Goal: Task Accomplishment & Management: Complete application form

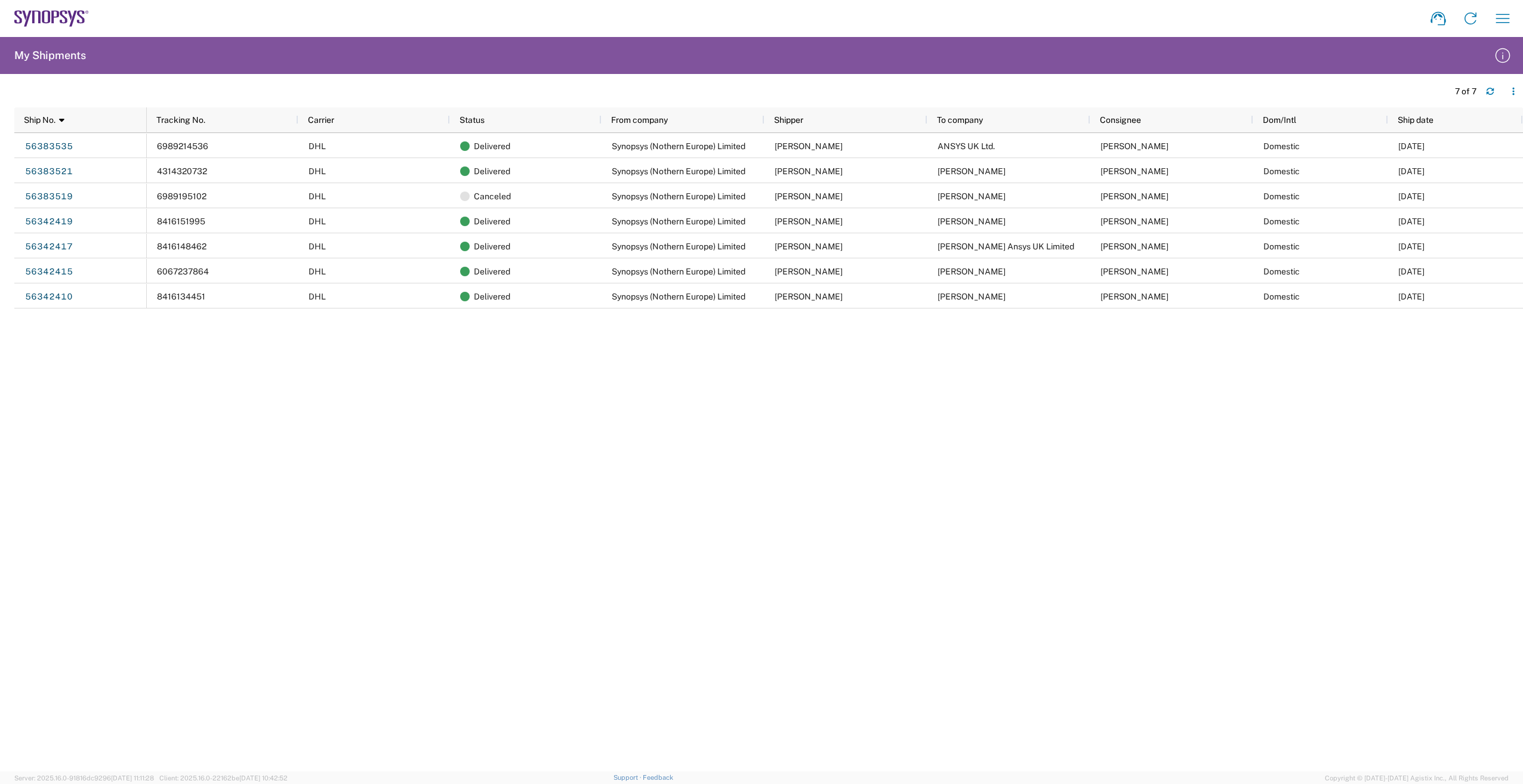
click at [52, 20] on icon at bounding box center [55, 16] width 8 height 12
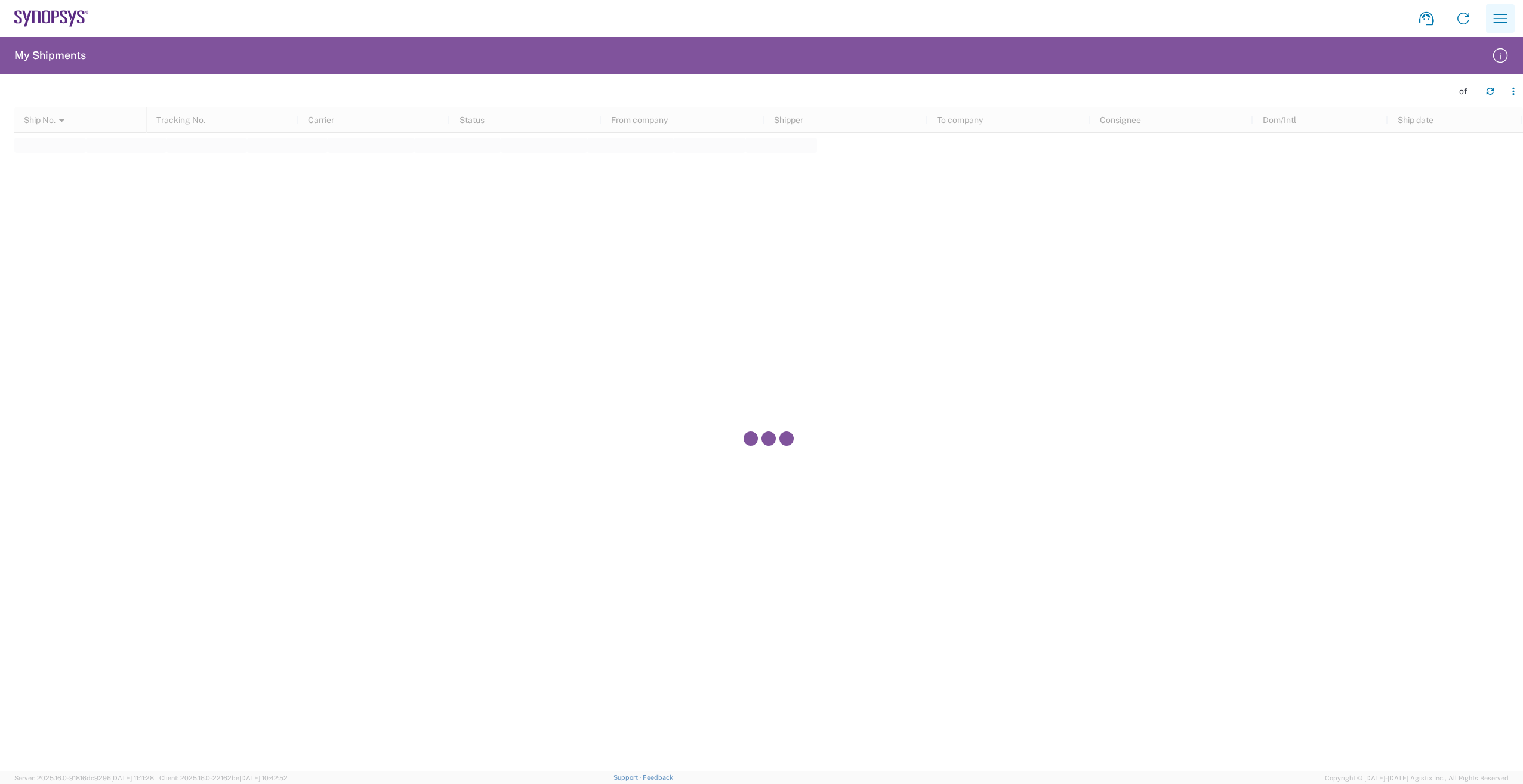
click at [1505, 24] on icon "button" at bounding box center [1500, 18] width 19 height 19
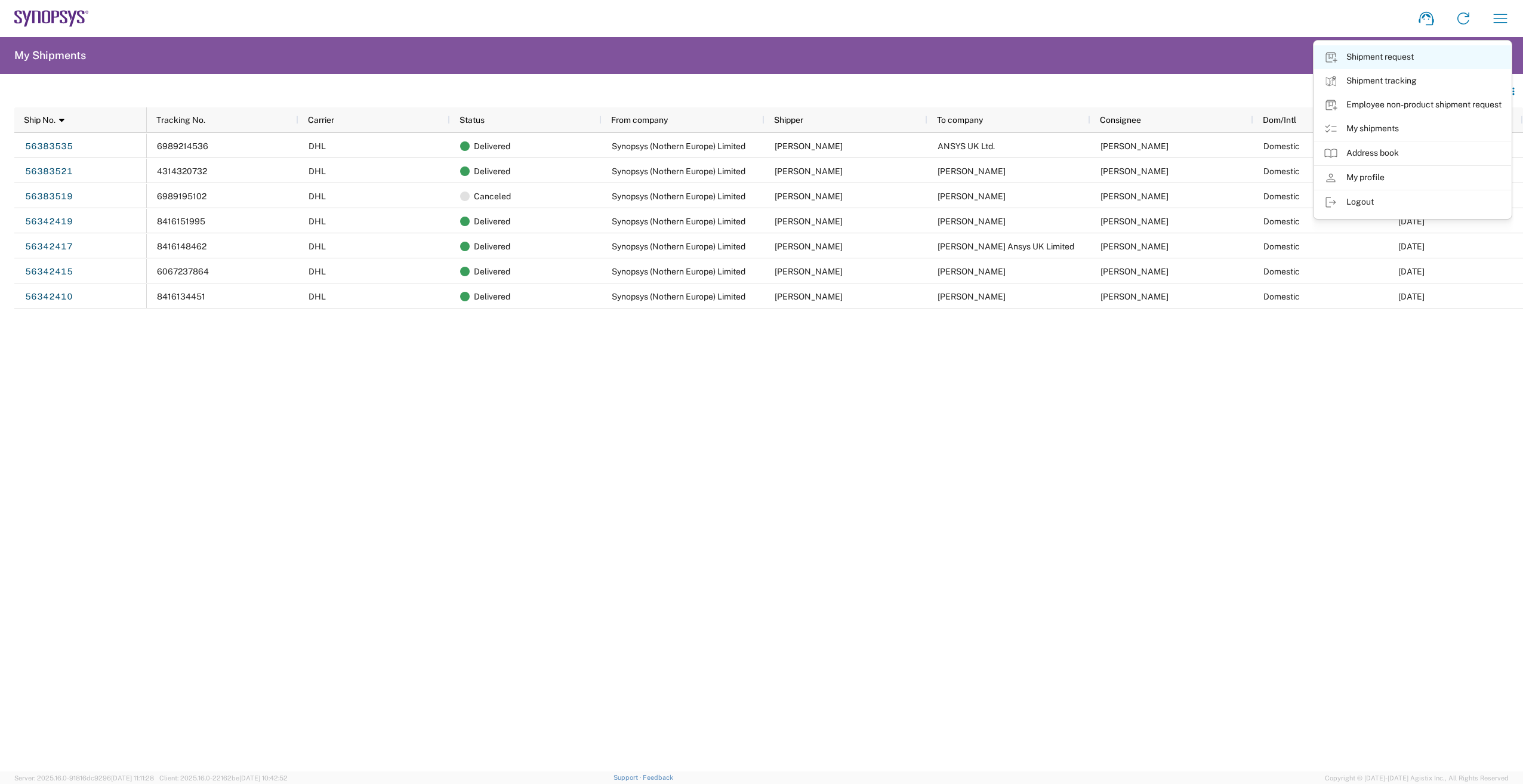
click at [1427, 63] on link "Shipment request" at bounding box center [1413, 57] width 197 height 24
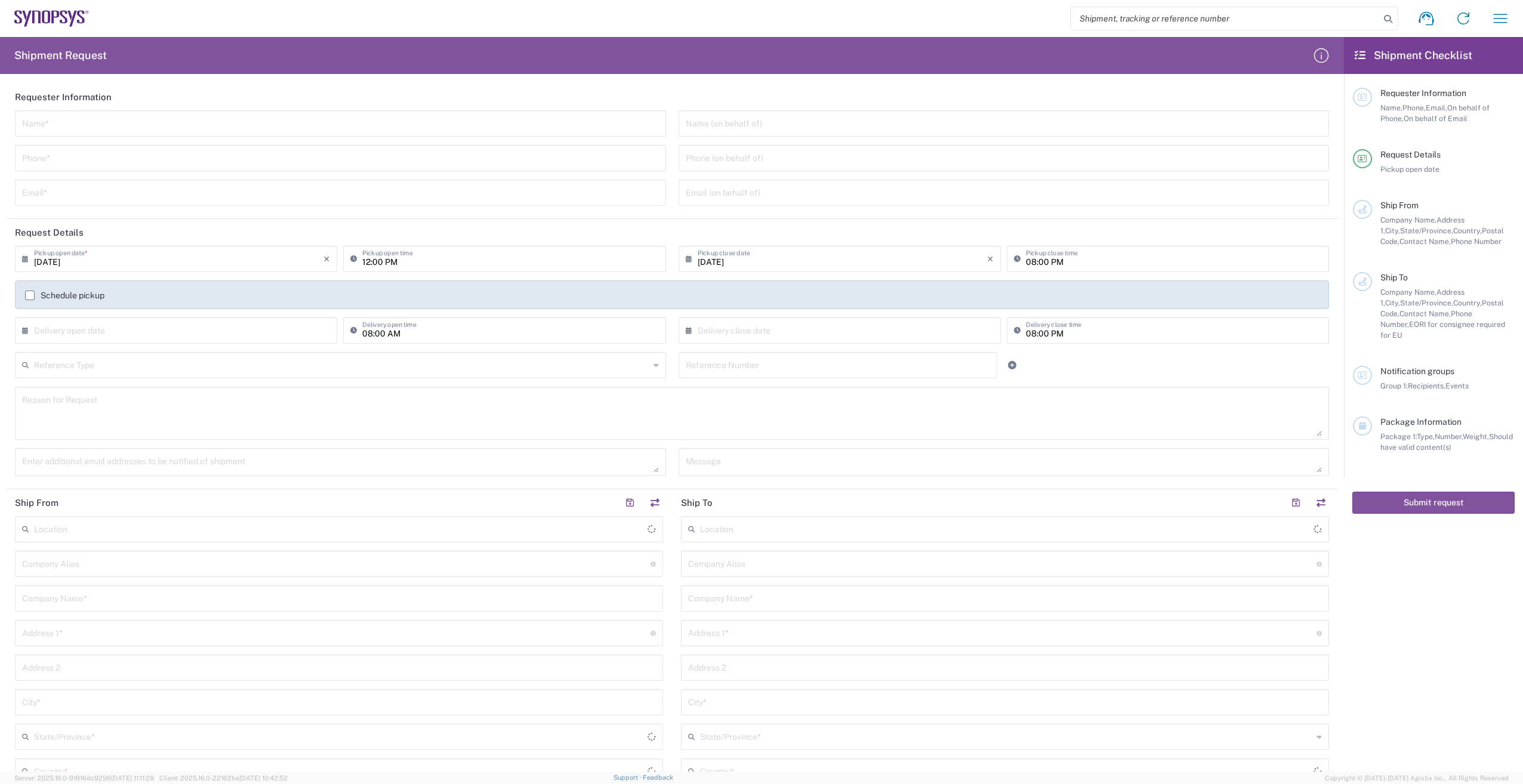
type input "[GEOGRAPHIC_DATA]"
click at [145, 124] on input "text" at bounding box center [341, 122] width 637 height 21
type input "Angie"
type input "07534116380"
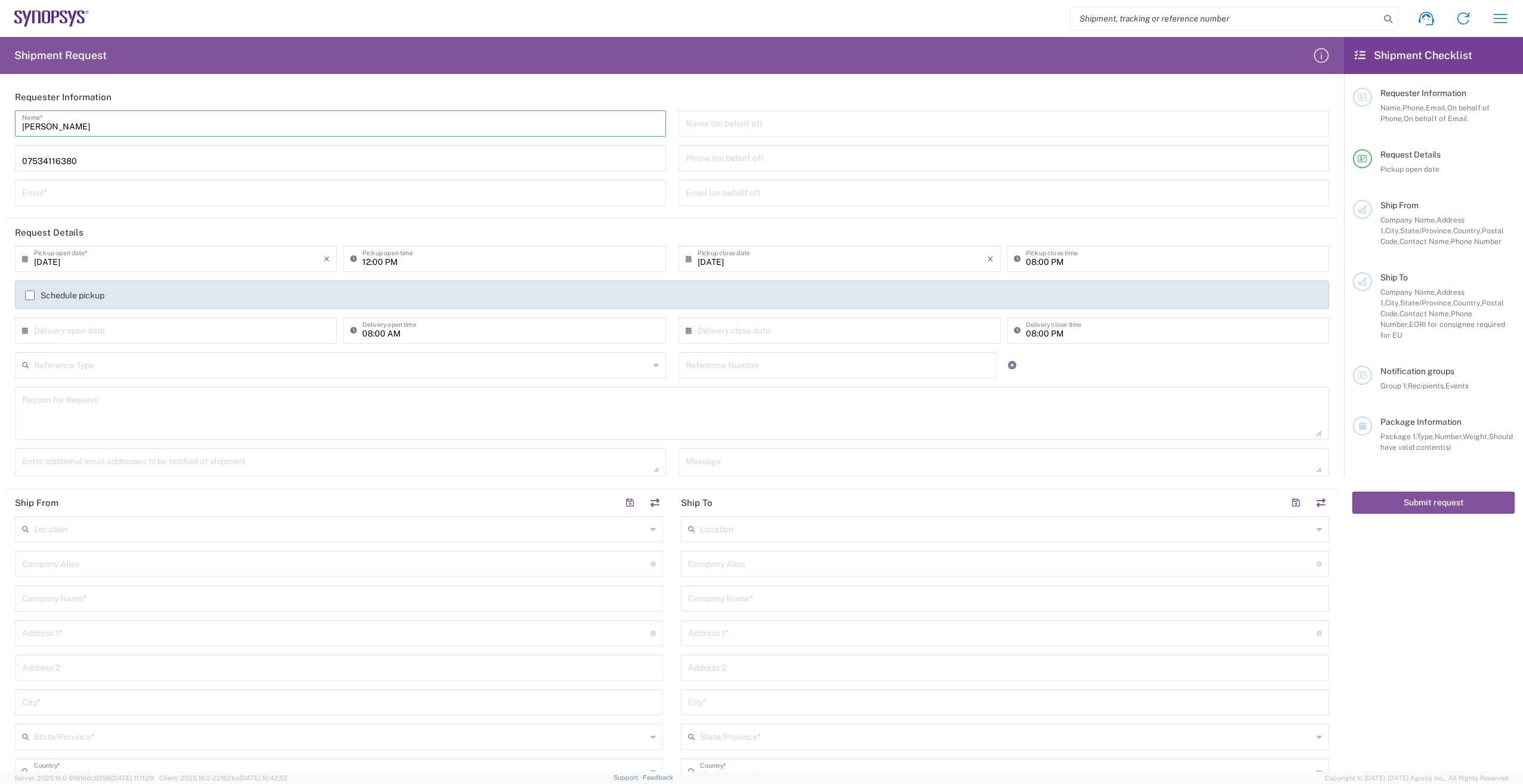
type input "angie.pashali@synopsys.com"
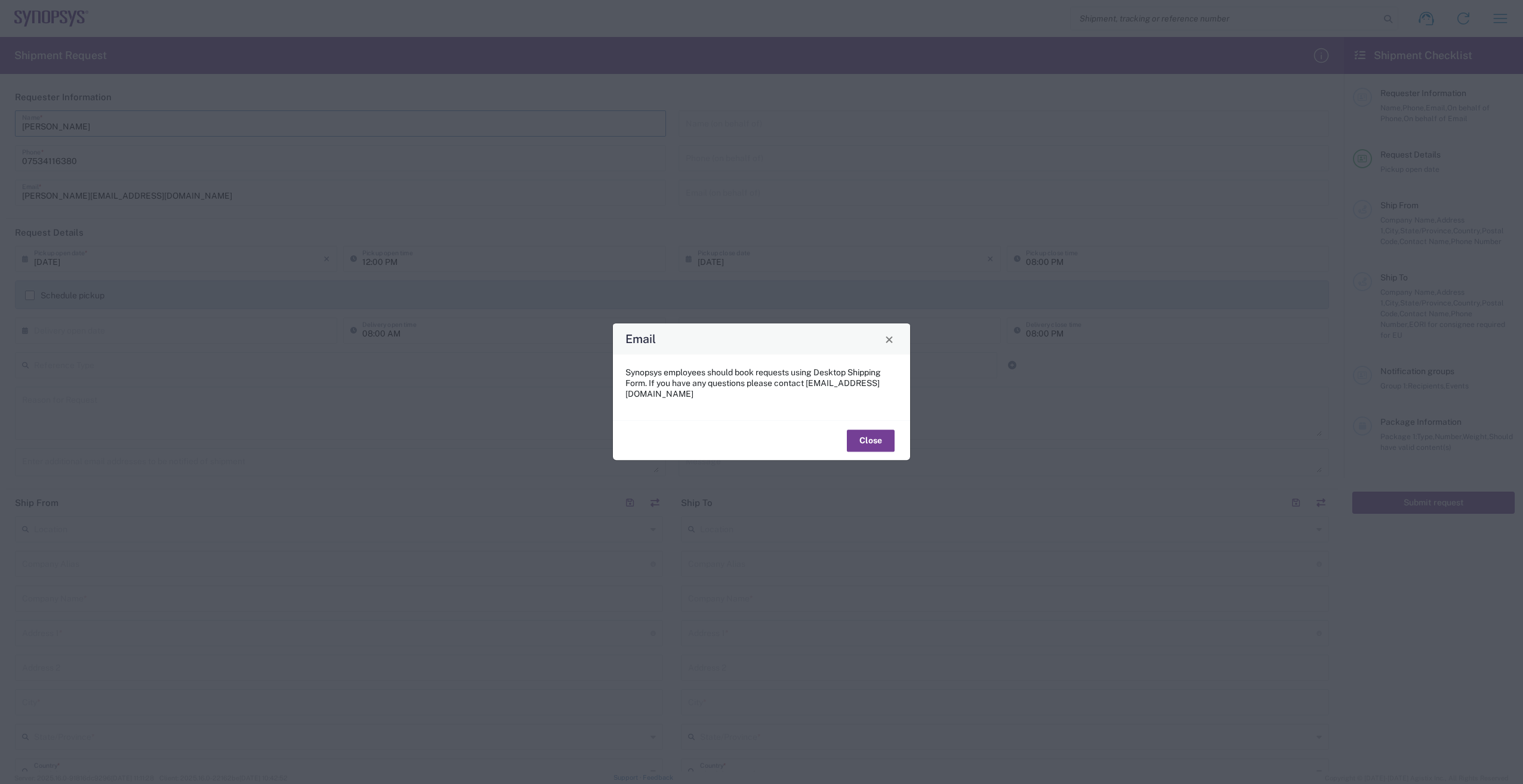
click at [876, 434] on button "Close" at bounding box center [871, 441] width 48 height 22
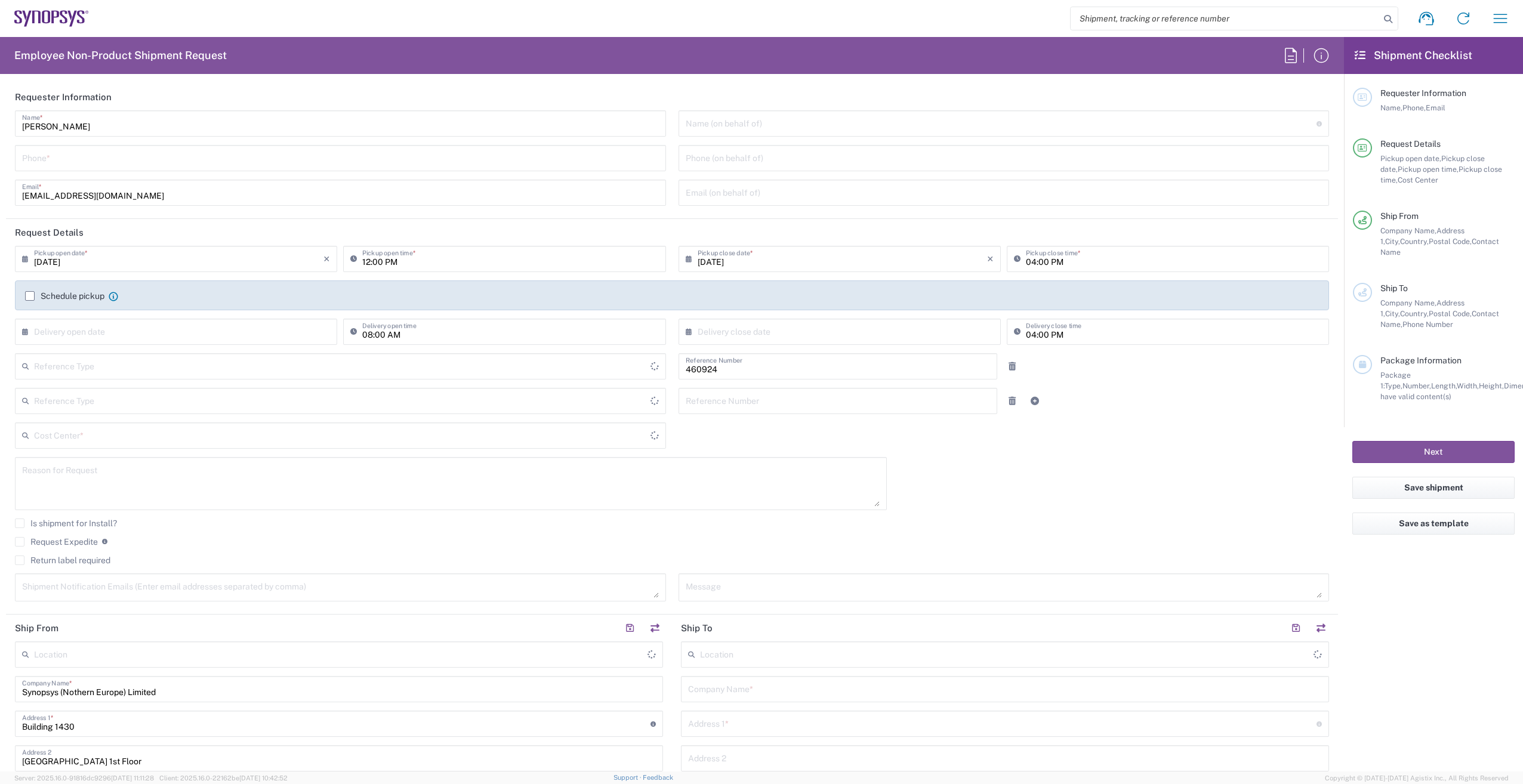
type input "Department"
type input "Delivered at Place"
type input "GB02, VG, SW, CAE 460924"
type input "[GEOGRAPHIC_DATA]"
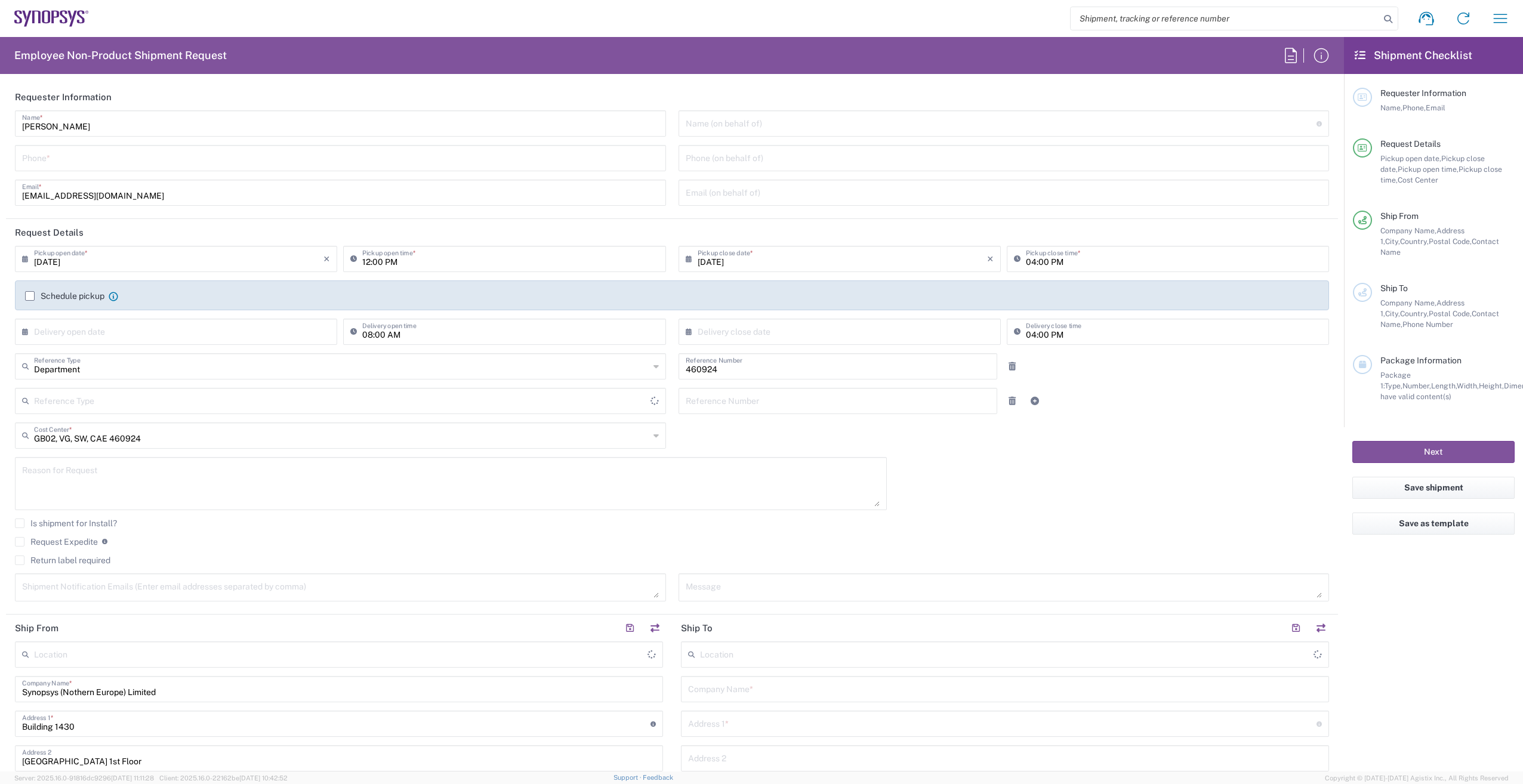
type input "[GEOGRAPHIC_DATA]"
type input "Theale GB33"
click at [280, 154] on input "tel" at bounding box center [341, 157] width 637 height 21
type input "00441182349555"
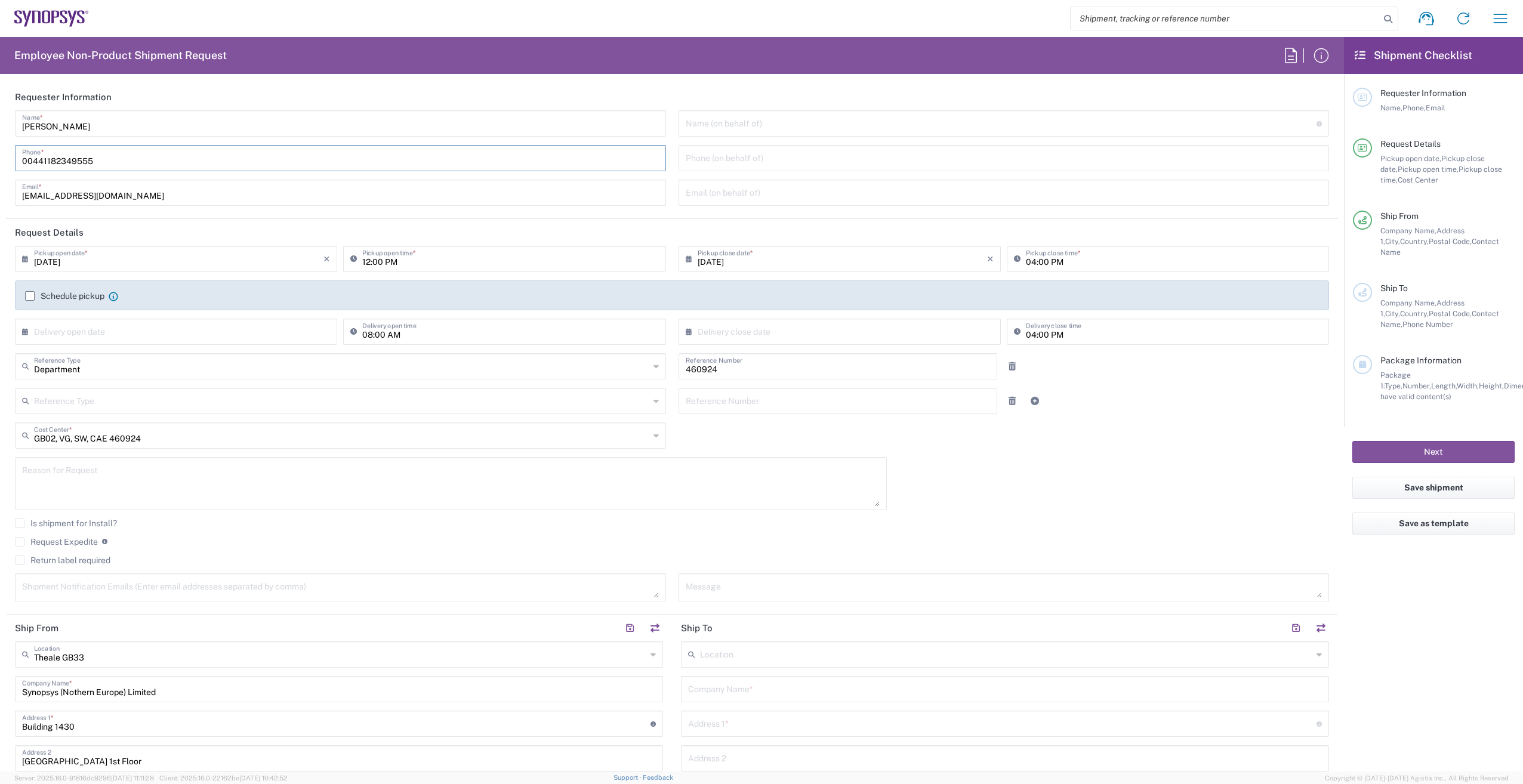
type input "ANSYS UK Ltd."
type input "Rustat House 62 Clifton Road"
type input "Cambridge"
type input "CB1 7EG"
type input "[PERSON_NAME]"
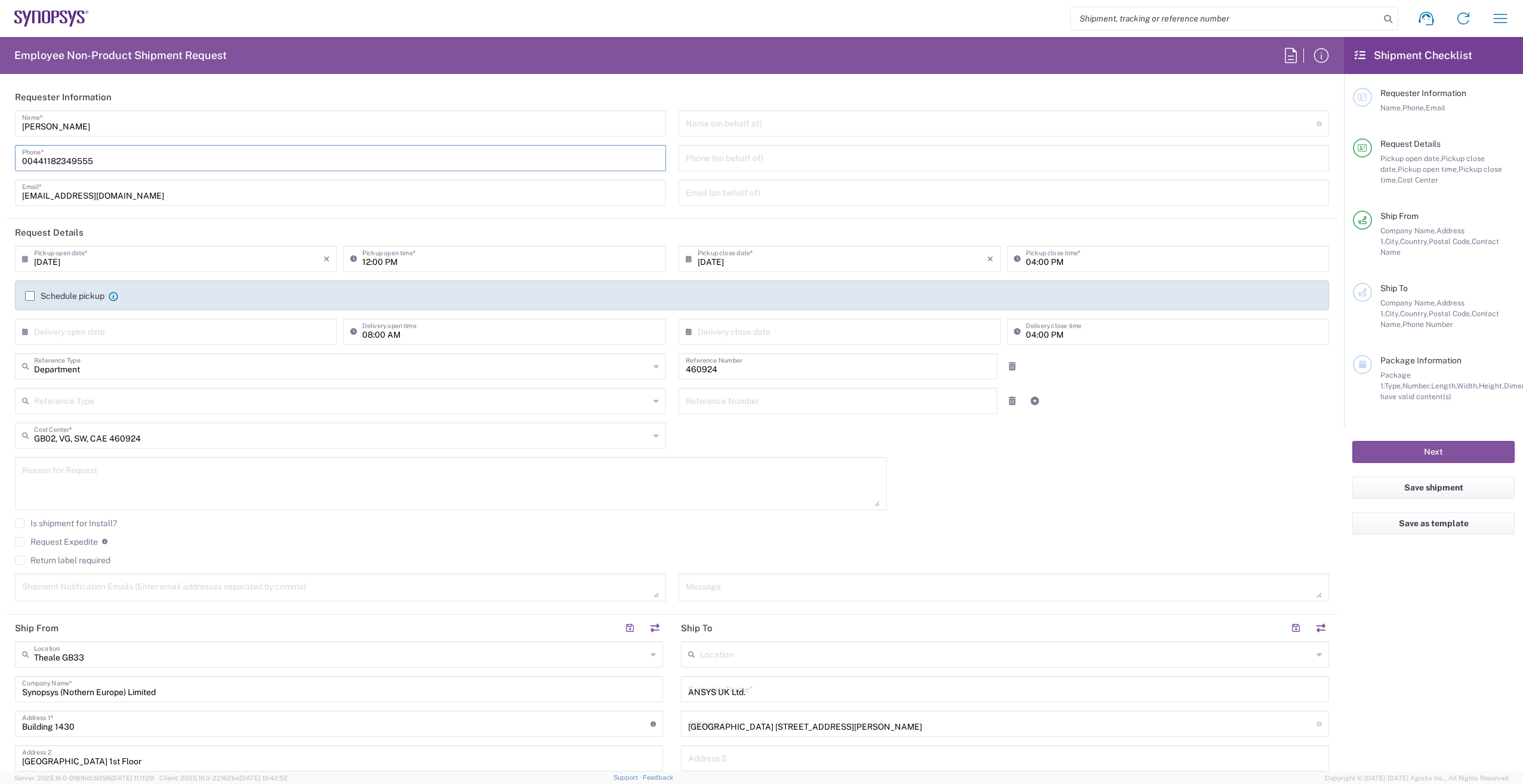
type input "00441182349555"
type input "env"
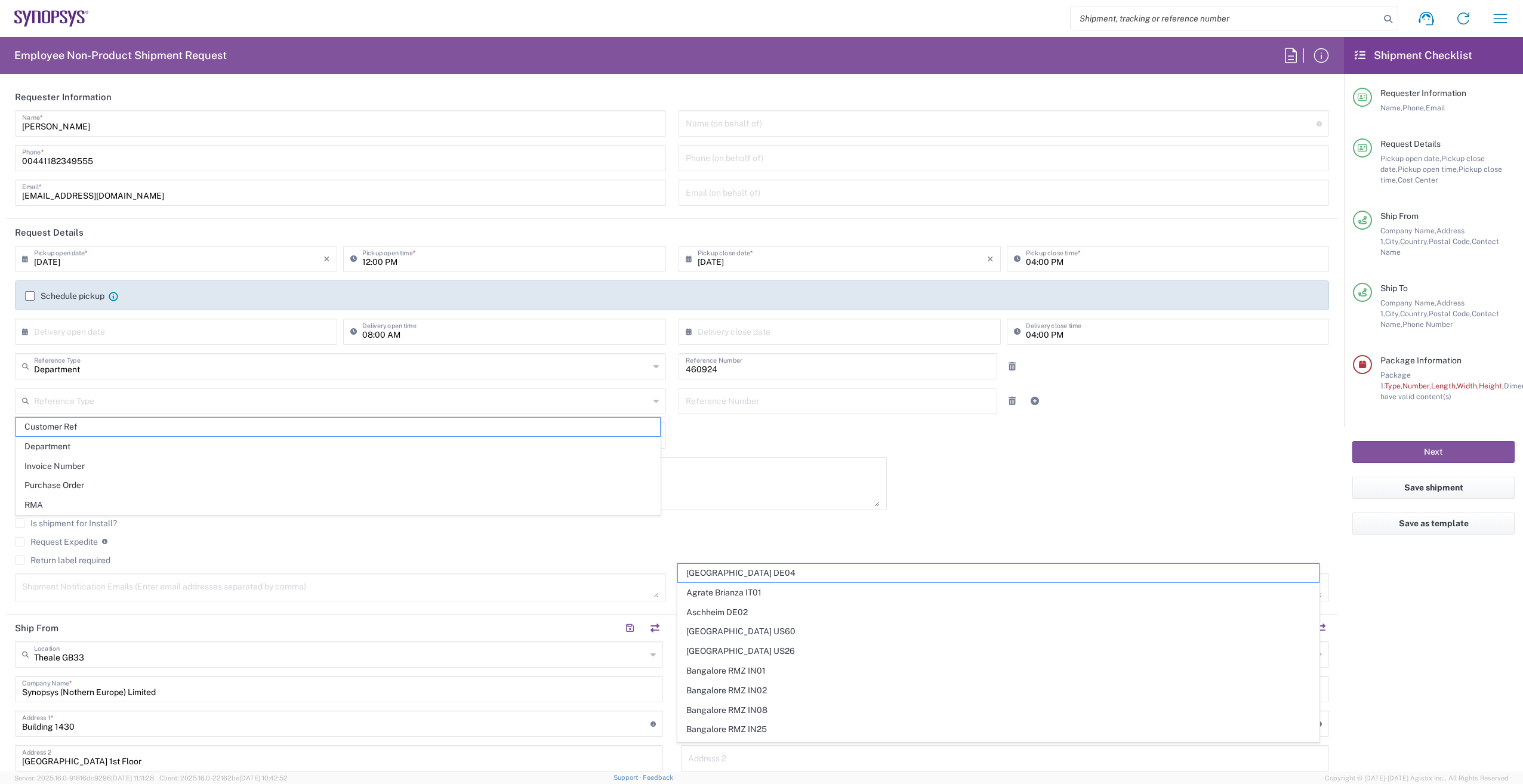
click at [27, 295] on label "Schedule pickup" at bounding box center [64, 296] width 79 height 10
click at [30, 296] on input "Schedule pickup" at bounding box center [30, 296] width 0 height 0
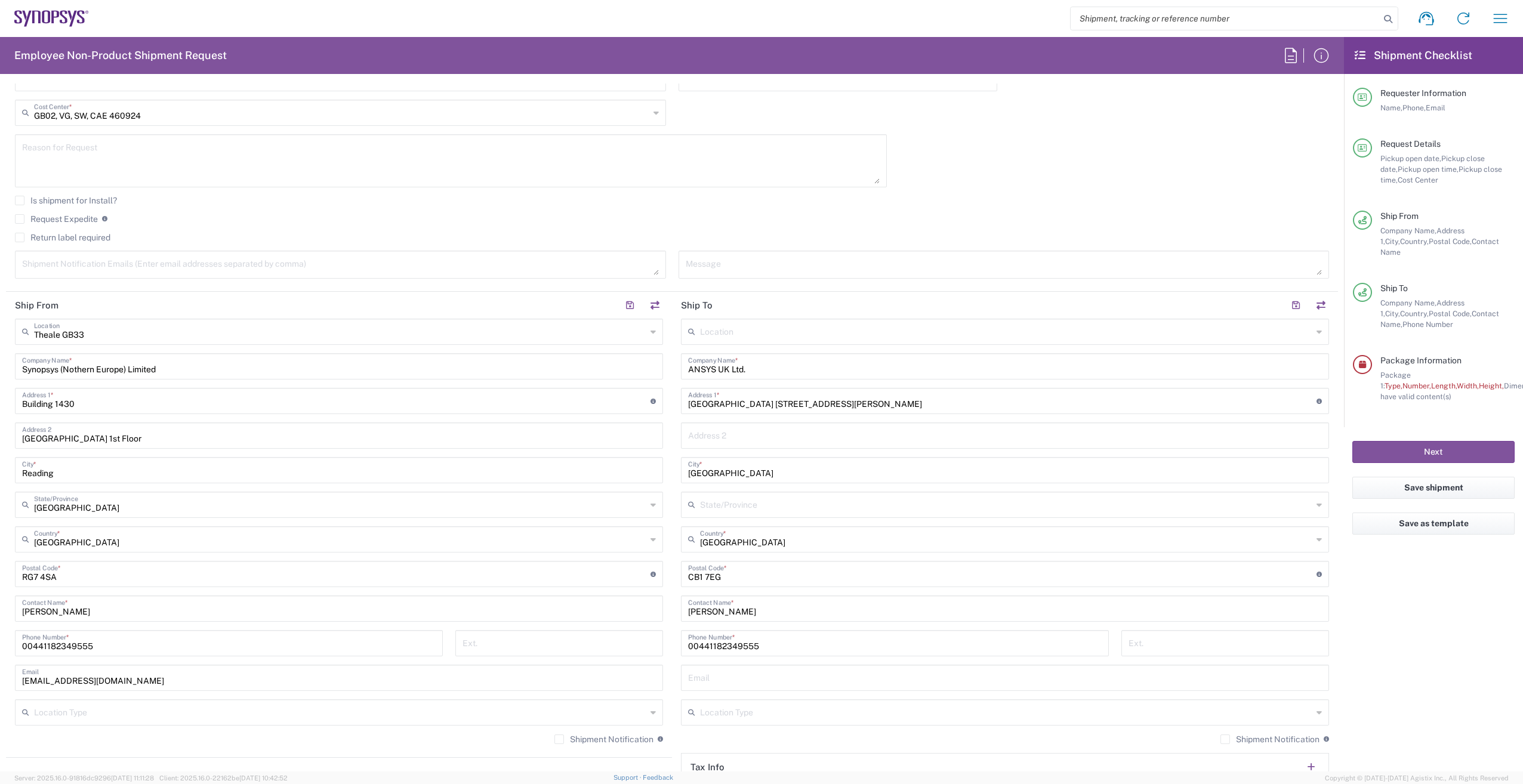
scroll to position [358, 0]
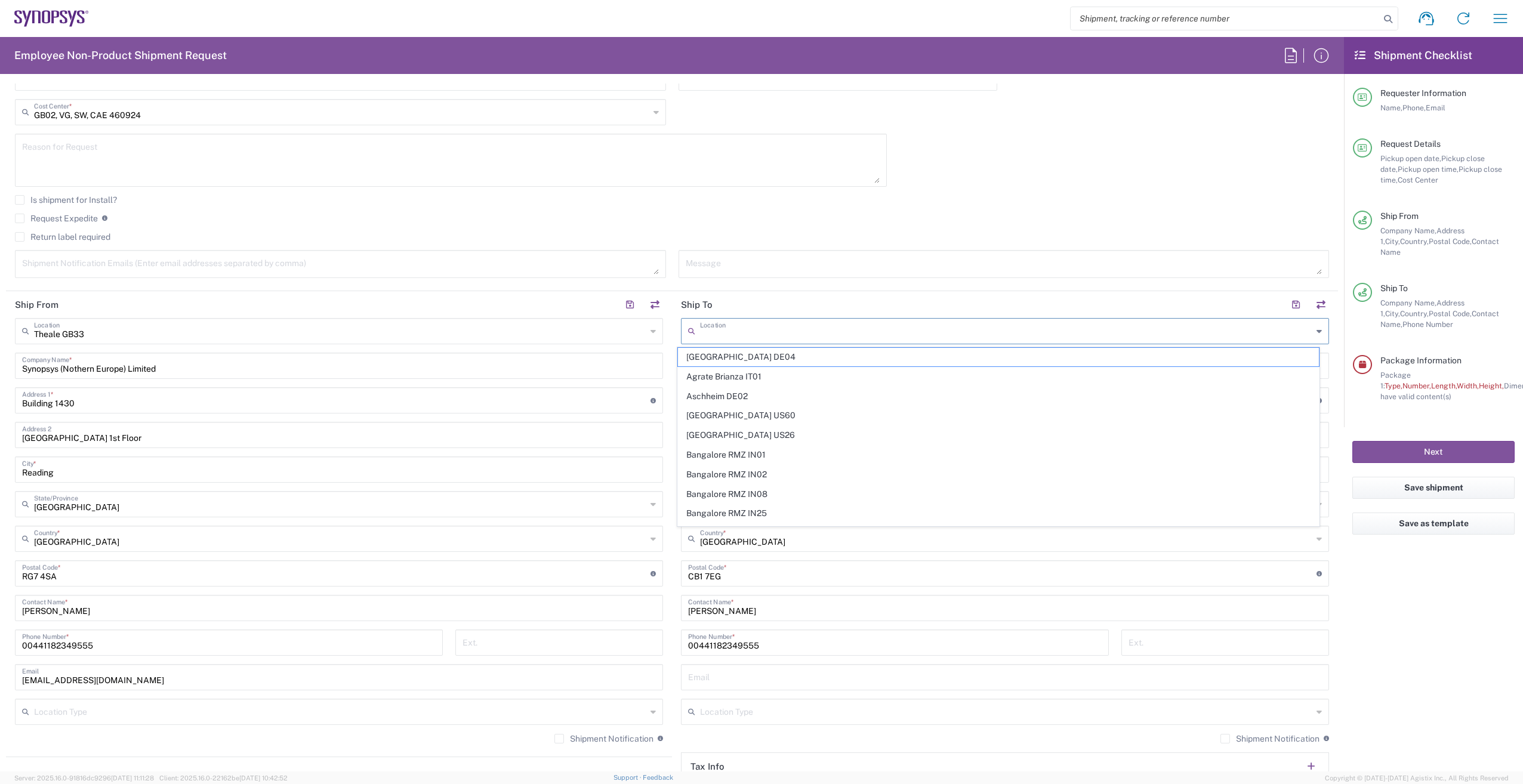
click at [738, 331] on input "text" at bounding box center [1006, 330] width 612 height 21
click at [777, 224] on div "Request Expedite If expedite is checked you will be unable to rate and book thi…" at bounding box center [672, 222] width 1315 height 19
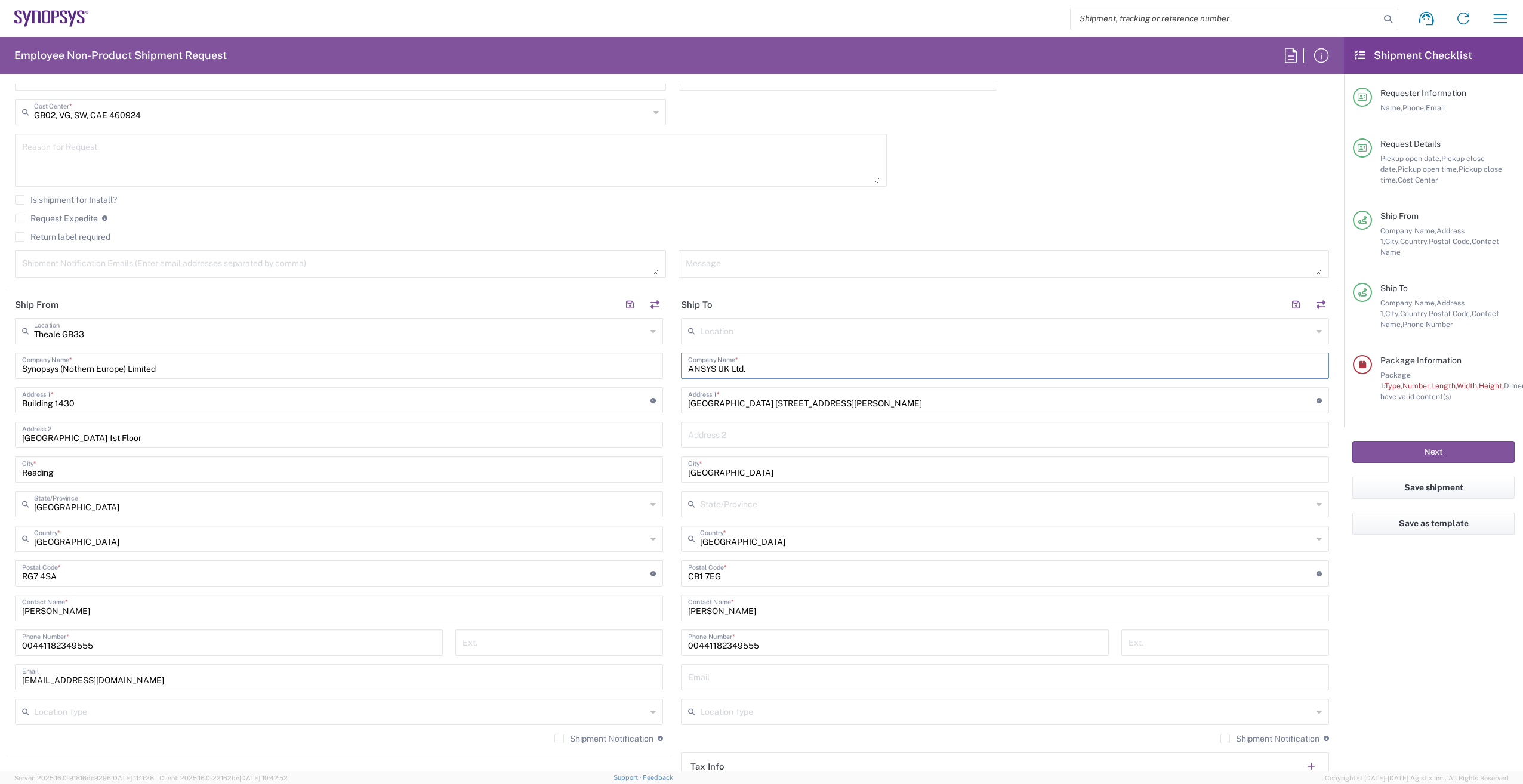
drag, startPoint x: 785, startPoint y: 371, endPoint x: 601, endPoint y: 379, distance: 184.2
click at [594, 374] on div "Ship From Theale GB33 Location Theale GB33 Aachen DE04 Agrate Brianza IT01 Asch…" at bounding box center [672, 558] width 1332 height 533
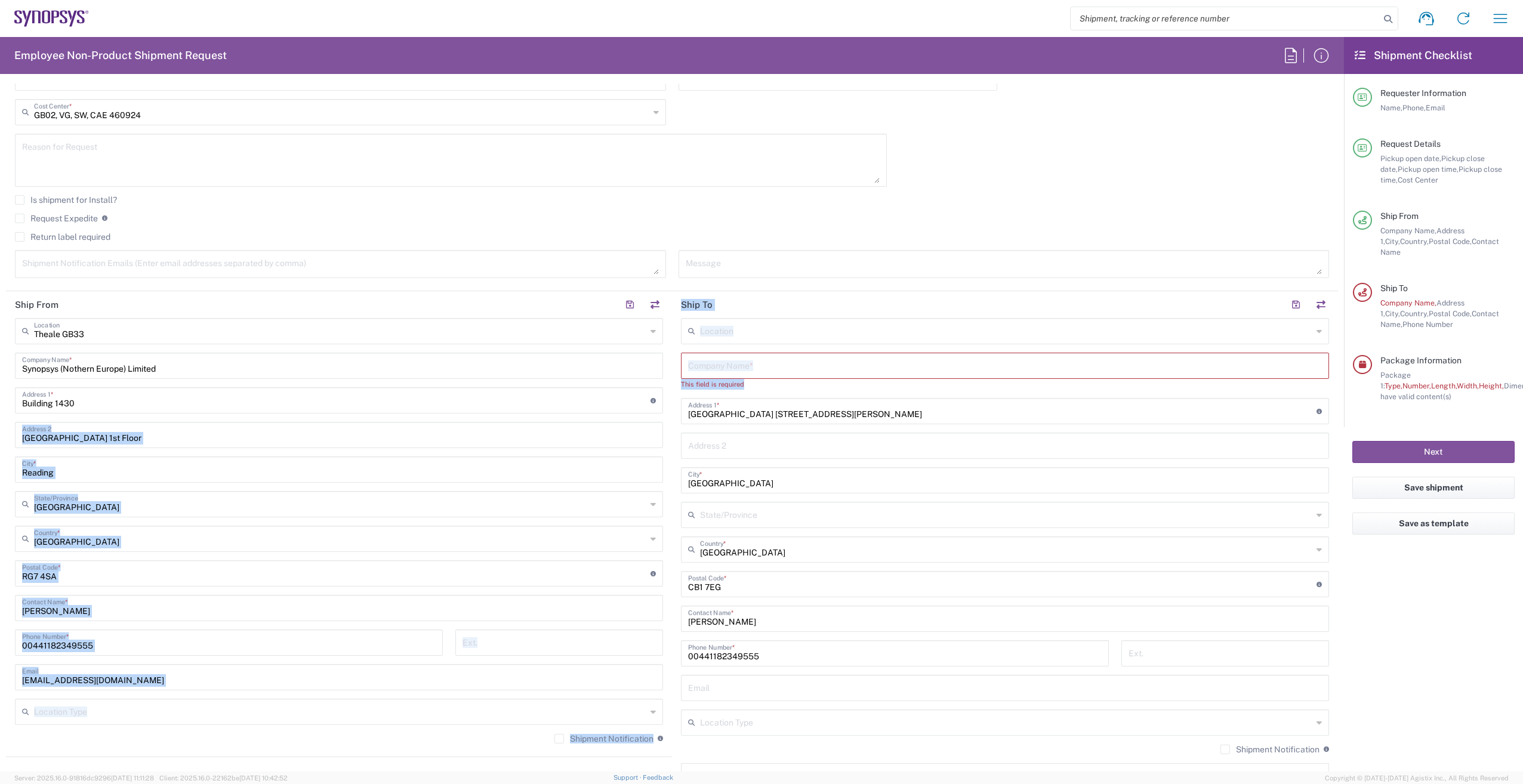
drag, startPoint x: 830, startPoint y: 421, endPoint x: 525, endPoint y: 420, distance: 305.0
click at [525, 420] on div "Ship From Theale GB33 Location Theale GB33 Aachen DE04 Agrate Brianza IT01 Asch…" at bounding box center [672, 563] width 1332 height 544
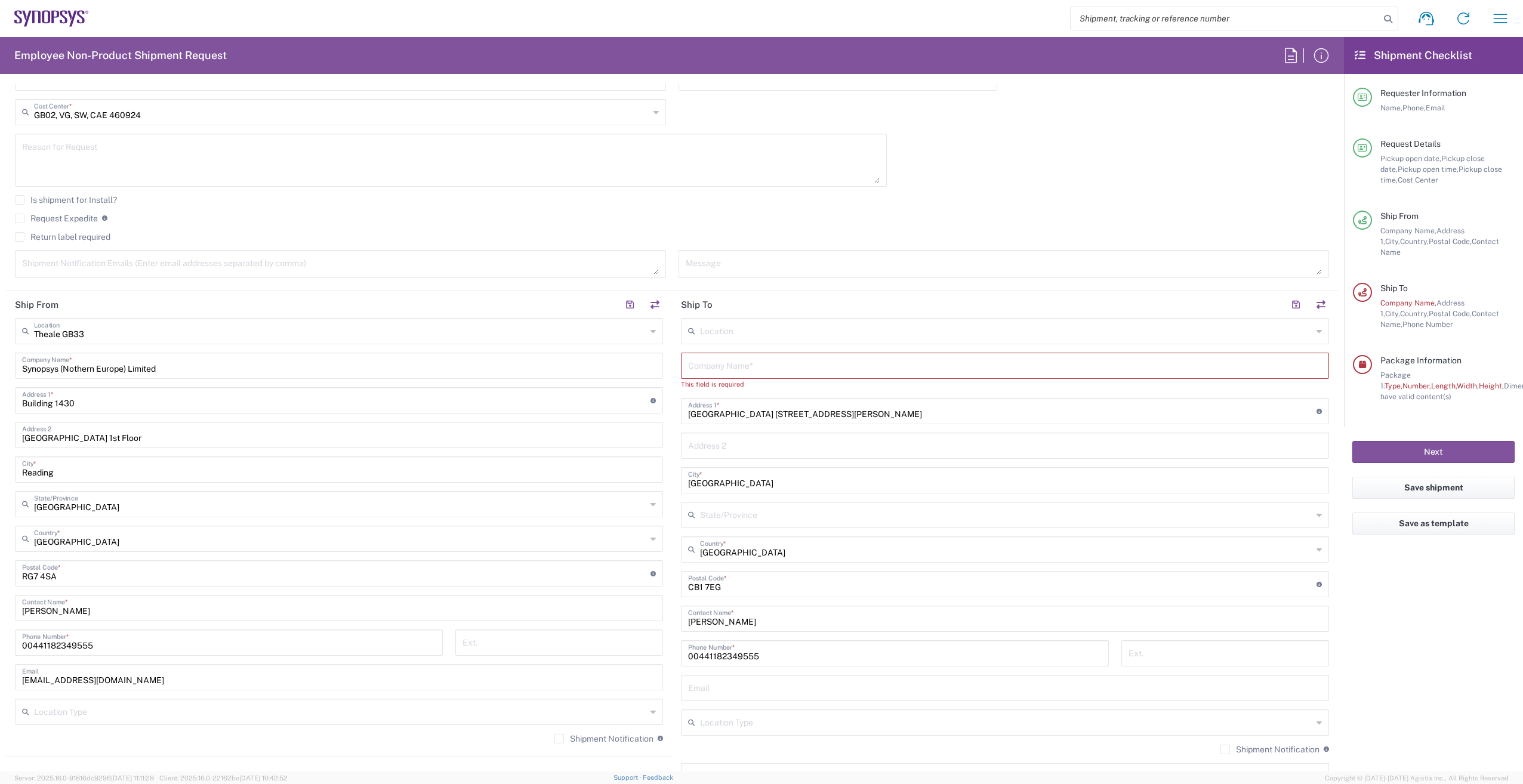
click at [807, 417] on input "Rustat House 62 Clifton Road" at bounding box center [1003, 411] width 629 height 21
drag, startPoint x: 805, startPoint y: 411, endPoint x: 635, endPoint y: 419, distance: 170.2
click at [635, 419] on div "Ship From Theale GB33 Location Theale GB33 Aachen DE04 Agrate Brianza IT01 Asch…" at bounding box center [672, 563] width 1332 height 544
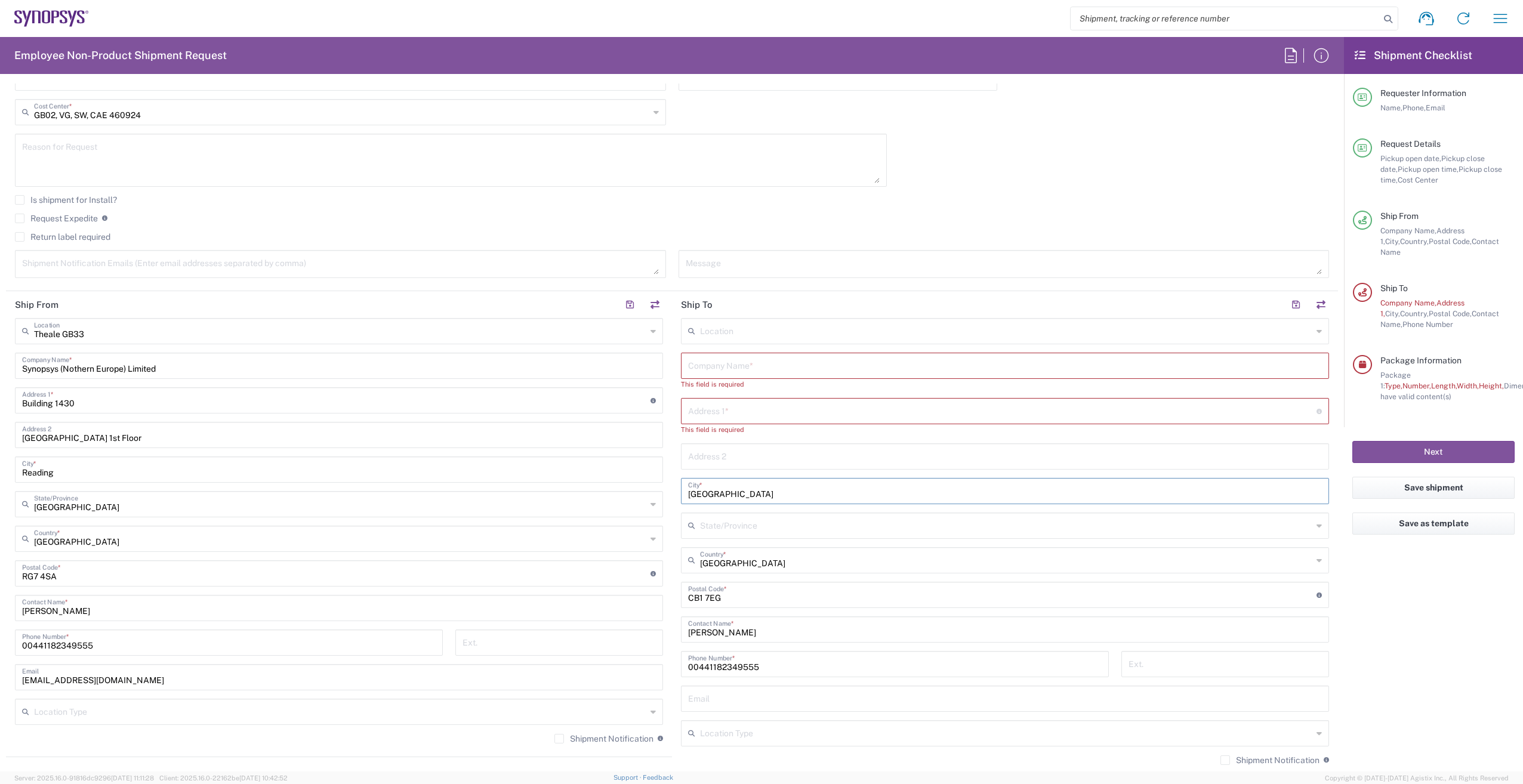
drag, startPoint x: 742, startPoint y: 494, endPoint x: 648, endPoint y: 491, distance: 94.0
click at [648, 491] on div "Ship From Theale GB33 Location Theale GB33 Aachen DE04 Agrate Brianza IT01 Asch…" at bounding box center [672, 569] width 1332 height 555
drag, startPoint x: 737, startPoint y: 609, endPoint x: 671, endPoint y: 606, distance: 66.1
click at [652, 602] on div "Ship From Theale GB33 Location Theale GB33 Aachen DE04 Agrate Brianza IT01 Asch…" at bounding box center [672, 574] width 1332 height 565
drag, startPoint x: 762, startPoint y: 654, endPoint x: 663, endPoint y: 652, distance: 99.0
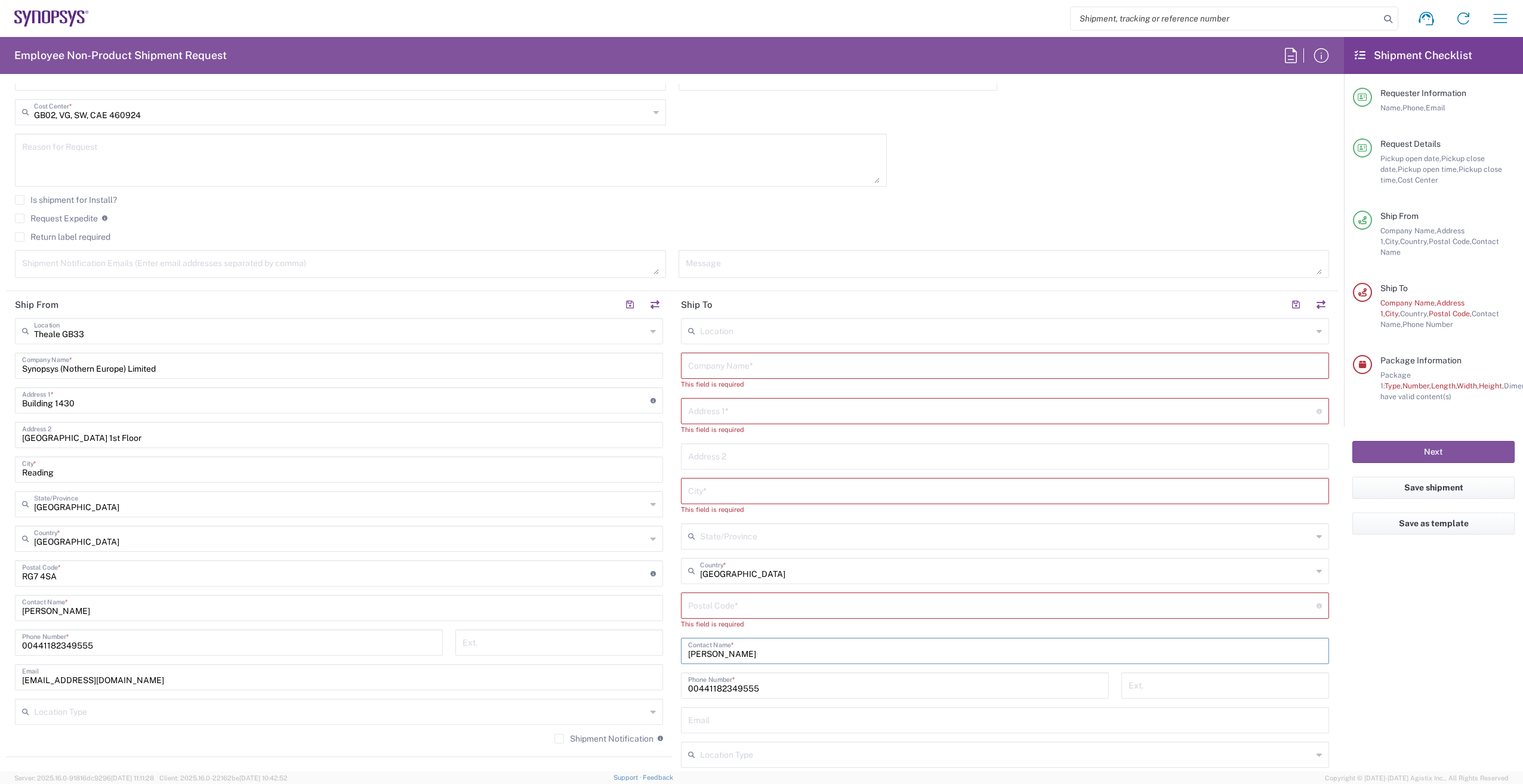
click at [641, 645] on div "Ship From Theale GB33 Location Theale GB33 Aachen DE04 Agrate Brianza IT01 Asch…" at bounding box center [672, 579] width 1332 height 576
drag, startPoint x: 770, startPoint y: 698, endPoint x: 622, endPoint y: 689, distance: 148.3
click at [622, 688] on div "Ship From Theale GB33 Location Theale GB33 Aachen DE04 Agrate Brianza IT01 Asch…" at bounding box center [672, 585] width 1332 height 587
click at [739, 371] on input "text" at bounding box center [1006, 365] width 634 height 21
type input "h"
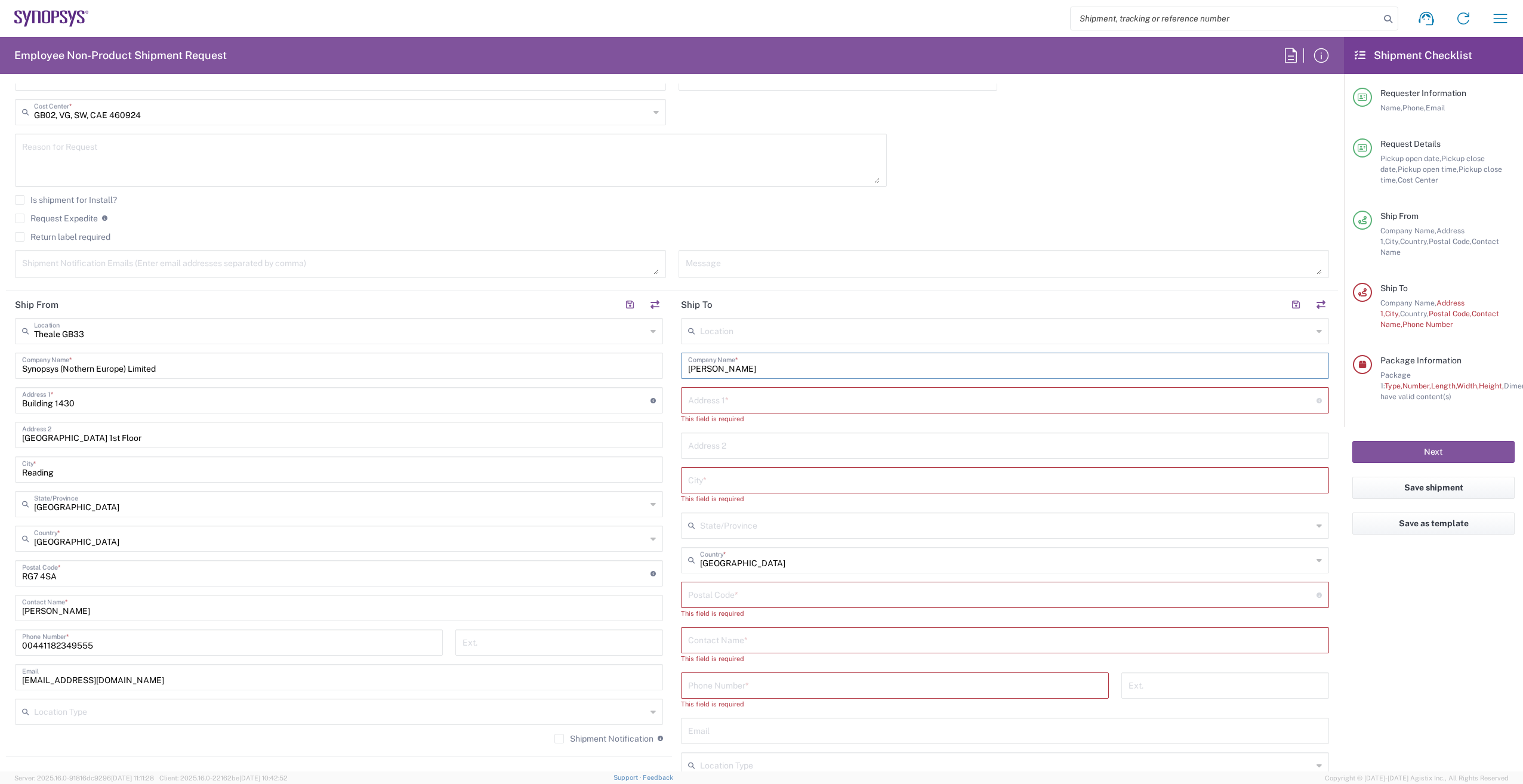
type input "[PERSON_NAME]"
click at [726, 403] on input "text" at bounding box center [1003, 400] width 629 height 21
click at [715, 410] on div "-+ Address 1 * For cross streets use street names with '&' or 'and' in between.…" at bounding box center [1006, 400] width 649 height 26
type input "-"
click at [745, 594] on input "undefined" at bounding box center [1003, 594] width 629 height 21
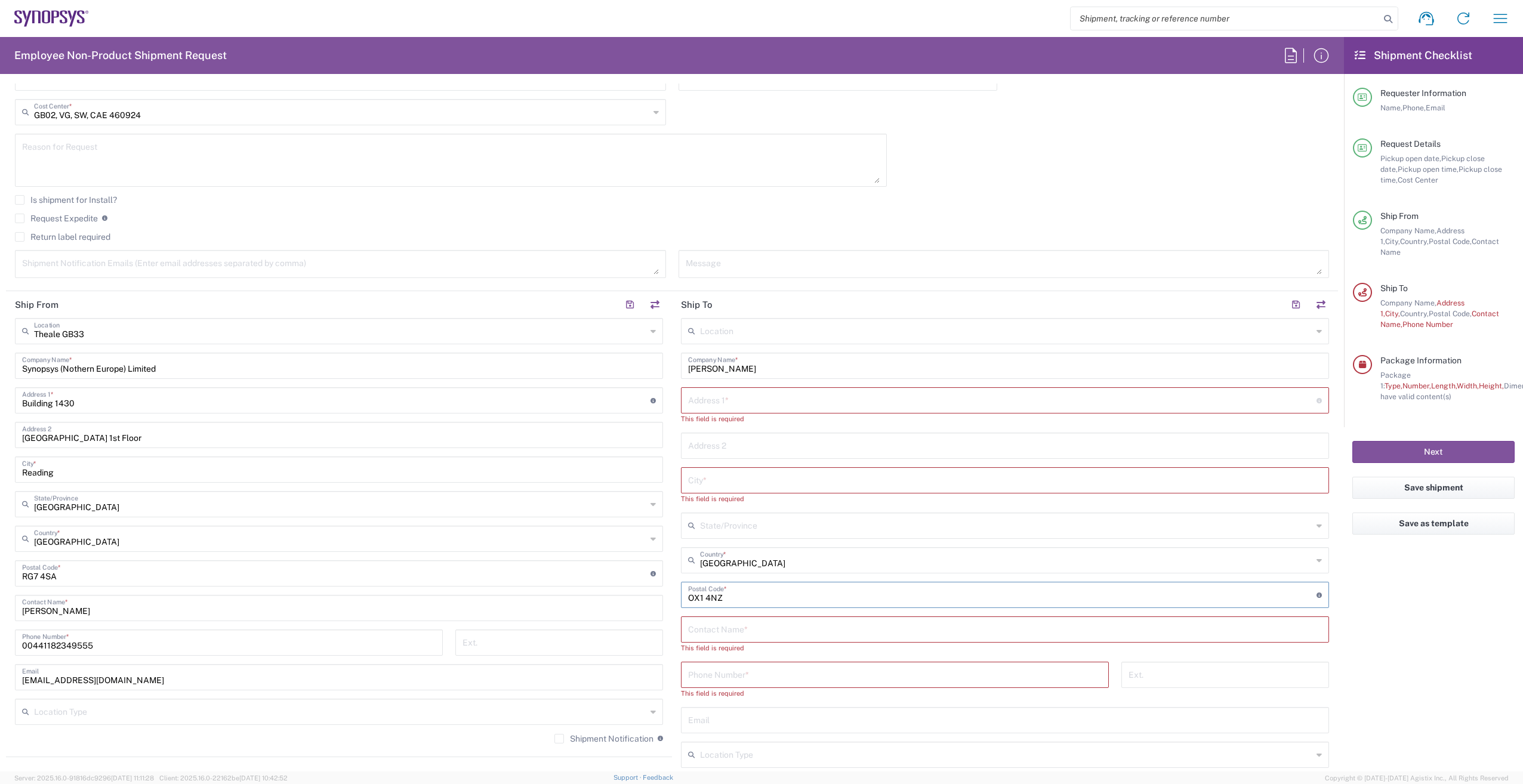
type input "OX1 4NZ"
click at [723, 406] on input "text" at bounding box center [1003, 400] width 629 height 21
click at [747, 327] on input "text" at bounding box center [1006, 330] width 612 height 21
type input "OX14NZ"
click at [1317, 335] on icon at bounding box center [1319, 331] width 5 height 19
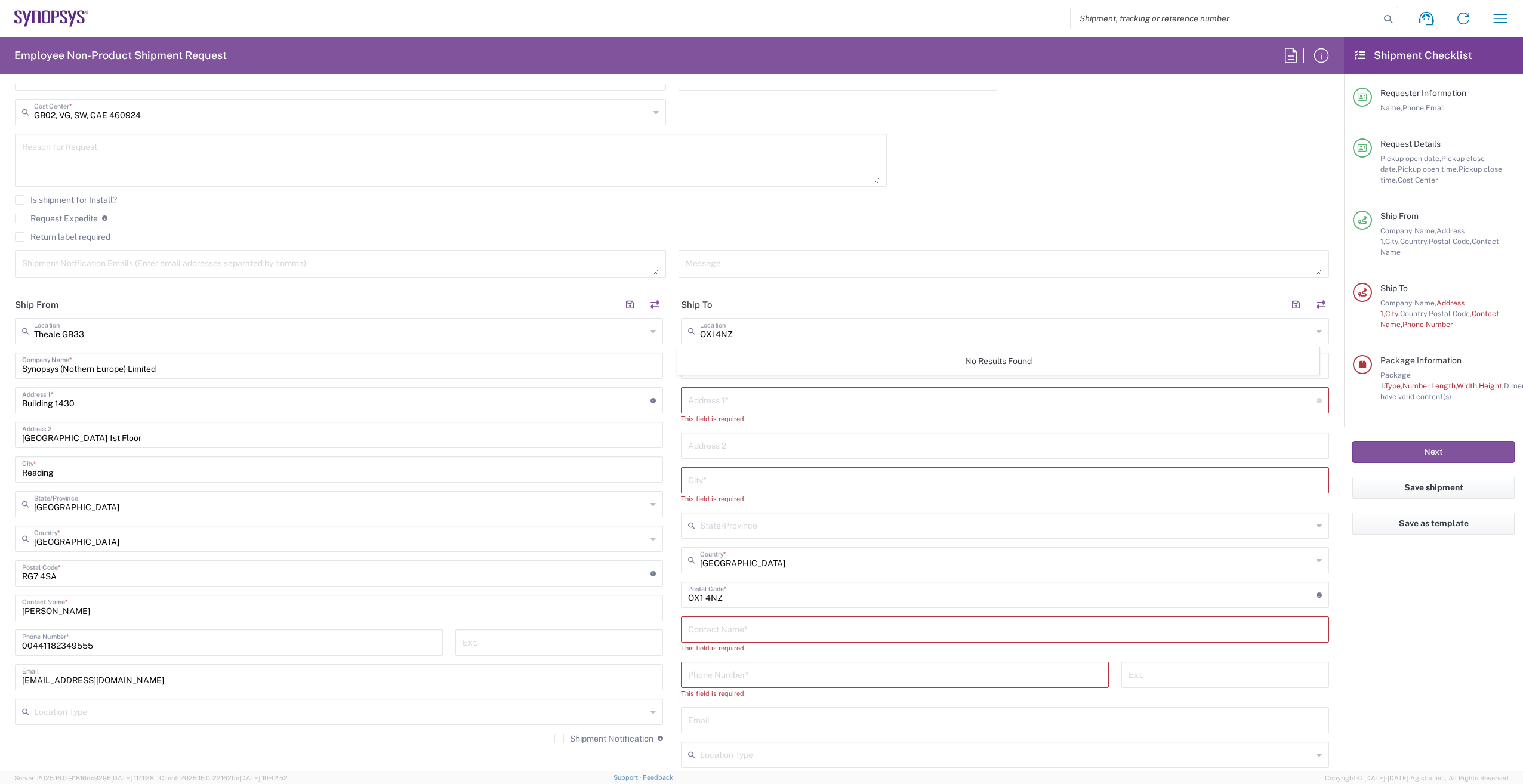
click at [1317, 333] on icon at bounding box center [1319, 331] width 5 height 19
drag, startPoint x: 694, startPoint y: 339, endPoint x: 641, endPoint y: 341, distance: 53.0
click at [641, 341] on div "Ship From Theale GB33 Location Theale GB33 Aachen DE04 Agrate Brianza IT01 Asch…" at bounding box center [672, 579] width 1332 height 576
click at [794, 407] on input "text" at bounding box center [1003, 400] width 629 height 21
type input "41"
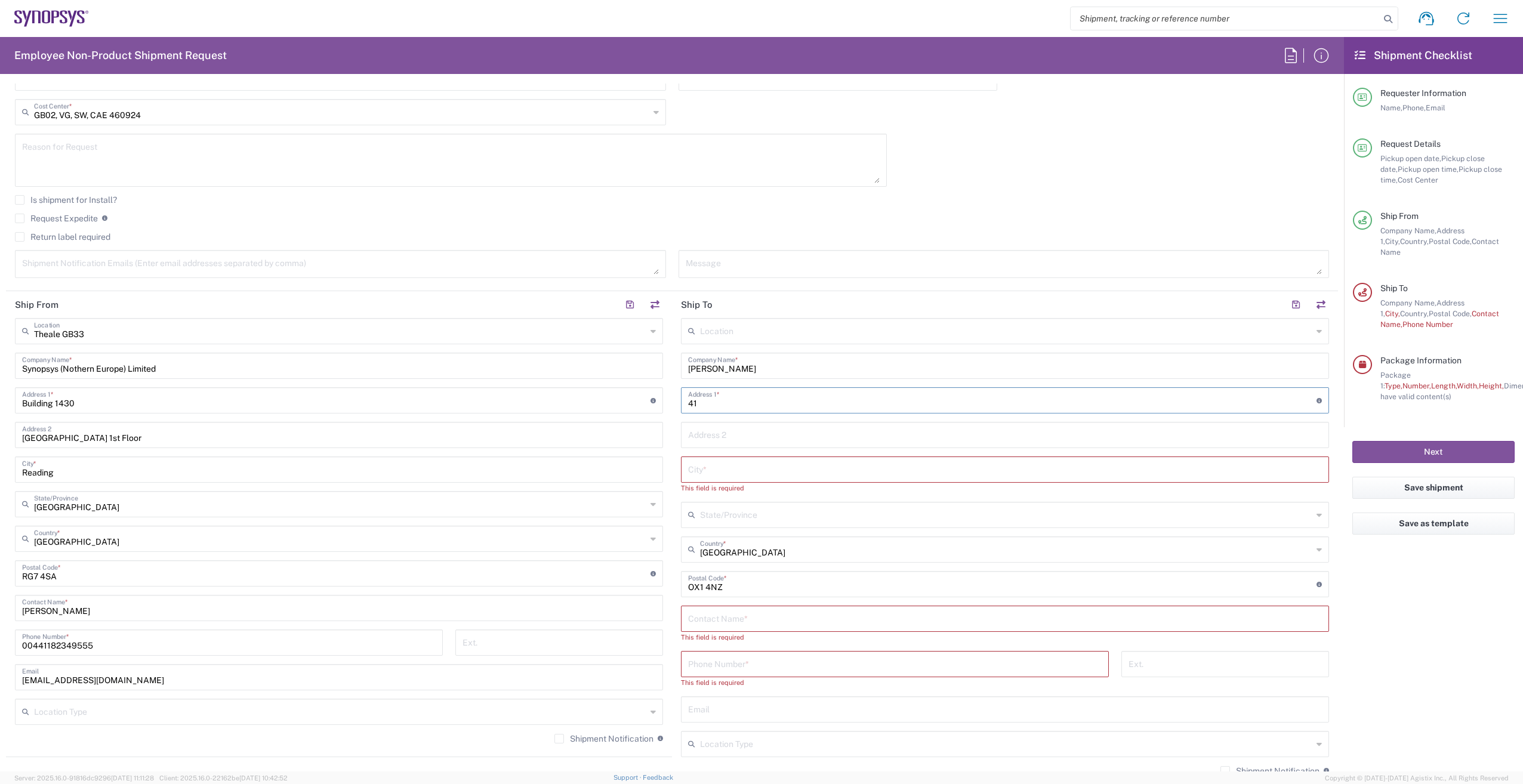
click at [766, 331] on input "text" at bounding box center [1006, 330] width 612 height 21
click at [1272, 333] on input "OX1 4NZ" at bounding box center [1006, 330] width 612 height 21
type input "OX1 4NZ"
drag, startPoint x: 743, startPoint y: 337, endPoint x: 621, endPoint y: 337, distance: 122.0
click at [622, 336] on div "Ship From Theale GB33 Location Theale GB33 Aachen DE04 Agrate Brianza IT01 Asch…" at bounding box center [672, 574] width 1332 height 565
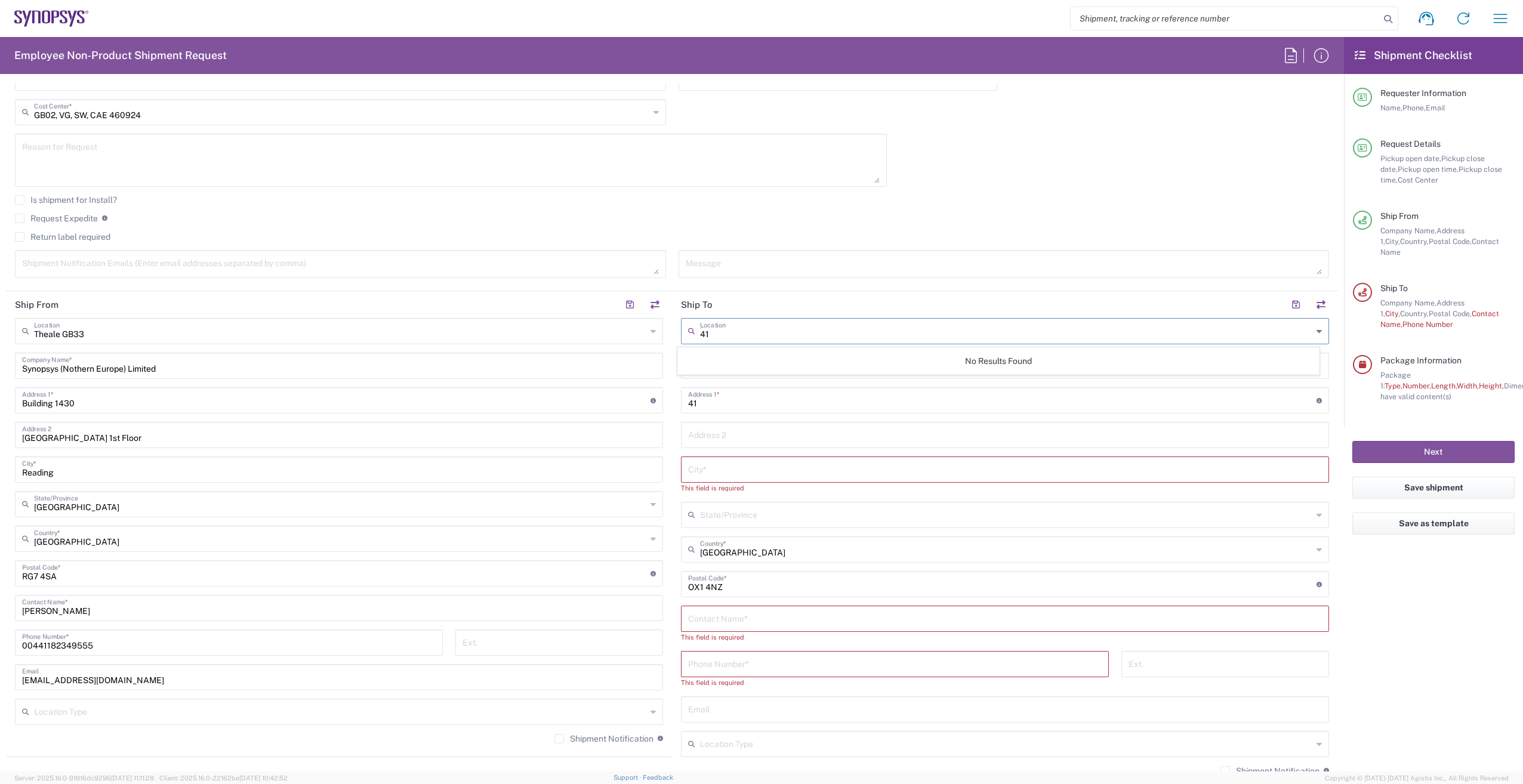
type input "4"
type input "O"
click at [1154, 178] on div "08/11/2025 × Pickup open date * Cancel Apply 12:00 PM Pickup open time * 08/11/…" at bounding box center [673, 87] width 1327 height 399
click at [785, 397] on input "41" at bounding box center [1003, 400] width 629 height 21
type input "41 Hodges Court"
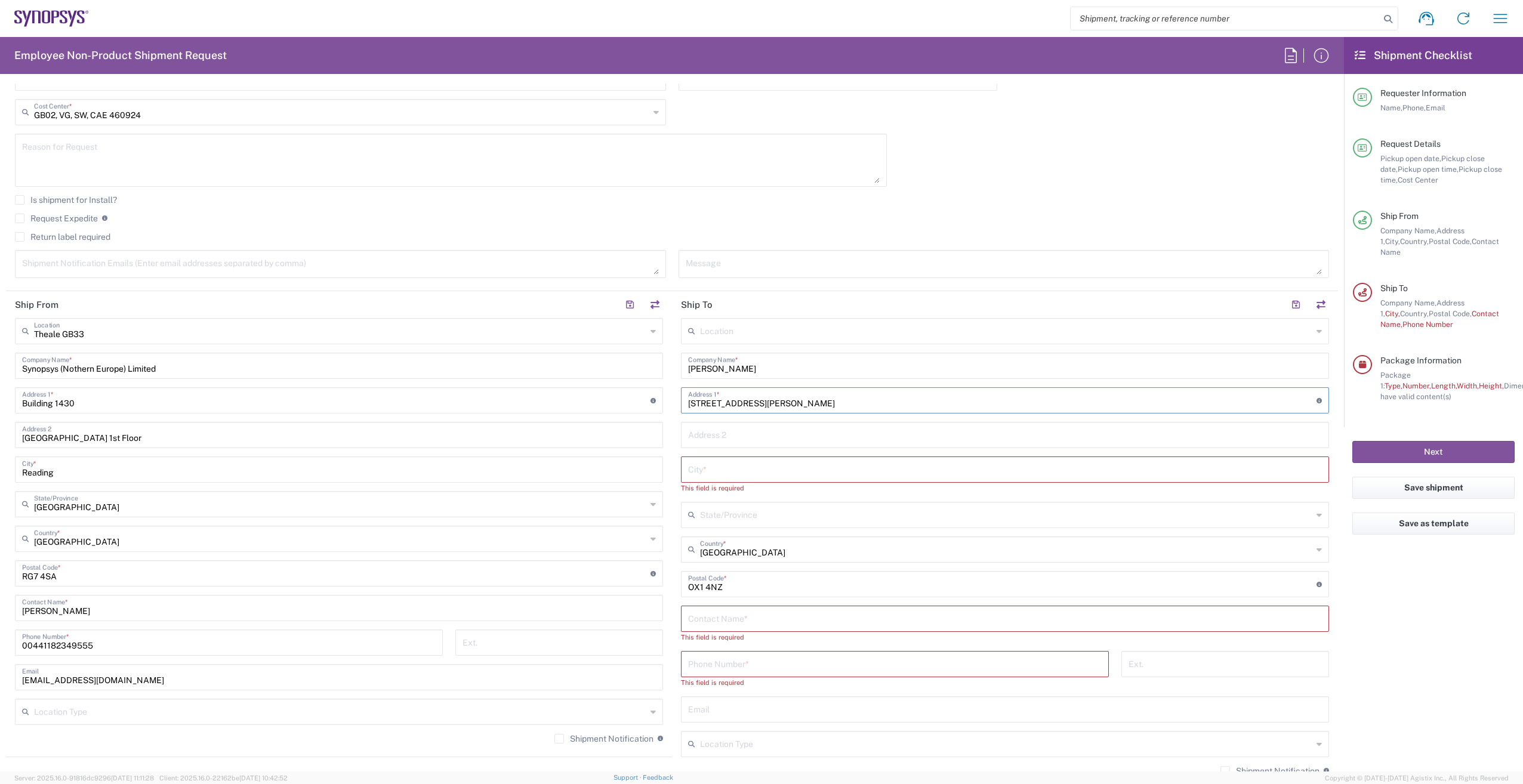
click at [742, 472] on input "text" at bounding box center [1006, 469] width 634 height 21
type input "Oxford"
click at [781, 507] on input "text" at bounding box center [1006, 504] width 612 height 21
type input "Oxfordshre"
click at [826, 613] on input "text" at bounding box center [1006, 607] width 634 height 21
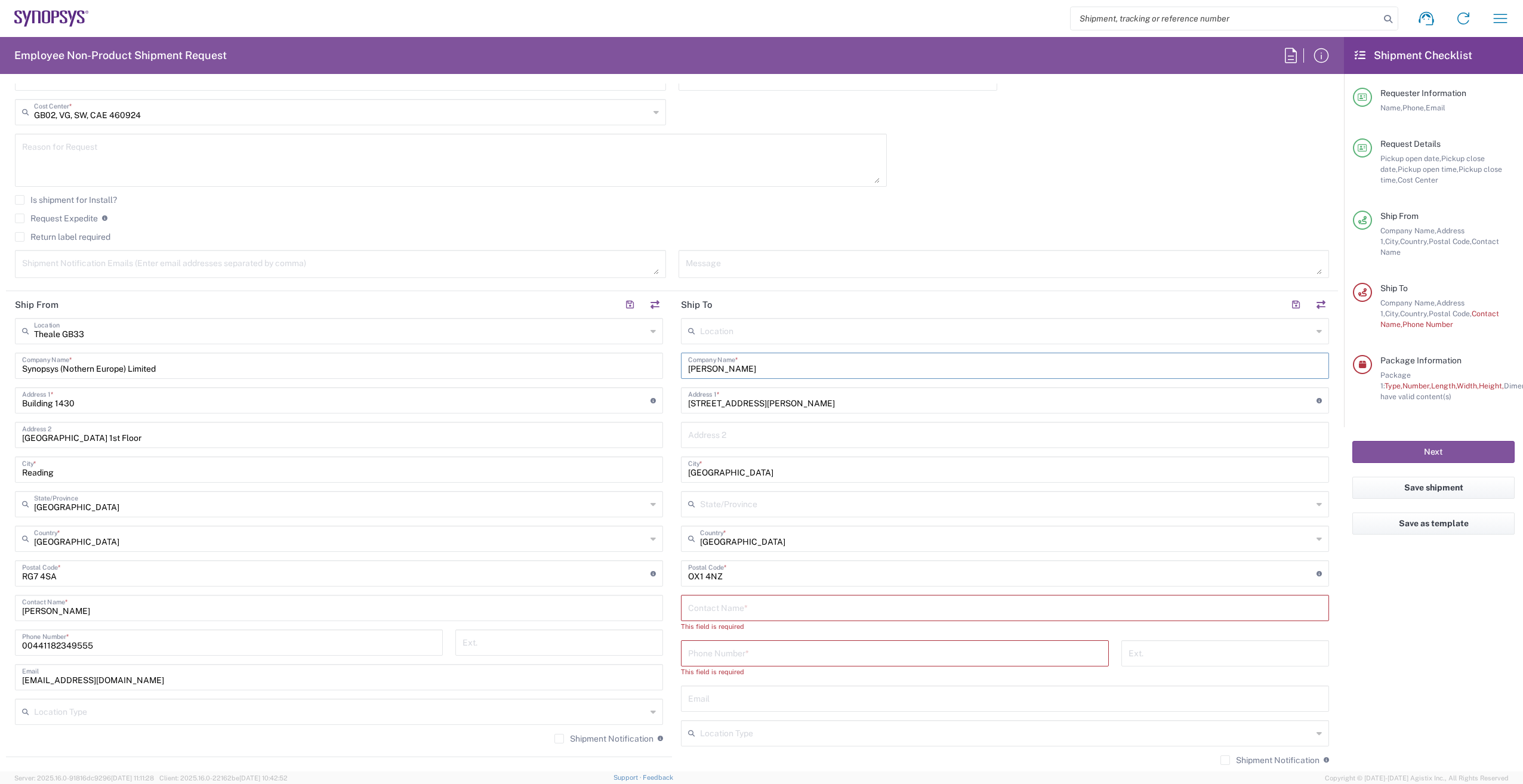
drag, startPoint x: 757, startPoint y: 373, endPoint x: 664, endPoint y: 369, distance: 93.1
click at [664, 369] on div "Ship From Theale GB33 Location Theale GB33 Aachen DE04 Agrate Brianza IT01 Asch…" at bounding box center [672, 569] width 1332 height 555
click at [763, 603] on input "text" at bounding box center [1006, 607] width 634 height 21
paste input "[PERSON_NAME]"
type input "[PERSON_NAME]"
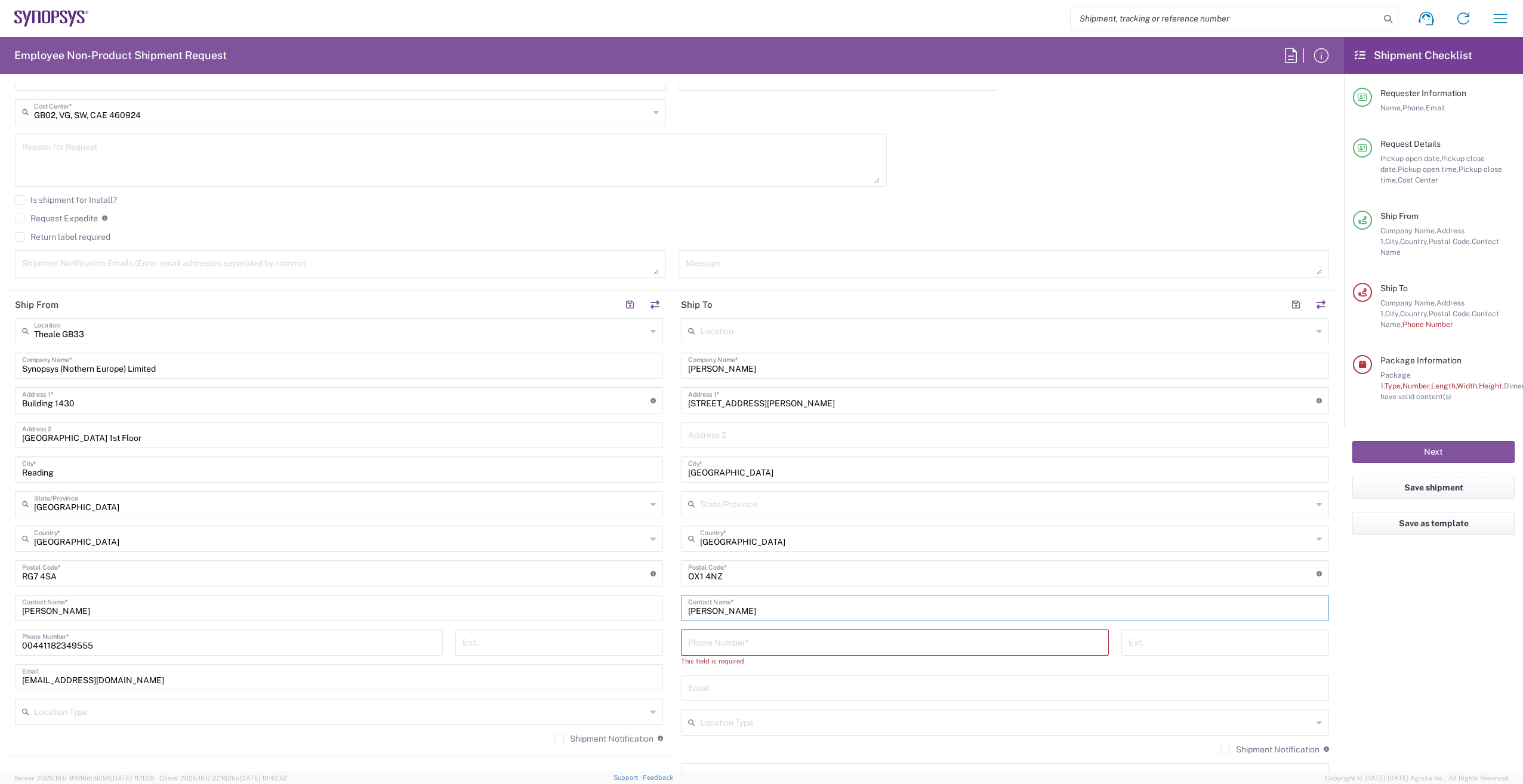
click at [771, 649] on input "tel" at bounding box center [895, 642] width 413 height 21
click at [123, 636] on input "00441182349555" at bounding box center [229, 642] width 413 height 21
drag, startPoint x: 117, startPoint y: 645, endPoint x: -45, endPoint y: 565, distance: 180.7
click at [0, 565] on html "Shipment request Shipment tracking Employee non-product shipment request My shi…" at bounding box center [761, 392] width 1523 height 784
click at [728, 642] on input "tel" at bounding box center [895, 642] width 413 height 21
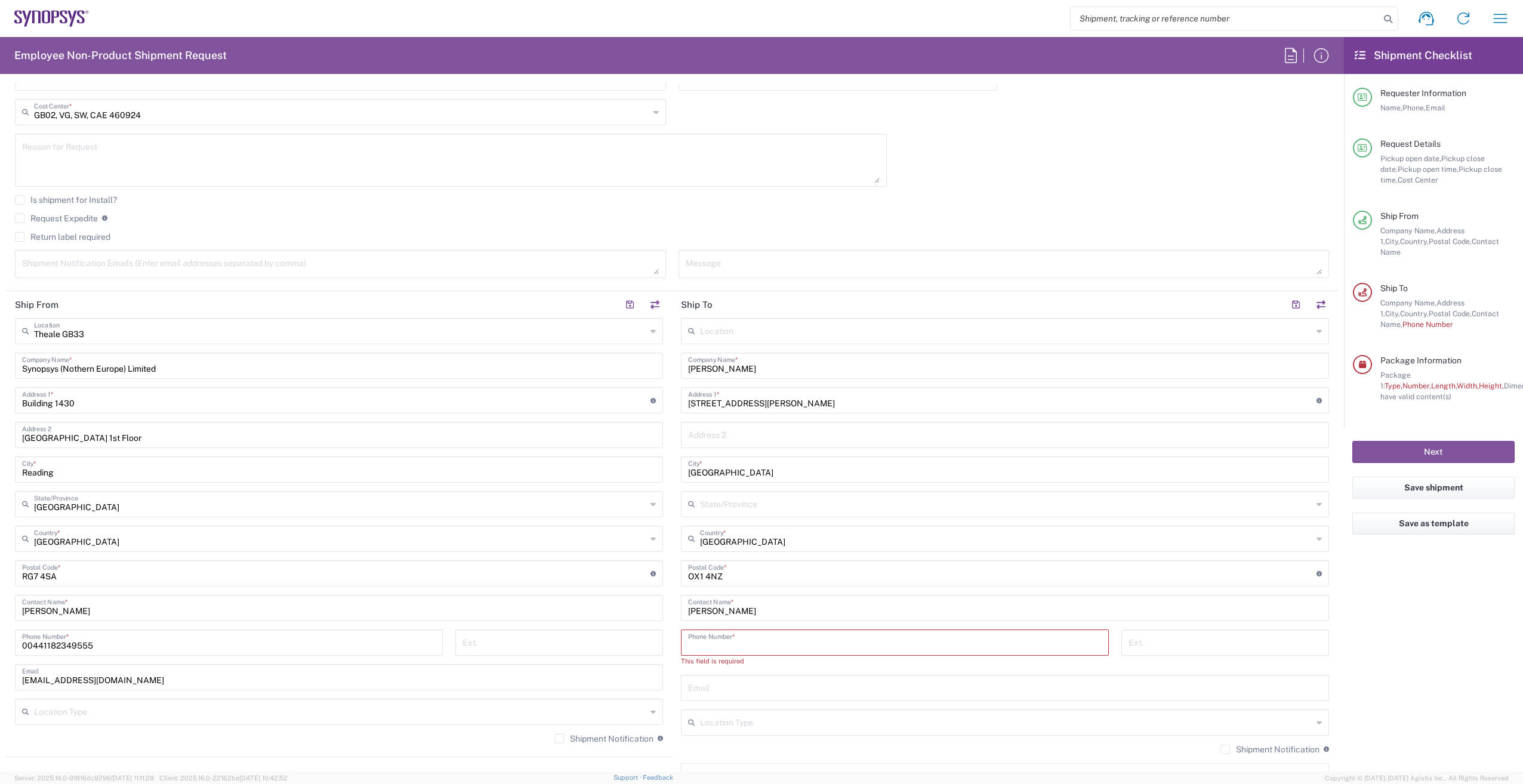
paste input "00441182349555"
drag, startPoint x: 781, startPoint y: 643, endPoint x: 470, endPoint y: 612, distance: 312.5
click at [470, 614] on div "Ship From Theale GB33 Location Theale GB33 Aachen DE04 Agrate Brianza IT01 Asch…" at bounding box center [672, 558] width 1332 height 533
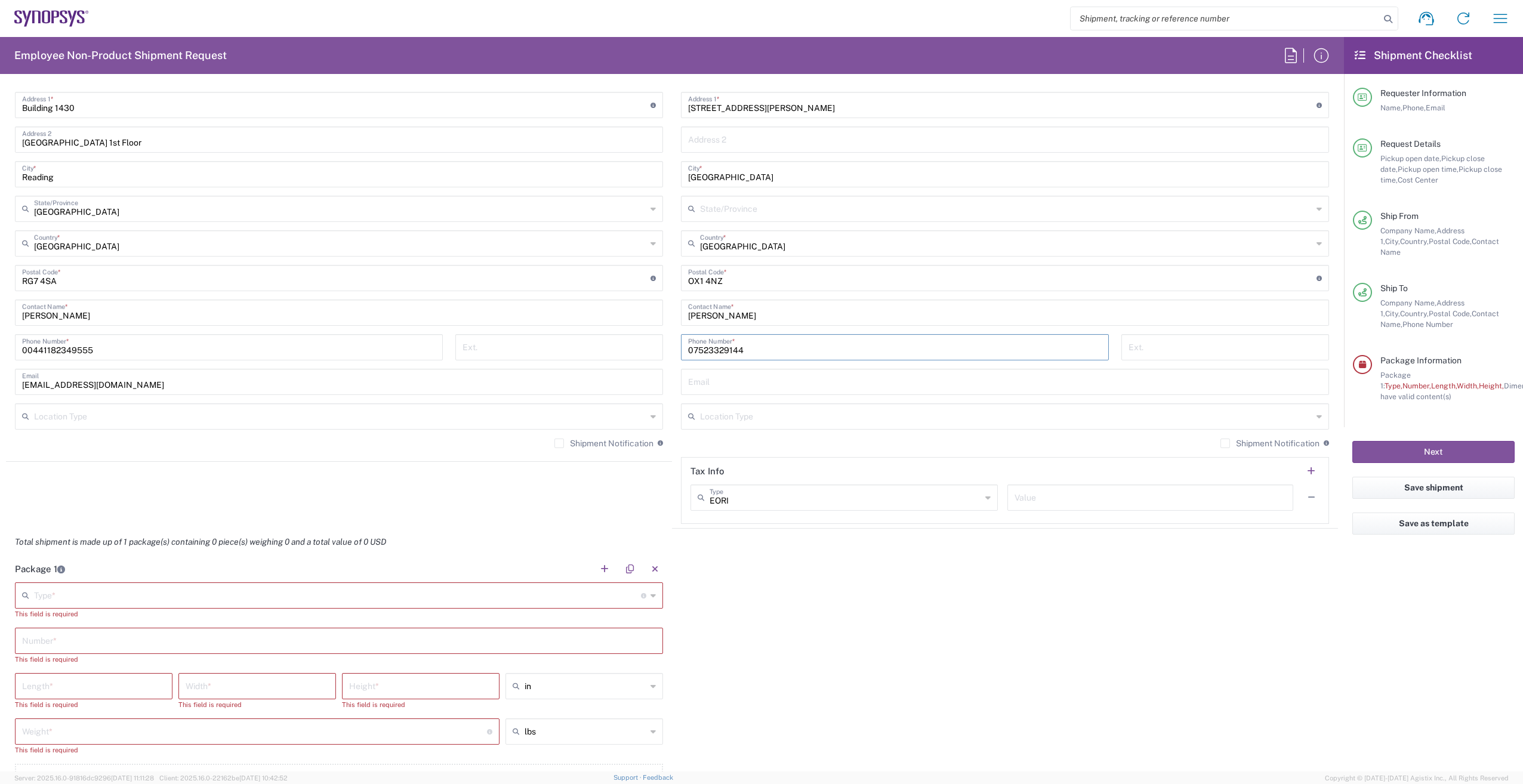
scroll to position [656, 0]
type input "07523329144"
click at [122, 588] on input "text" at bounding box center [337, 592] width 607 height 21
click at [60, 557] on span "Envelope" at bounding box center [337, 550] width 642 height 18
type input "Envelope"
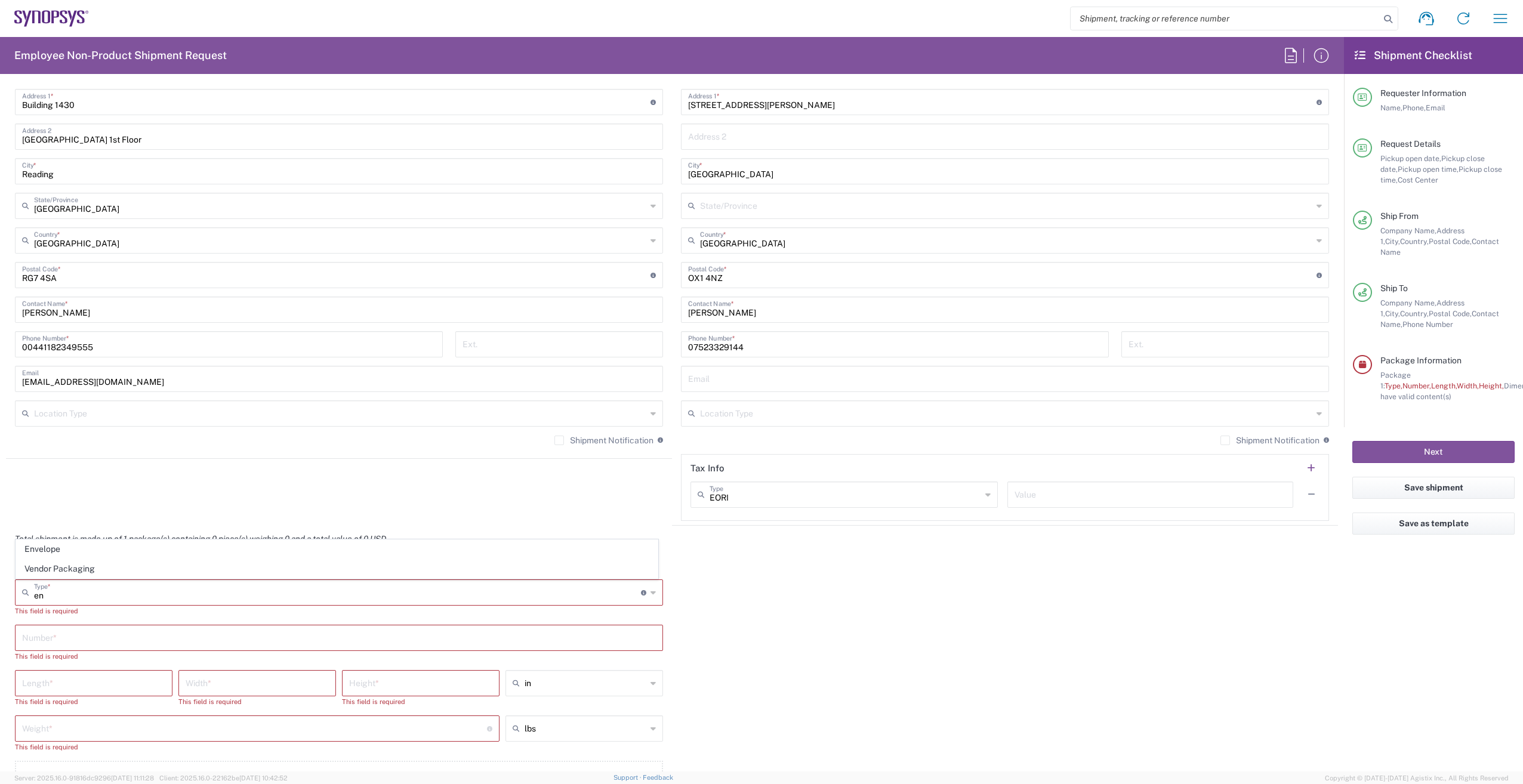
type input "1"
type input "9.5"
type input "12.5"
type input "0.25"
type input "1"
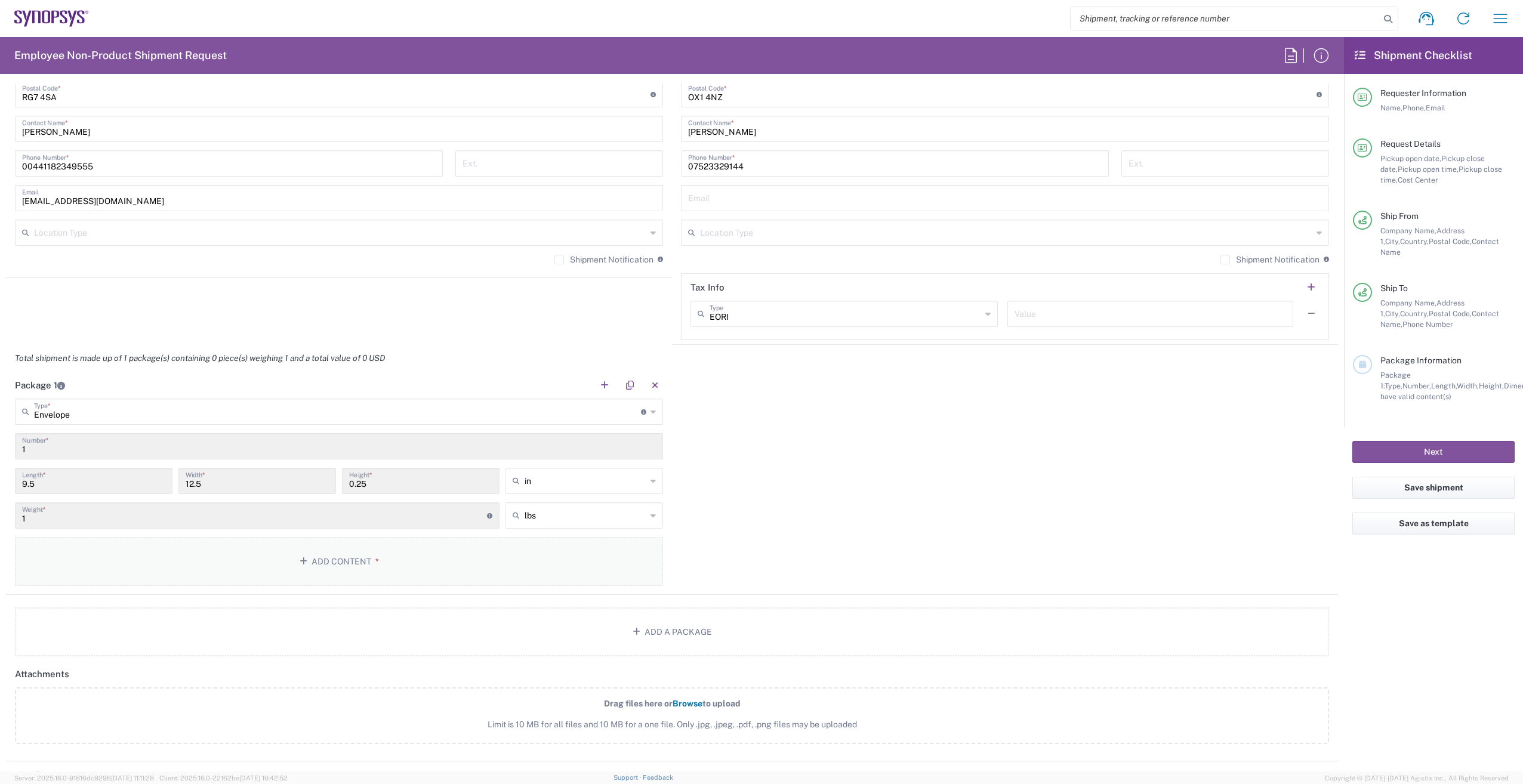
scroll to position [895, 0]
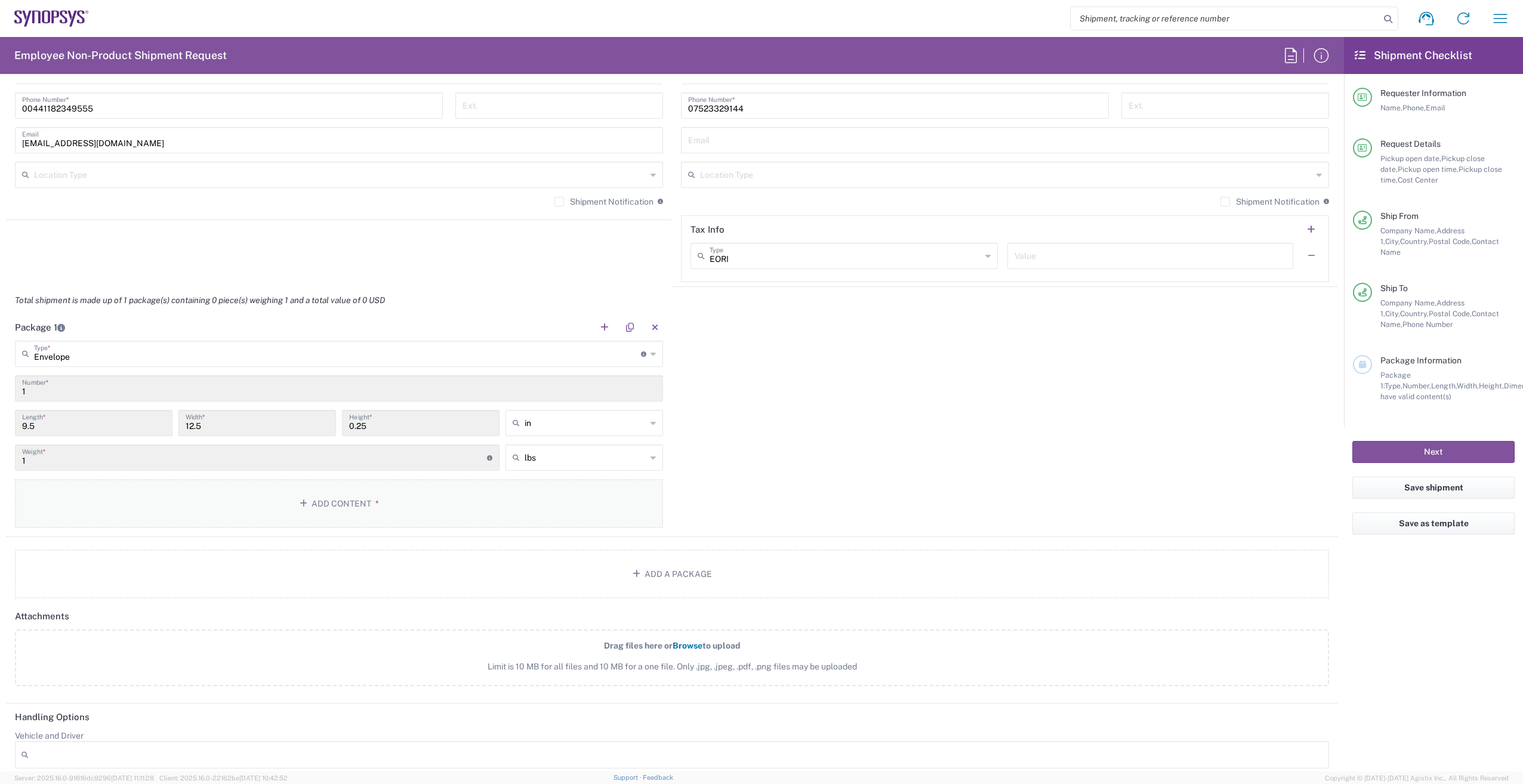
click at [404, 513] on button "Add Content *" at bounding box center [339, 504] width 649 height 49
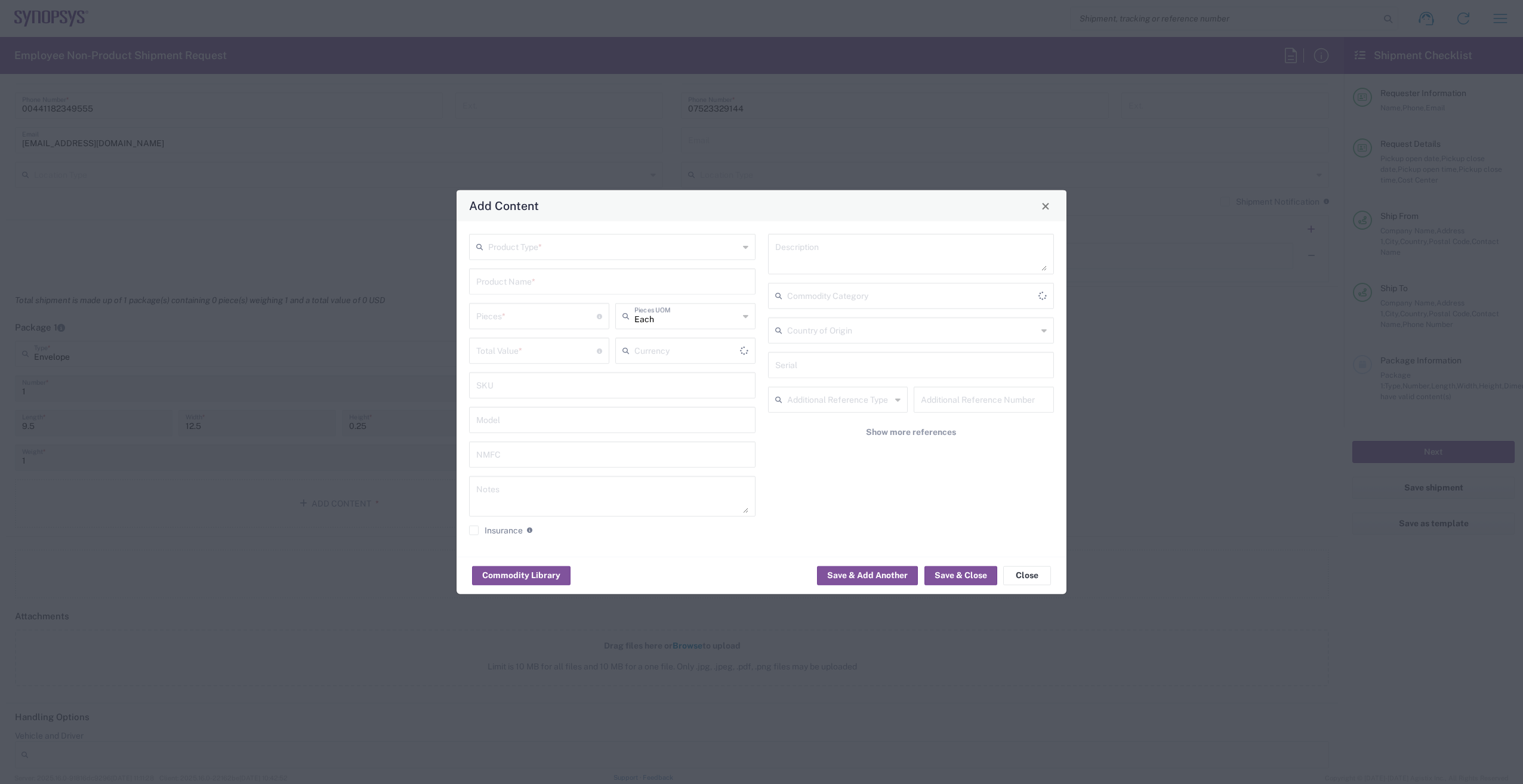
type input "US Dollar"
click at [533, 248] on input "text" at bounding box center [613, 246] width 251 height 21
click at [535, 288] on span "General Commodity" at bounding box center [612, 293] width 284 height 18
type input "General Commodity"
click at [532, 286] on input "text" at bounding box center [612, 281] width 273 height 21
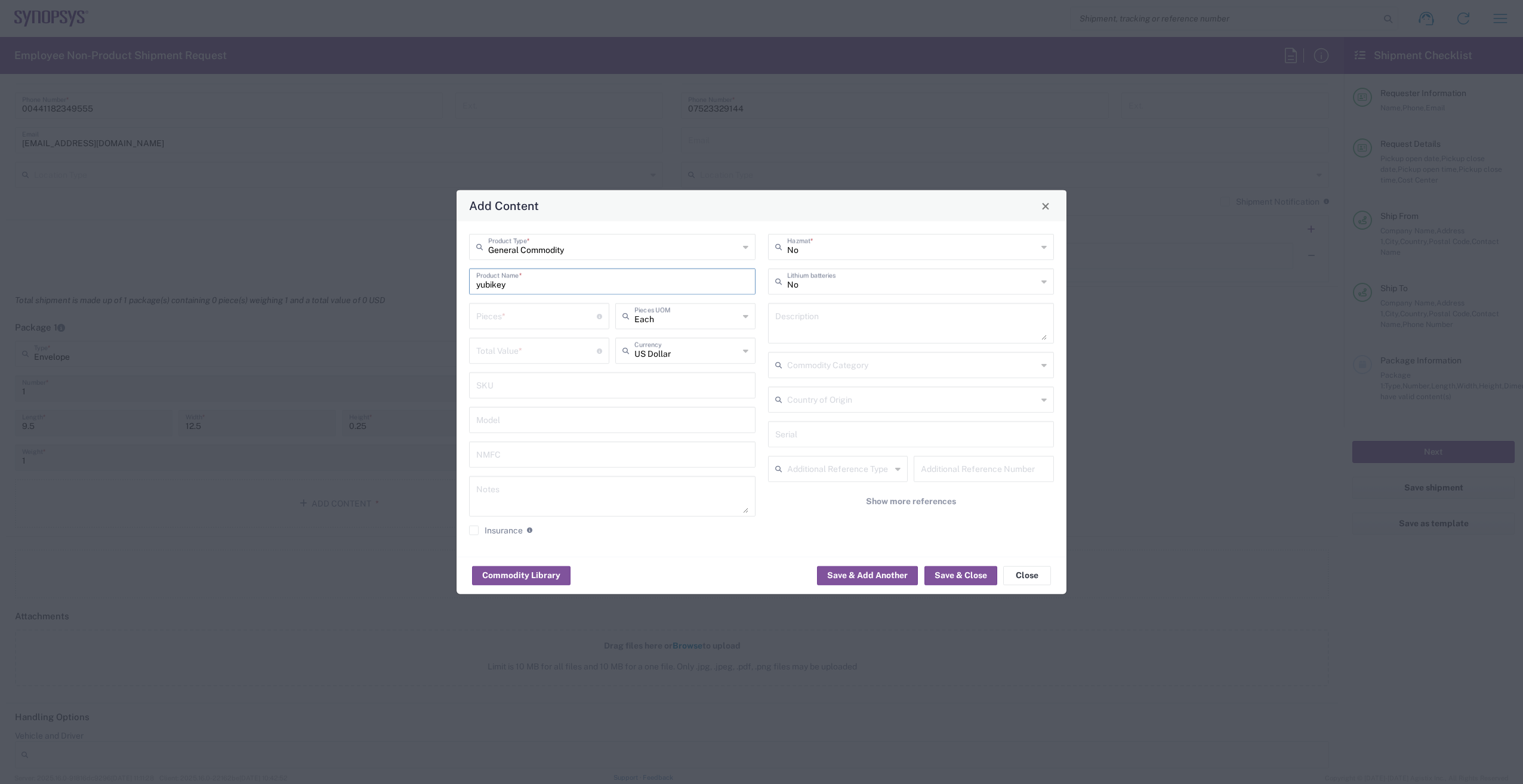
type input "yubikey"
click at [571, 324] on input "number" at bounding box center [536, 316] width 121 height 21
click at [1039, 249] on div "No Hazmat *" at bounding box center [911, 247] width 286 height 26
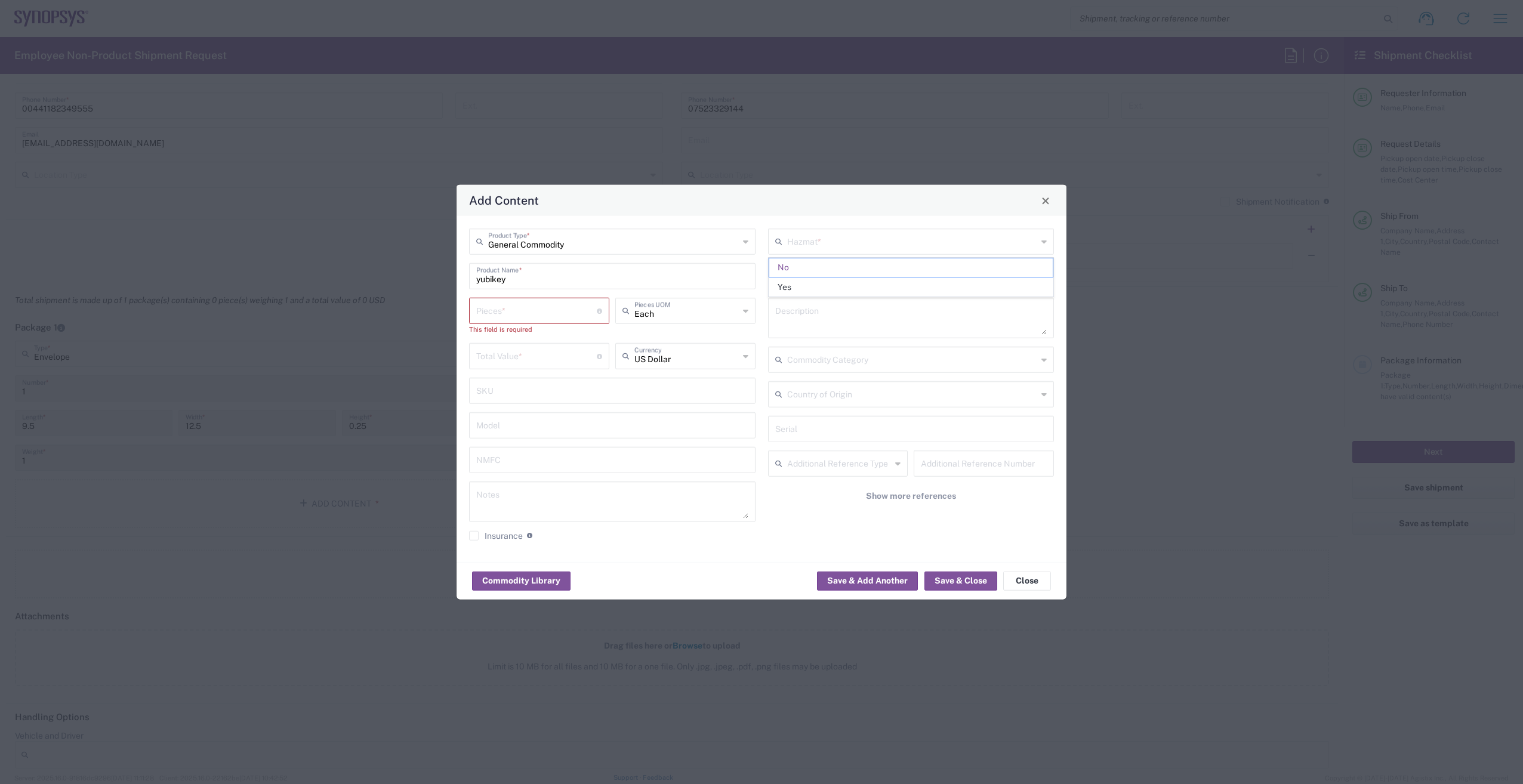
click at [1038, 246] on div "Hazmat *" at bounding box center [911, 242] width 286 height 26
click at [517, 314] on input "number" at bounding box center [536, 310] width 121 height 21
type input "No"
click at [745, 358] on icon at bounding box center [745, 356] width 5 height 19
type input "g"
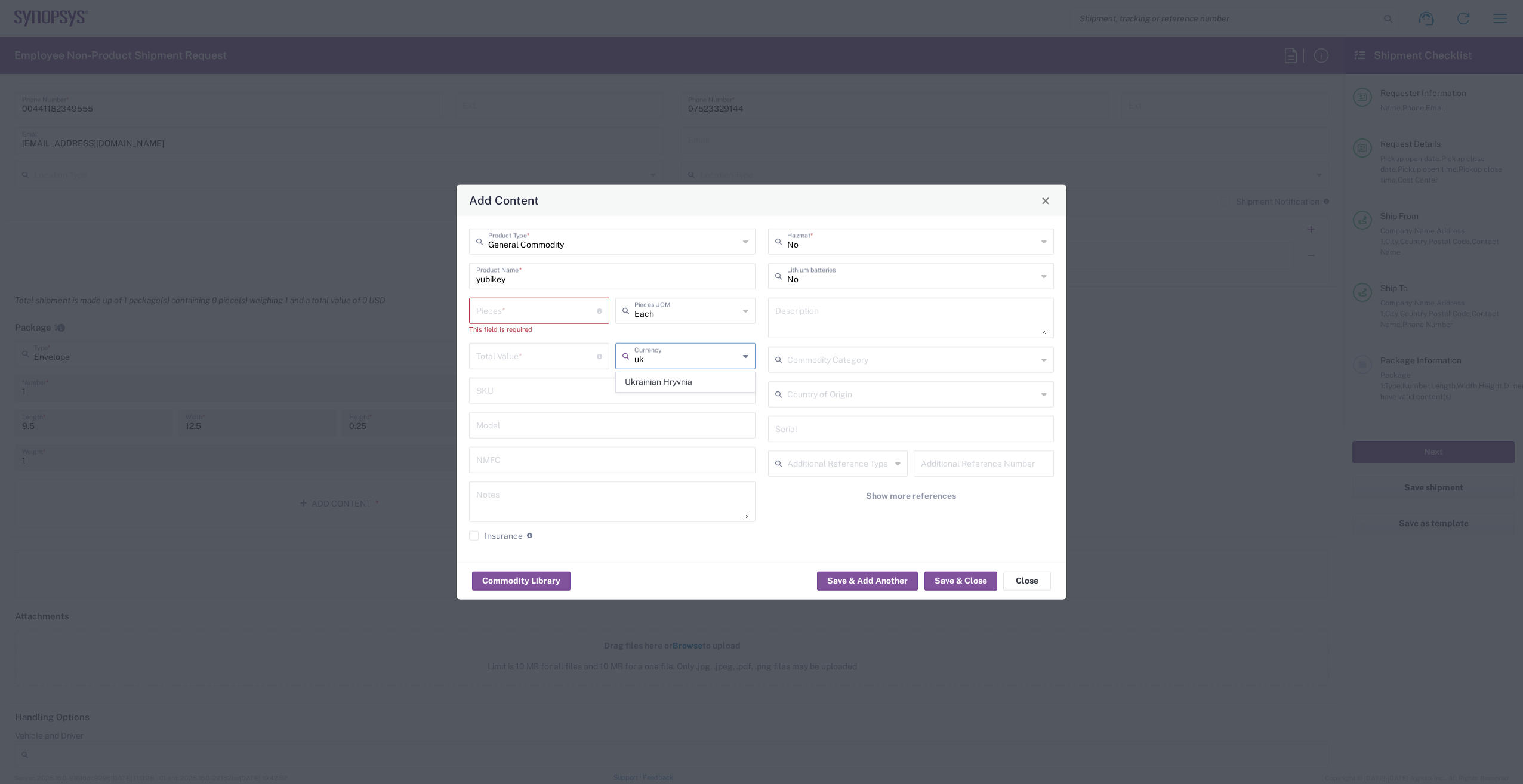
type input "u"
click at [706, 432] on span "Great British Pound" at bounding box center [685, 441] width 138 height 18
type input "Great British Pound"
click at [534, 360] on input "number" at bounding box center [536, 356] width 121 height 21
type input "50"
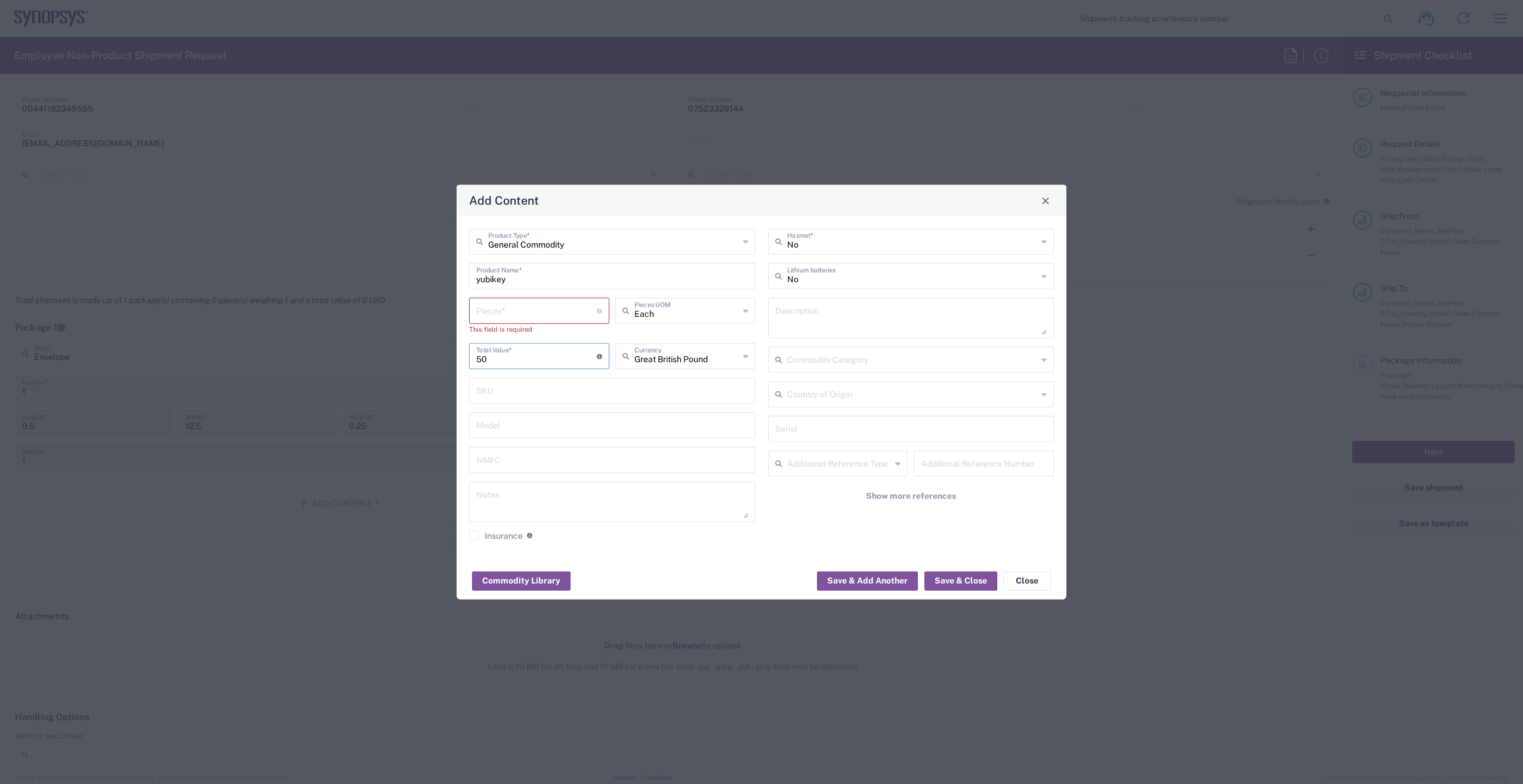
click at [477, 534] on label "Insurance" at bounding box center [496, 536] width 54 height 10
click at [474, 536] on input "Insurance" at bounding box center [474, 536] width 0 height 0
click at [475, 534] on label "Insurance" at bounding box center [496, 536] width 54 height 10
click at [472, 536] on input "Insurance" at bounding box center [472, 536] width 0 height 0
click at [542, 317] on input "number" at bounding box center [536, 310] width 121 height 21
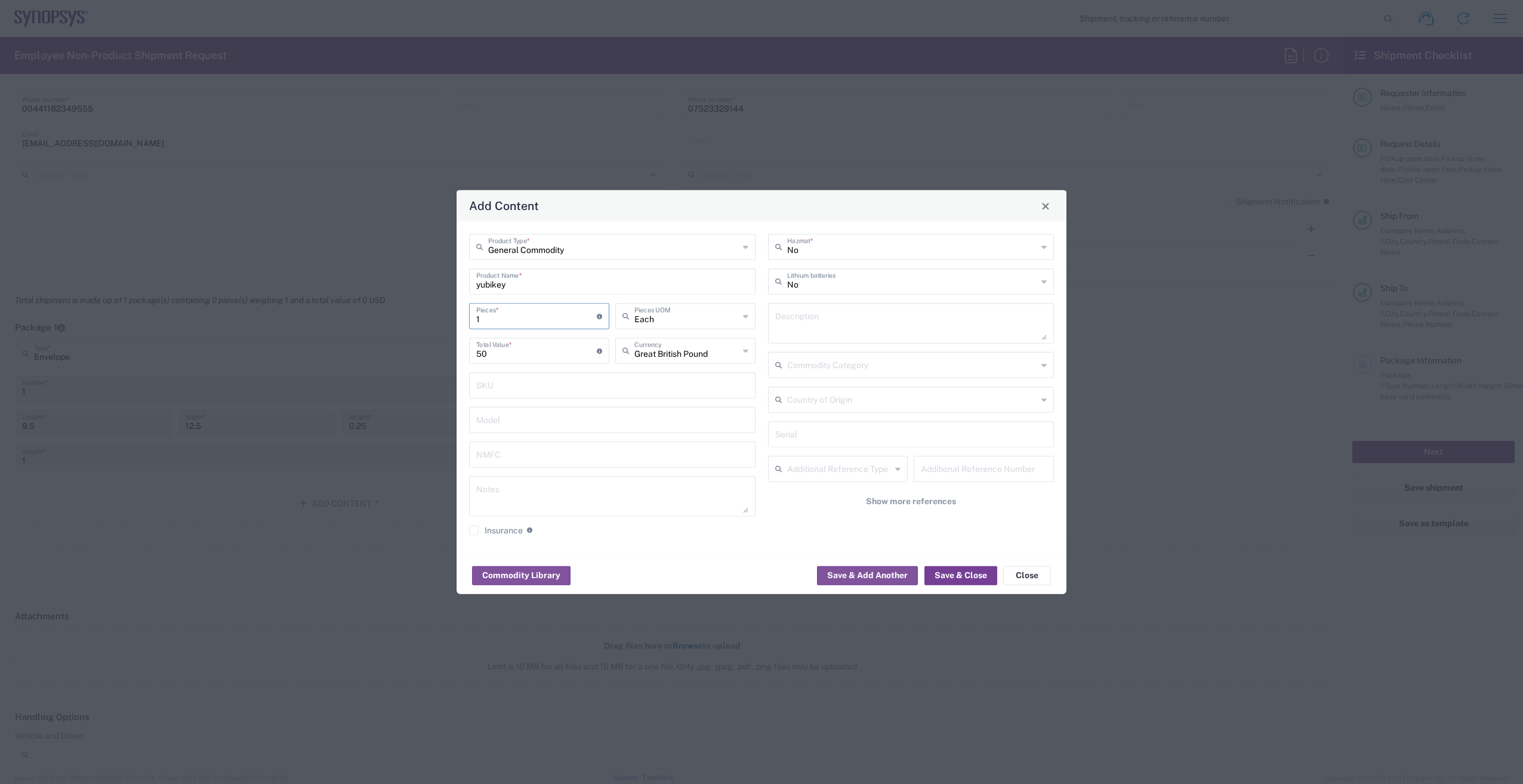
type input "1"
click at [962, 580] on button "Save & Close" at bounding box center [961, 575] width 73 height 19
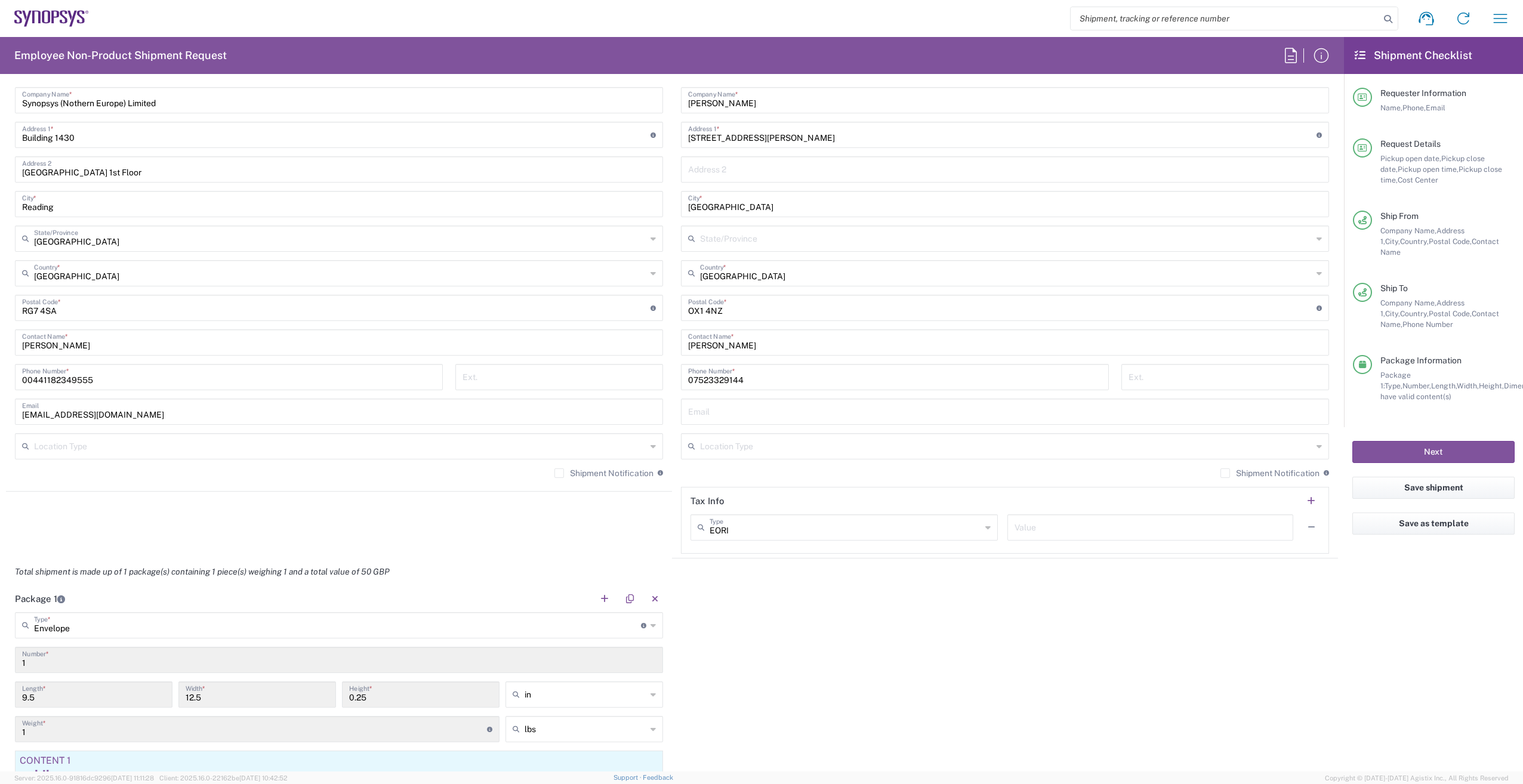
scroll to position [597, 0]
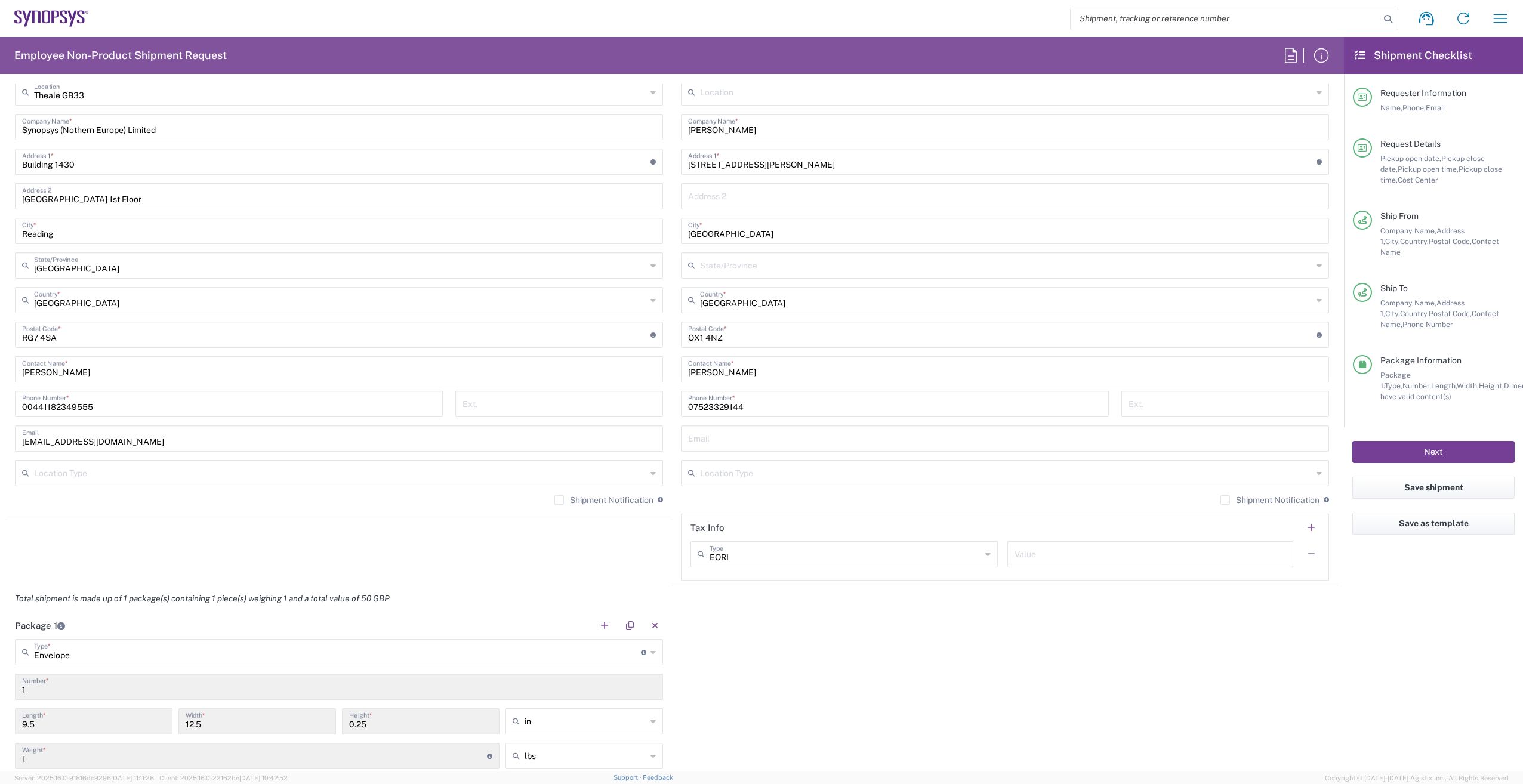
click at [1442, 441] on button "Next" at bounding box center [1434, 452] width 162 height 22
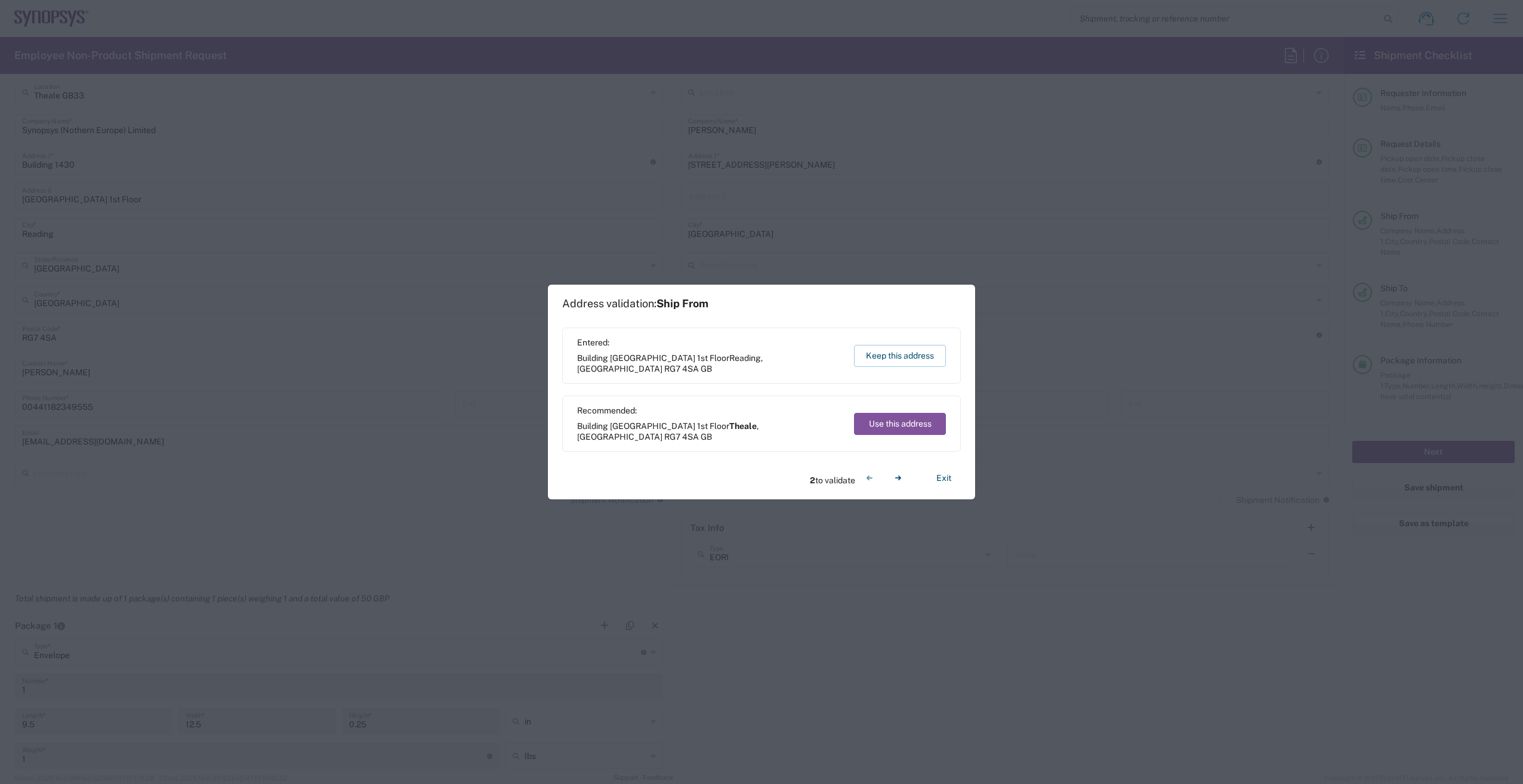
drag, startPoint x: 882, startPoint y: 356, endPoint x: 862, endPoint y: 386, distance: 36.1
click at [883, 356] on button "Keep this address" at bounding box center [900, 356] width 92 height 22
click at [900, 428] on button "Use this address" at bounding box center [900, 424] width 92 height 22
type input "[GEOGRAPHIC_DATA]"
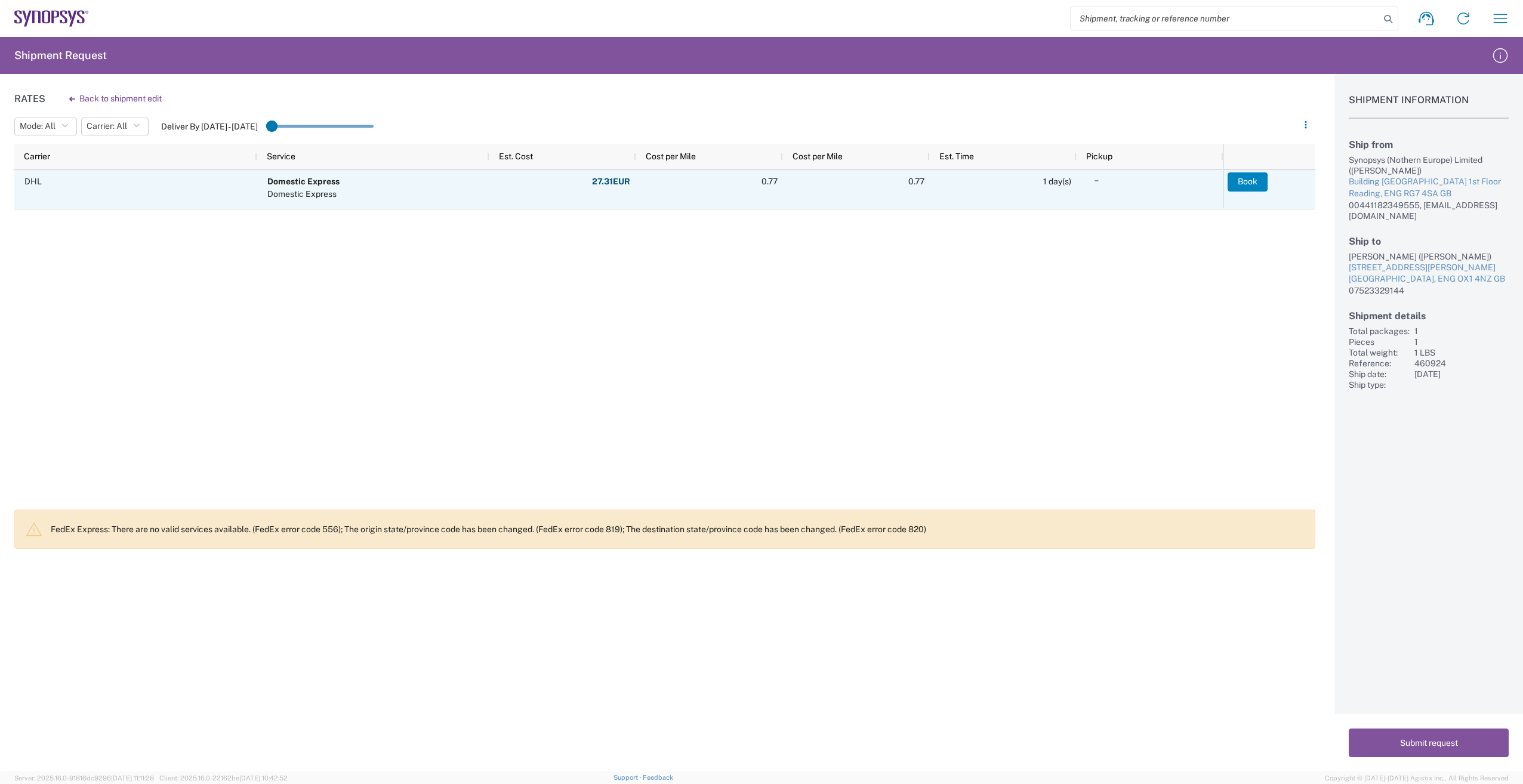
click at [1247, 183] on button "Book" at bounding box center [1247, 181] width 40 height 19
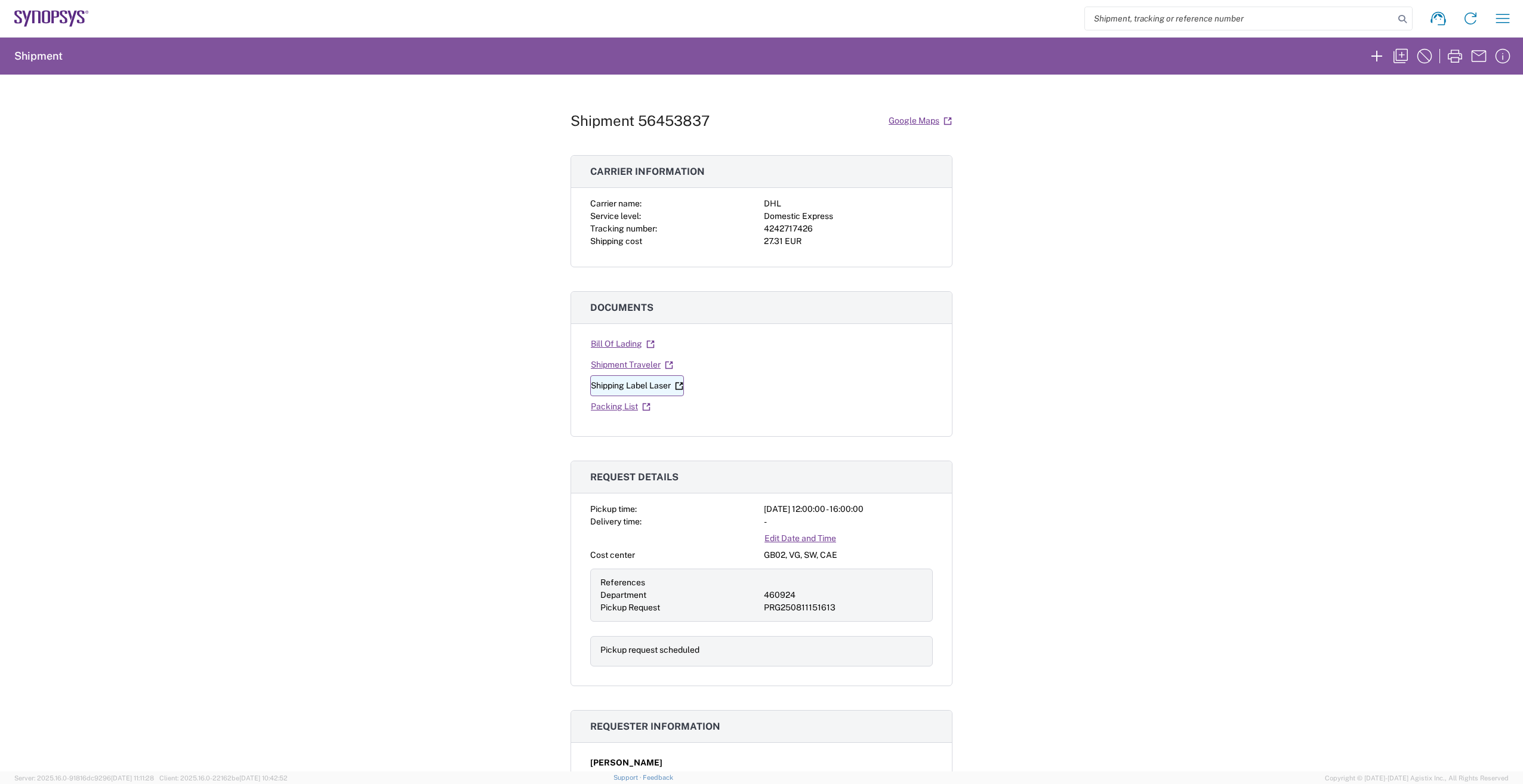
click at [648, 386] on link "Shipping Label Laser" at bounding box center [637, 386] width 94 height 21
click at [609, 342] on link "Bill Of Lading" at bounding box center [622, 344] width 65 height 21
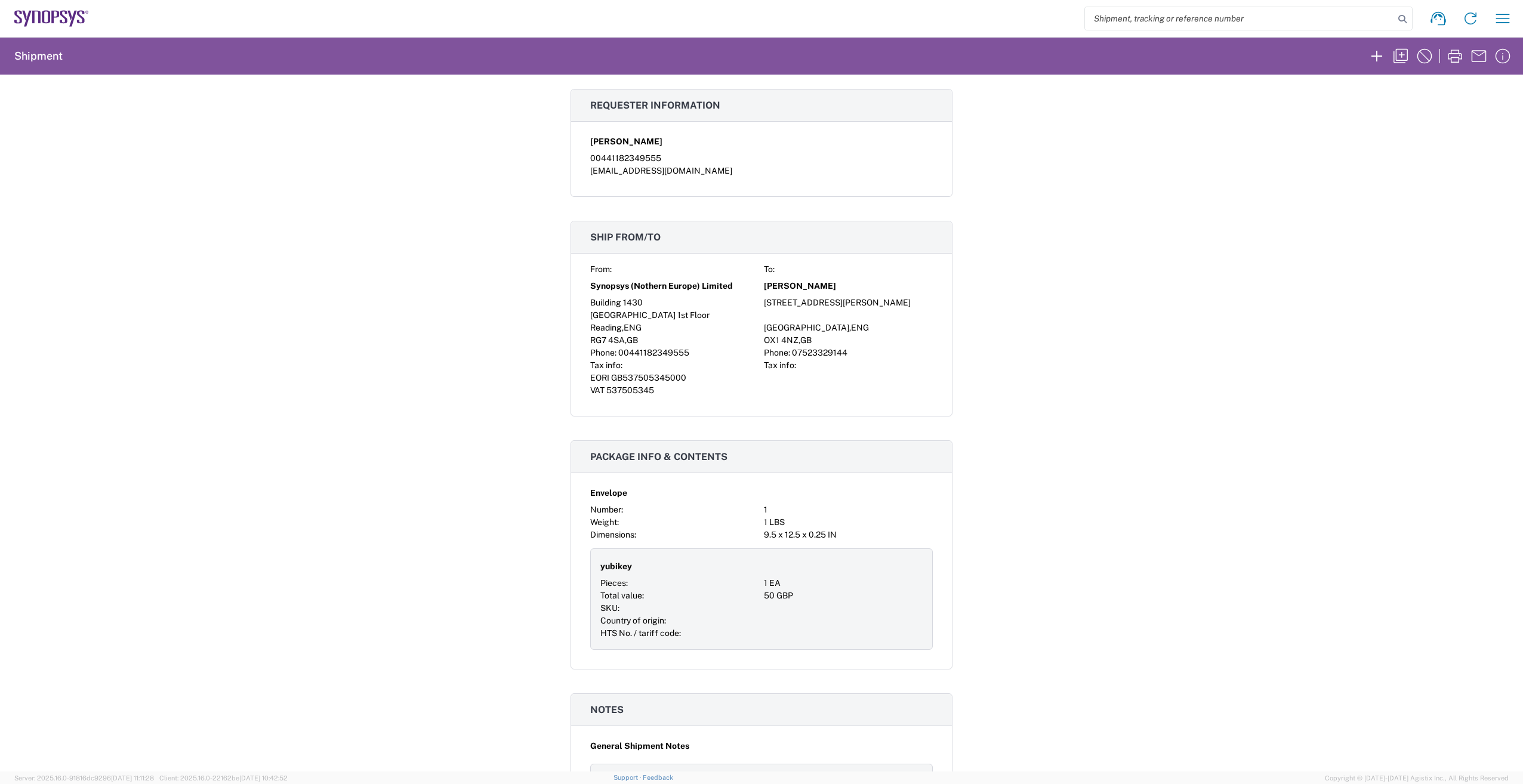
scroll to position [204, 0]
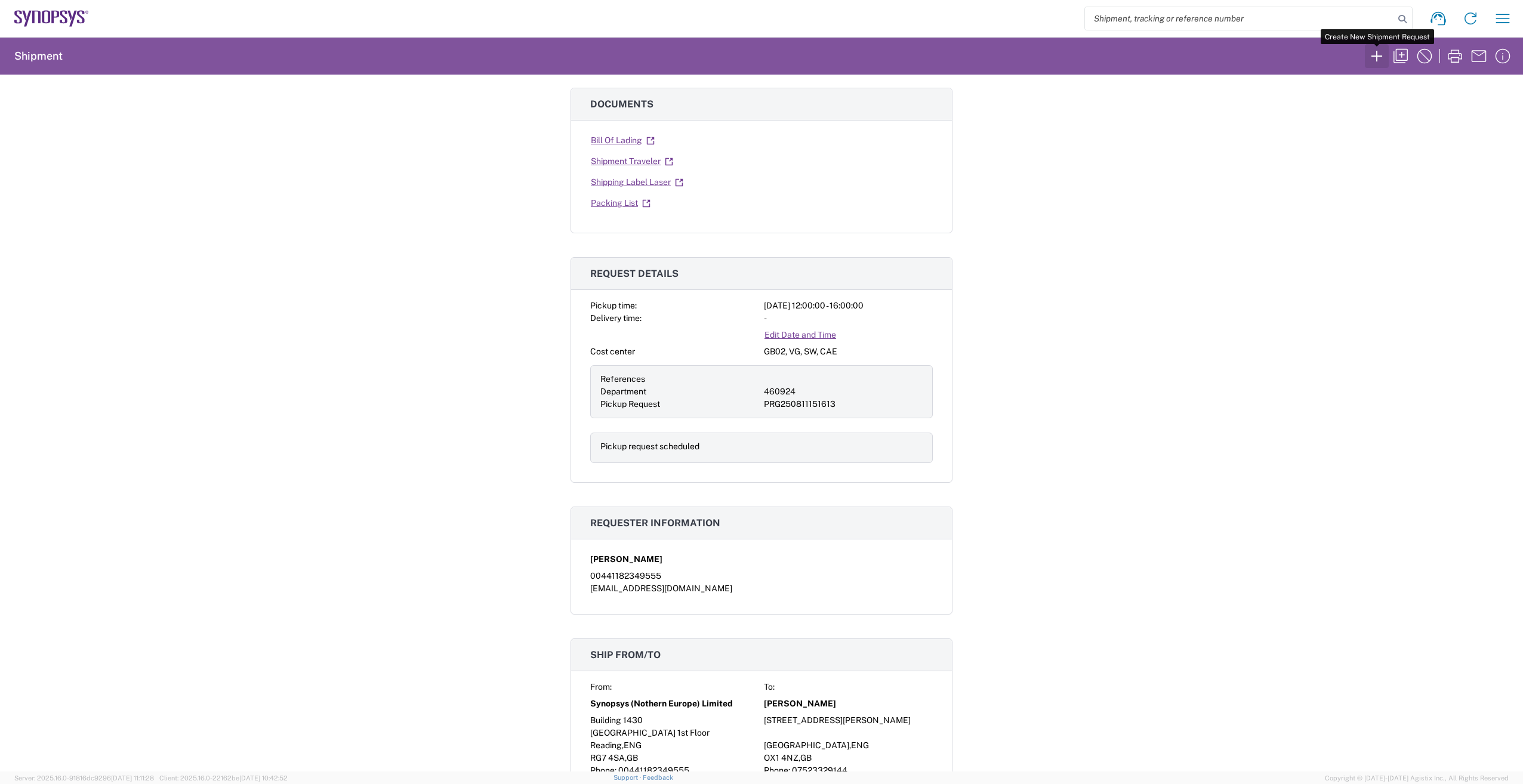
click at [1382, 58] on icon "button" at bounding box center [1377, 56] width 19 height 19
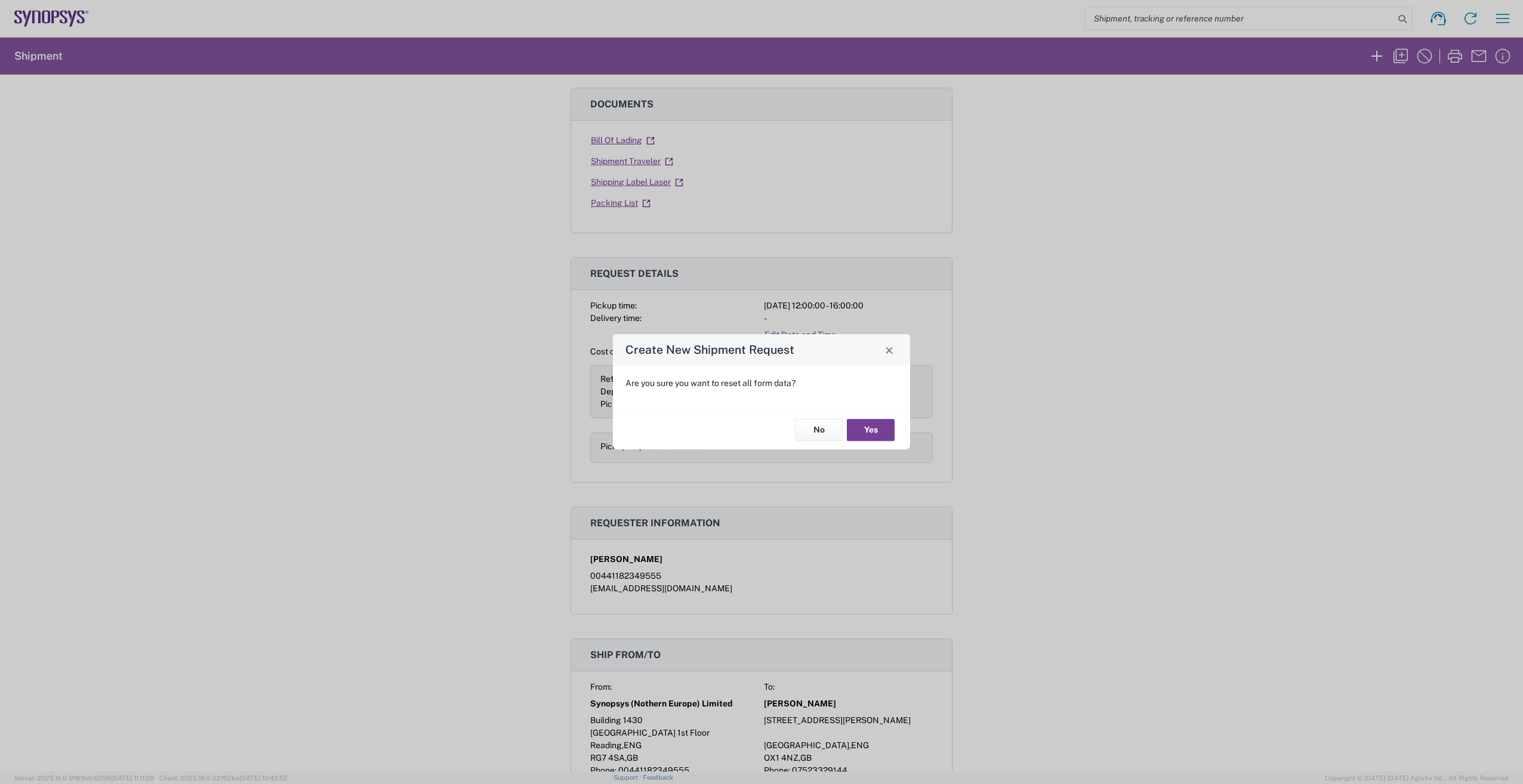
click at [872, 430] on button "Yes" at bounding box center [871, 430] width 48 height 22
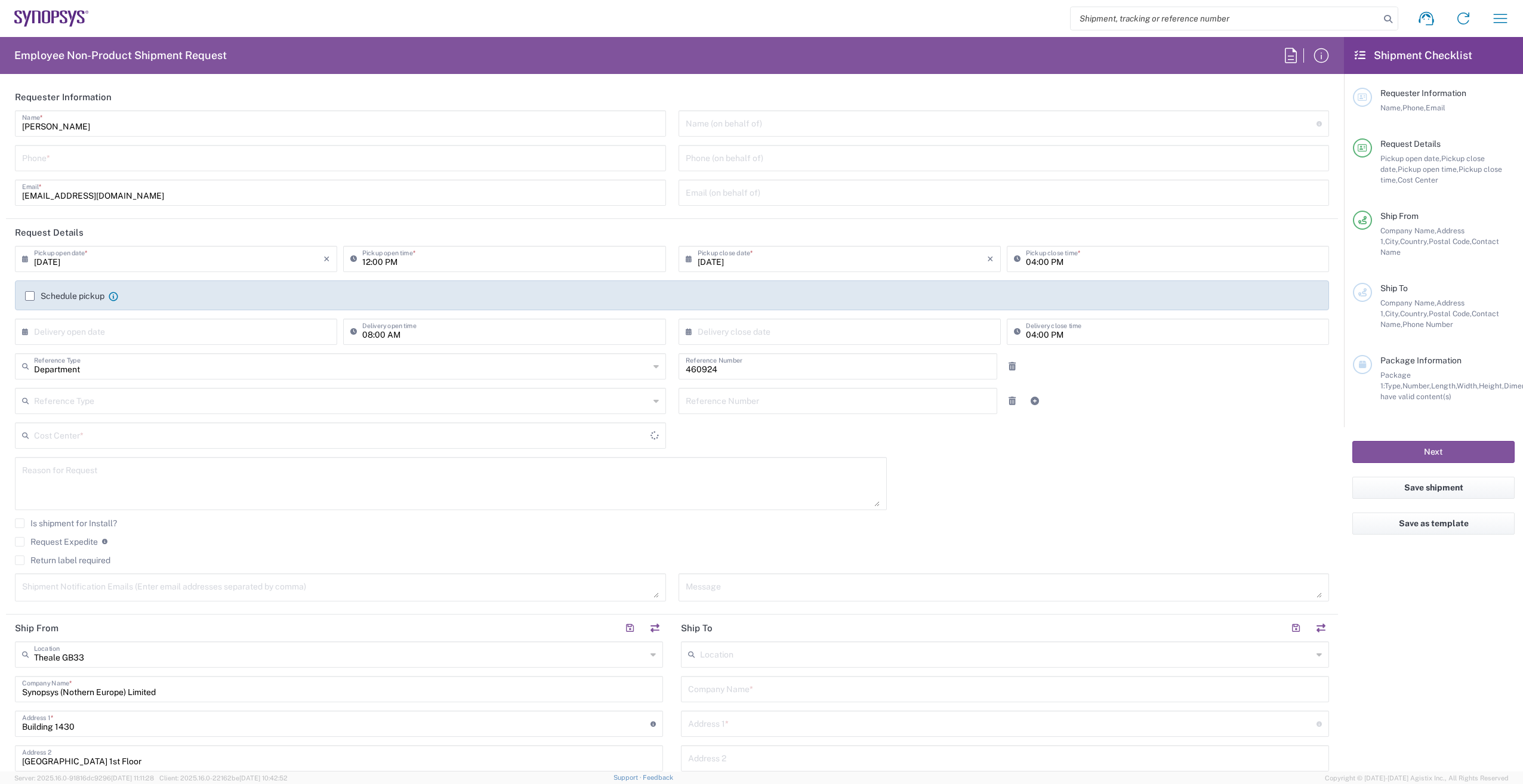
type input "GB02, VG, SW, CAE 460924"
type input "[GEOGRAPHIC_DATA]"
click at [209, 153] on input "tel" at bounding box center [341, 157] width 637 height 21
type input "00441182349555"
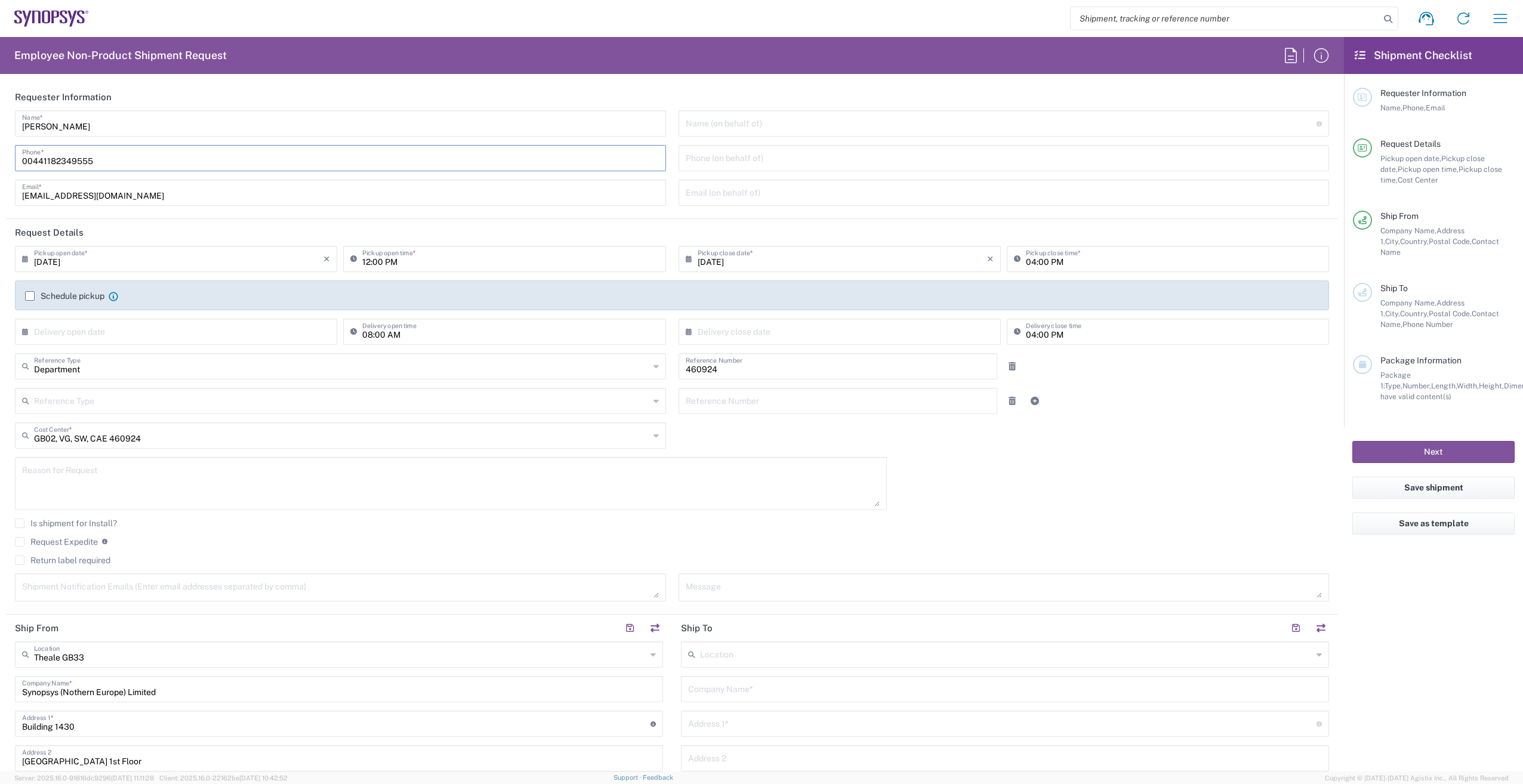
type input "[PERSON_NAME]"
type input "41 Hodges Court"
type input "Oxford"
type input "OX1 4NZ"
type input "[PERSON_NAME]"
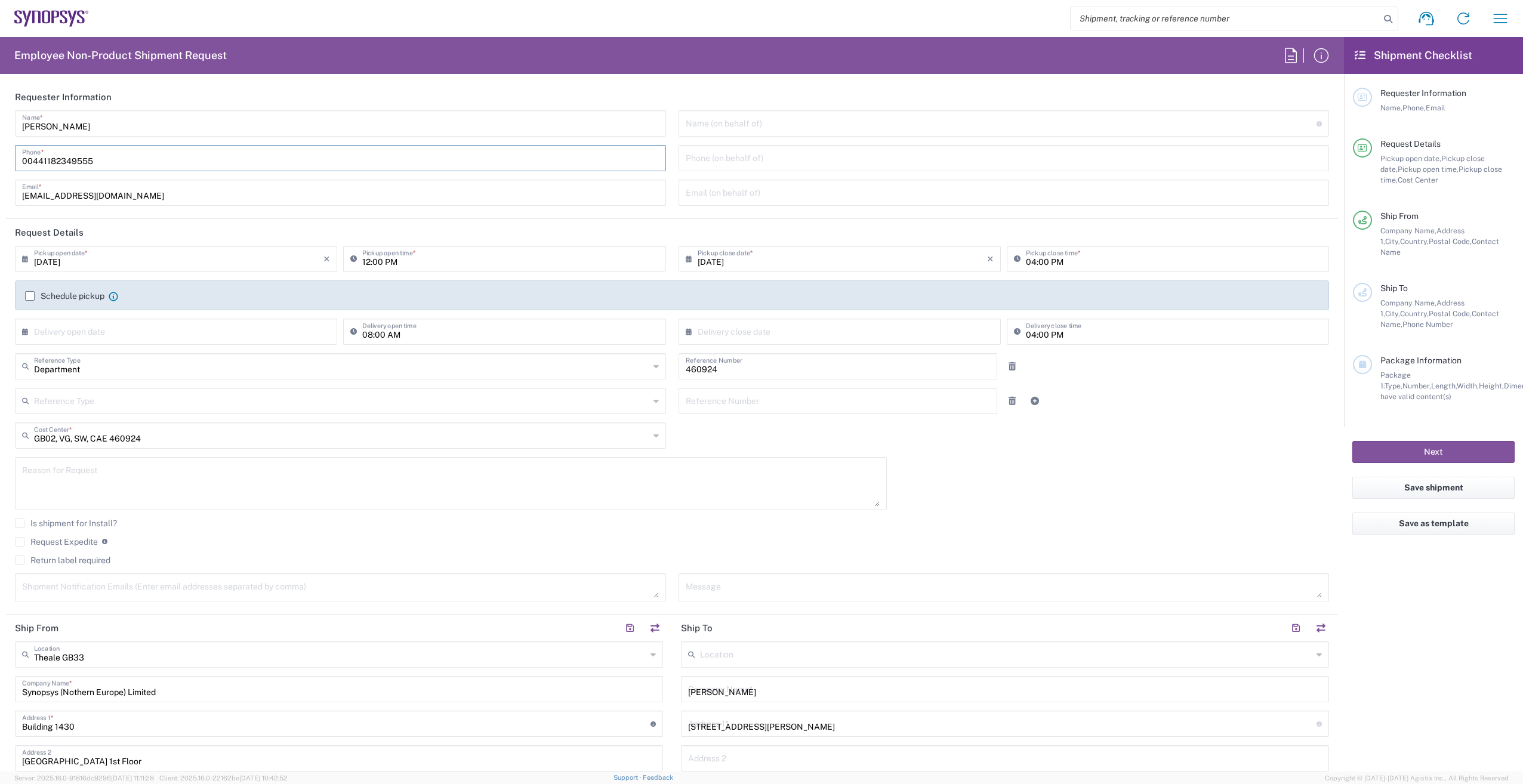
type input "07523329144"
type input "en"
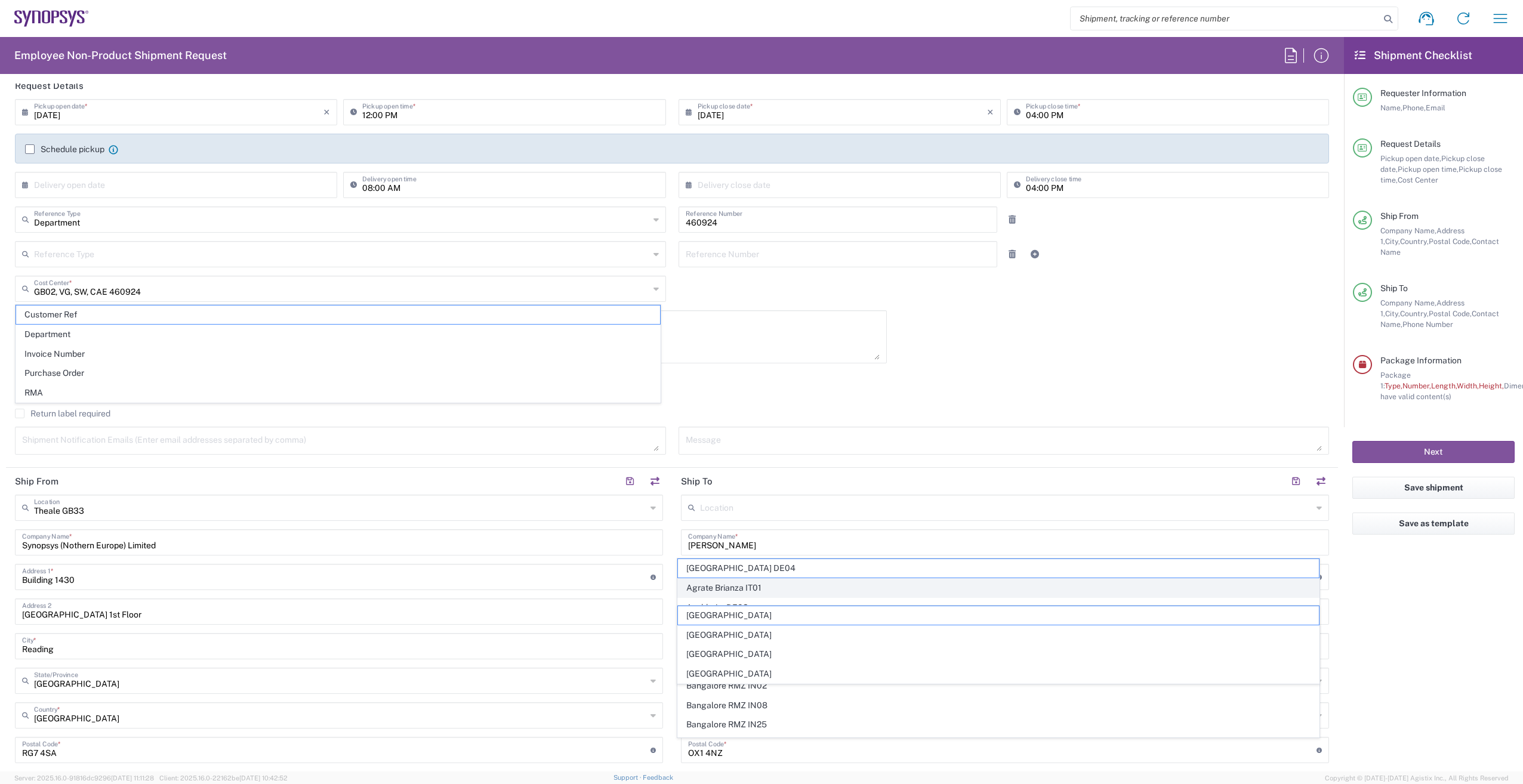
scroll to position [179, 0]
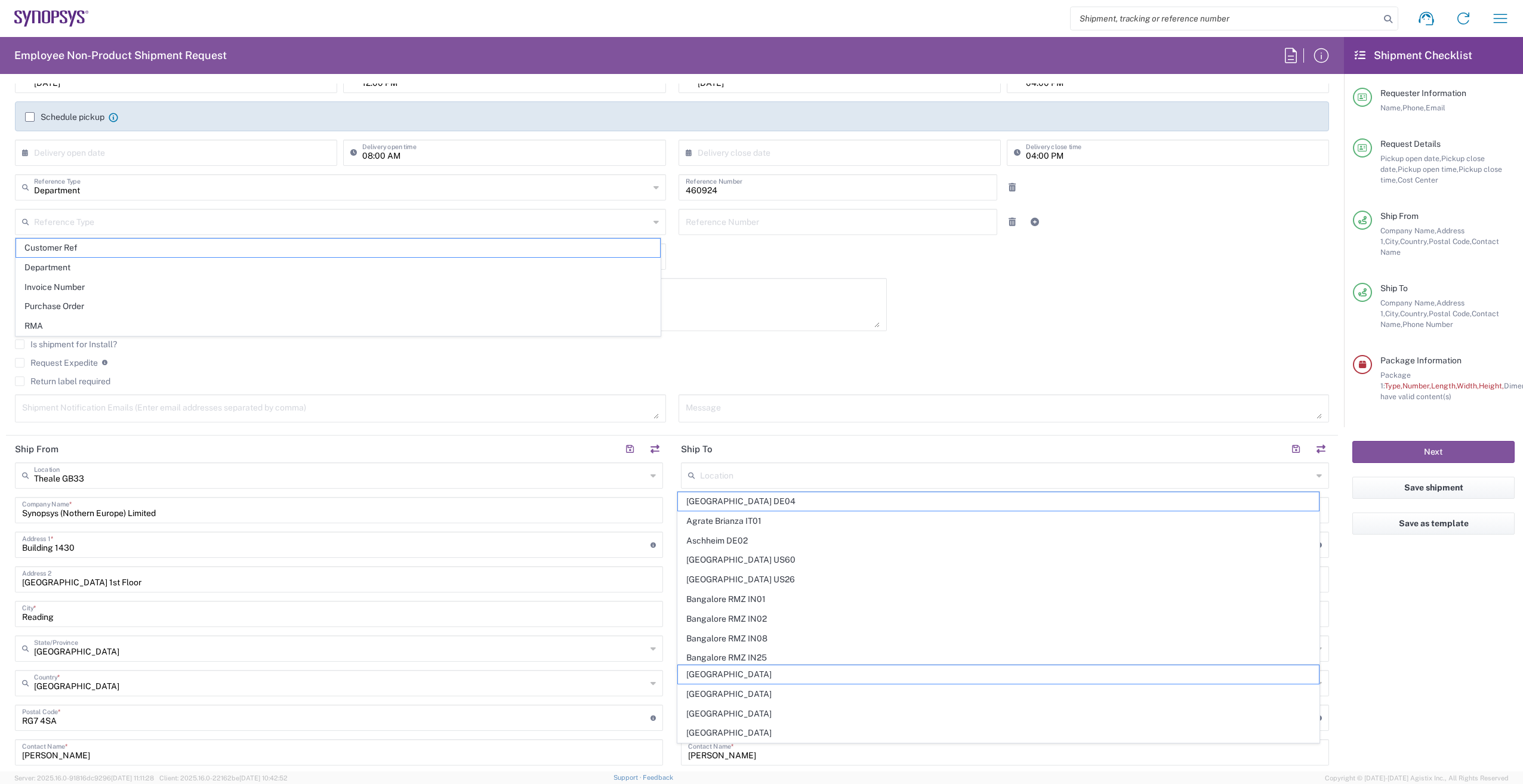
click at [881, 479] on input "text" at bounding box center [1006, 475] width 612 height 21
click at [1402, 627] on agx-form-checklist "Shipment Checklist Requester Information Name, Phone, Email Request Details Pic…" at bounding box center [1433, 404] width 179 height 735
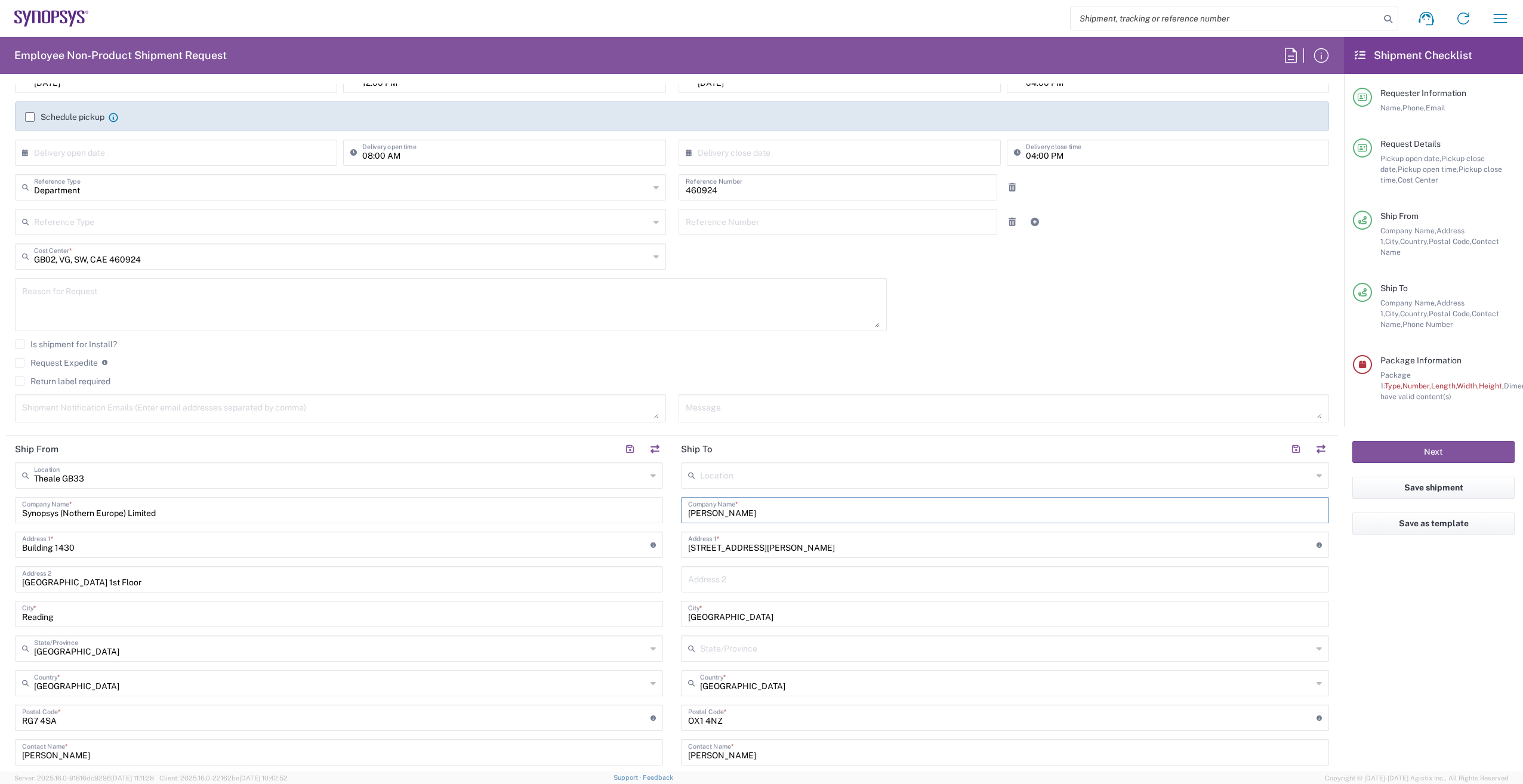
drag, startPoint x: 761, startPoint y: 517, endPoint x: 499, endPoint y: 537, distance: 262.8
click at [499, 537] on div "Ship From Theale GB33 Location Theale GB33 Aachen DE04 Agrate Brianza IT01 Asch…" at bounding box center [672, 702] width 1332 height 533
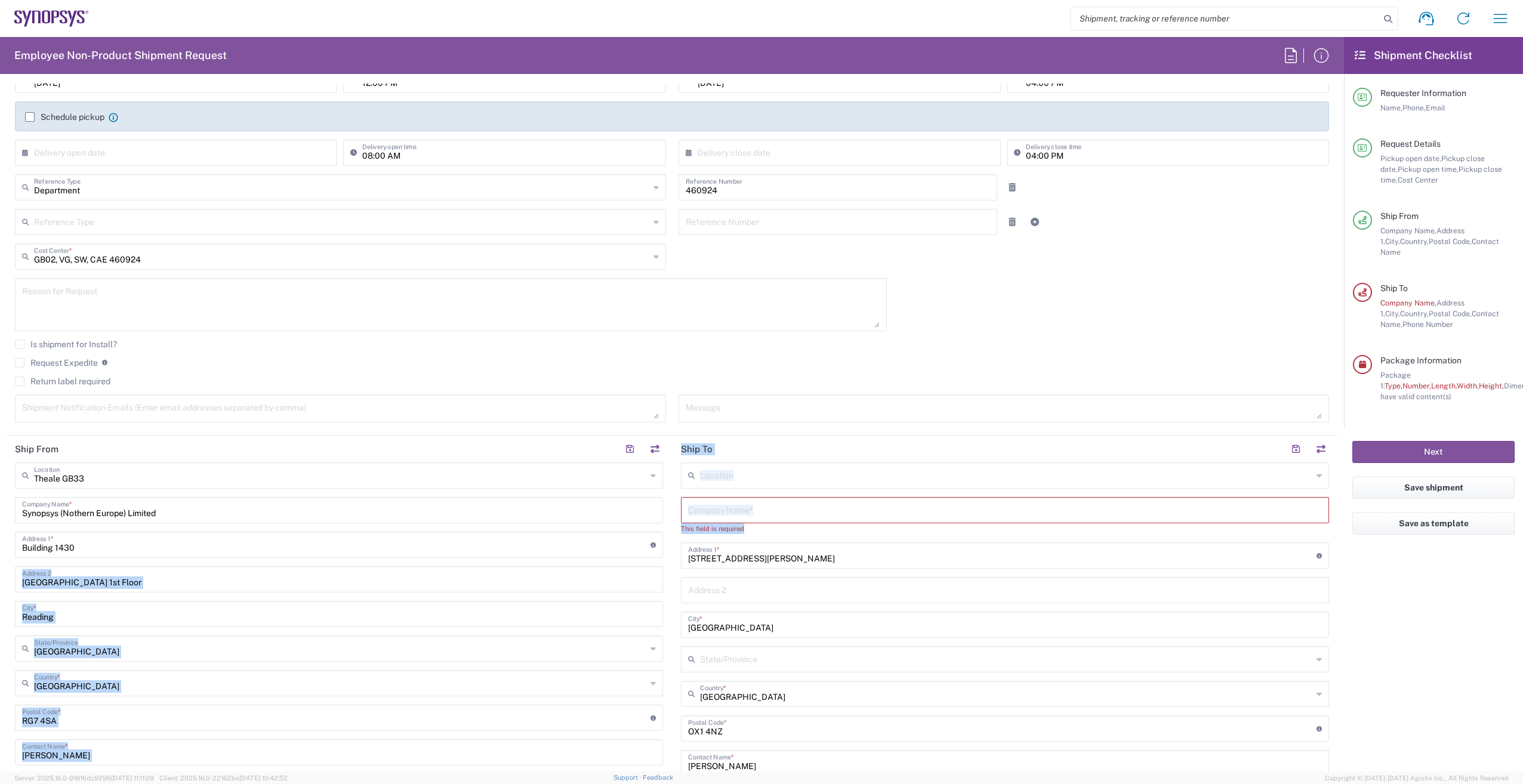
drag, startPoint x: 797, startPoint y: 570, endPoint x: 656, endPoint y: 562, distance: 141.2
click at [614, 563] on div "Ship From Theale GB33 Location Theale GB33 Aachen DE04 Agrate Brianza IT01 Asch…" at bounding box center [672, 707] width 1332 height 544
click at [764, 561] on input "41 Hodges Court" at bounding box center [1003, 555] width 629 height 21
drag, startPoint x: 762, startPoint y: 563, endPoint x: 553, endPoint y: 566, distance: 209.0
click at [508, 566] on div "Ship From Theale GB33 Location Theale GB33 Aachen DE04 Agrate Brianza IT01 Asch…" at bounding box center [672, 707] width 1332 height 544
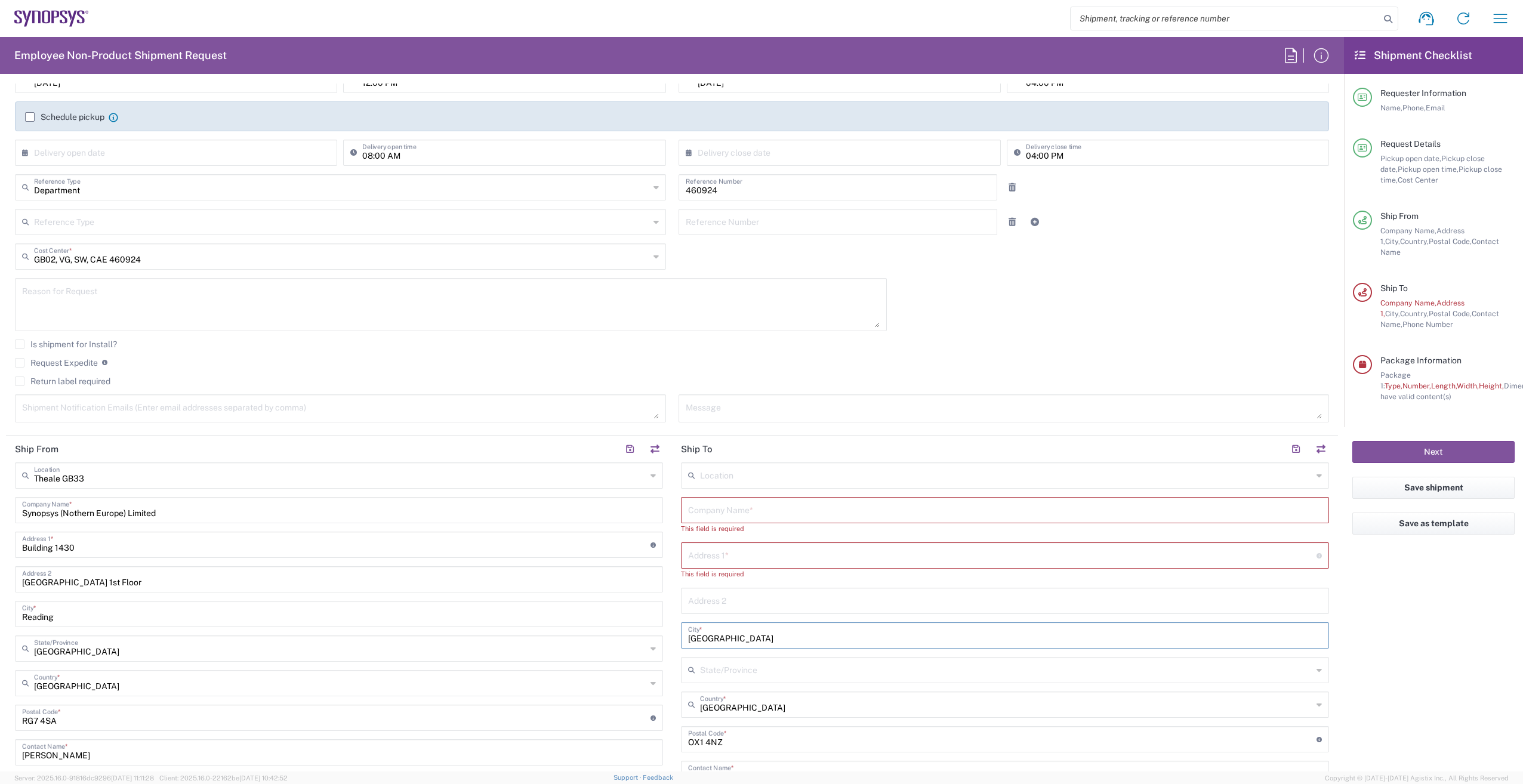
drag, startPoint x: 754, startPoint y: 641, endPoint x: 597, endPoint y: 648, distance: 157.2
click at [597, 648] on div "Ship From Theale GB33 Location Theale GB33 Aachen DE04 Agrate Brianza IT01 Asch…" at bounding box center [672, 713] width 1332 height 555
drag, startPoint x: 777, startPoint y: 726, endPoint x: 751, endPoint y: 727, distance: 26.0
click at [751, 727] on div "United Kingdom Country *" at bounding box center [1006, 716] width 649 height 26
click at [736, 756] on input "undefined" at bounding box center [1003, 749] width 629 height 21
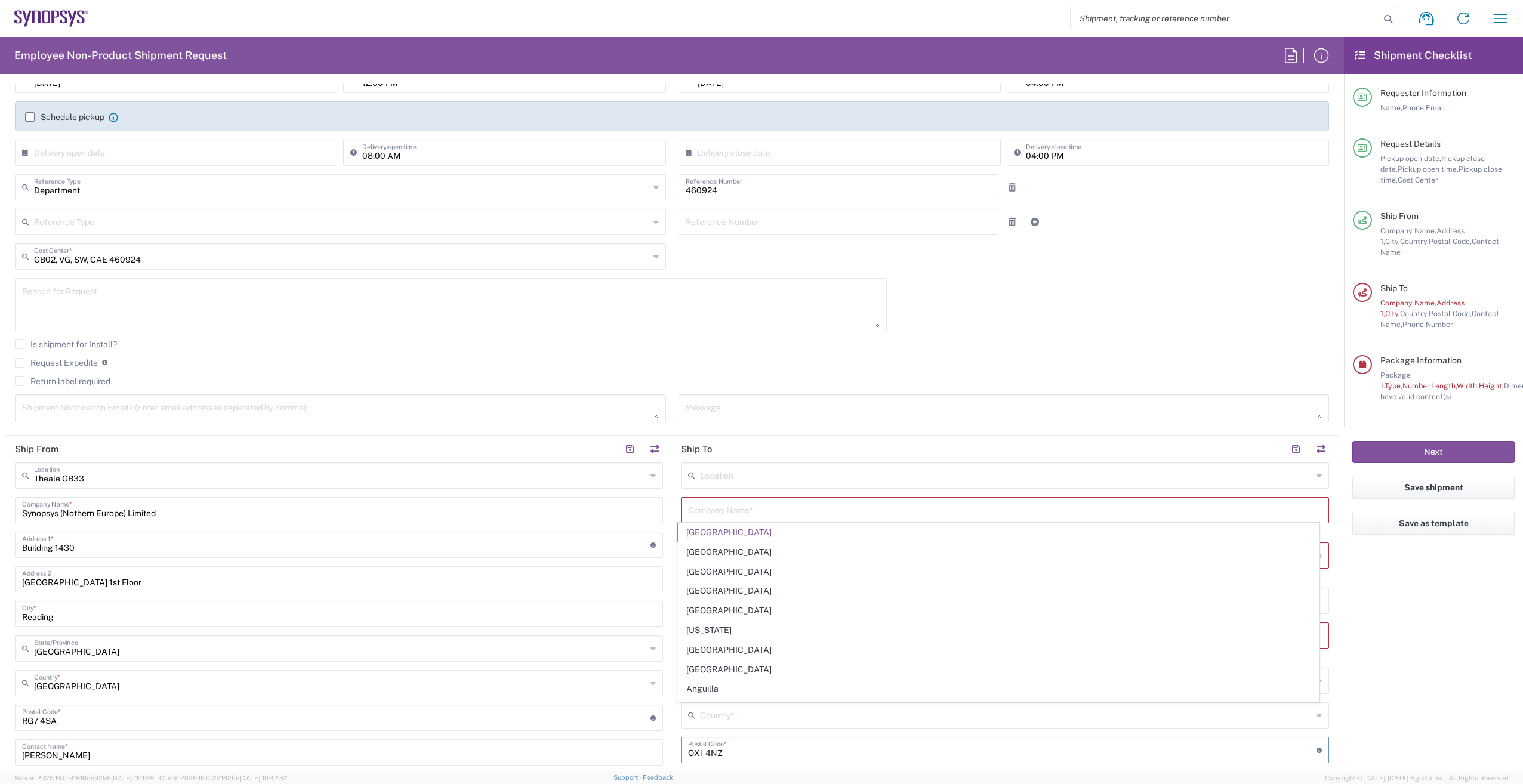
type input "[GEOGRAPHIC_DATA]"
drag, startPoint x: 736, startPoint y: 756, endPoint x: 622, endPoint y: 756, distance: 114.0
click at [622, 756] on div "Ship From Theale GB33 Location Theale GB33 Aachen DE04 Agrate Brianza IT01 Asch…" at bounding box center [672, 718] width 1332 height 565
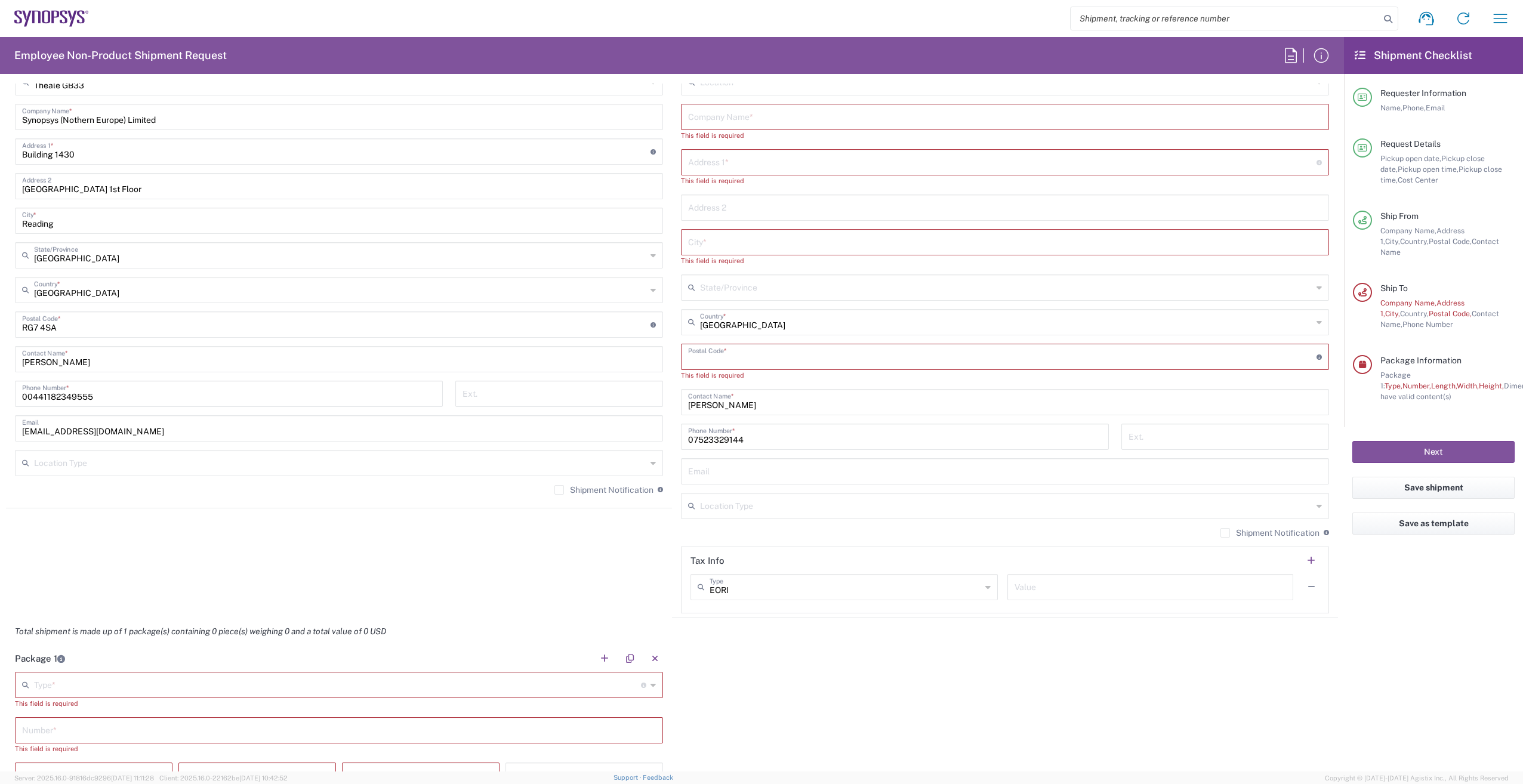
scroll to position [597, 0]
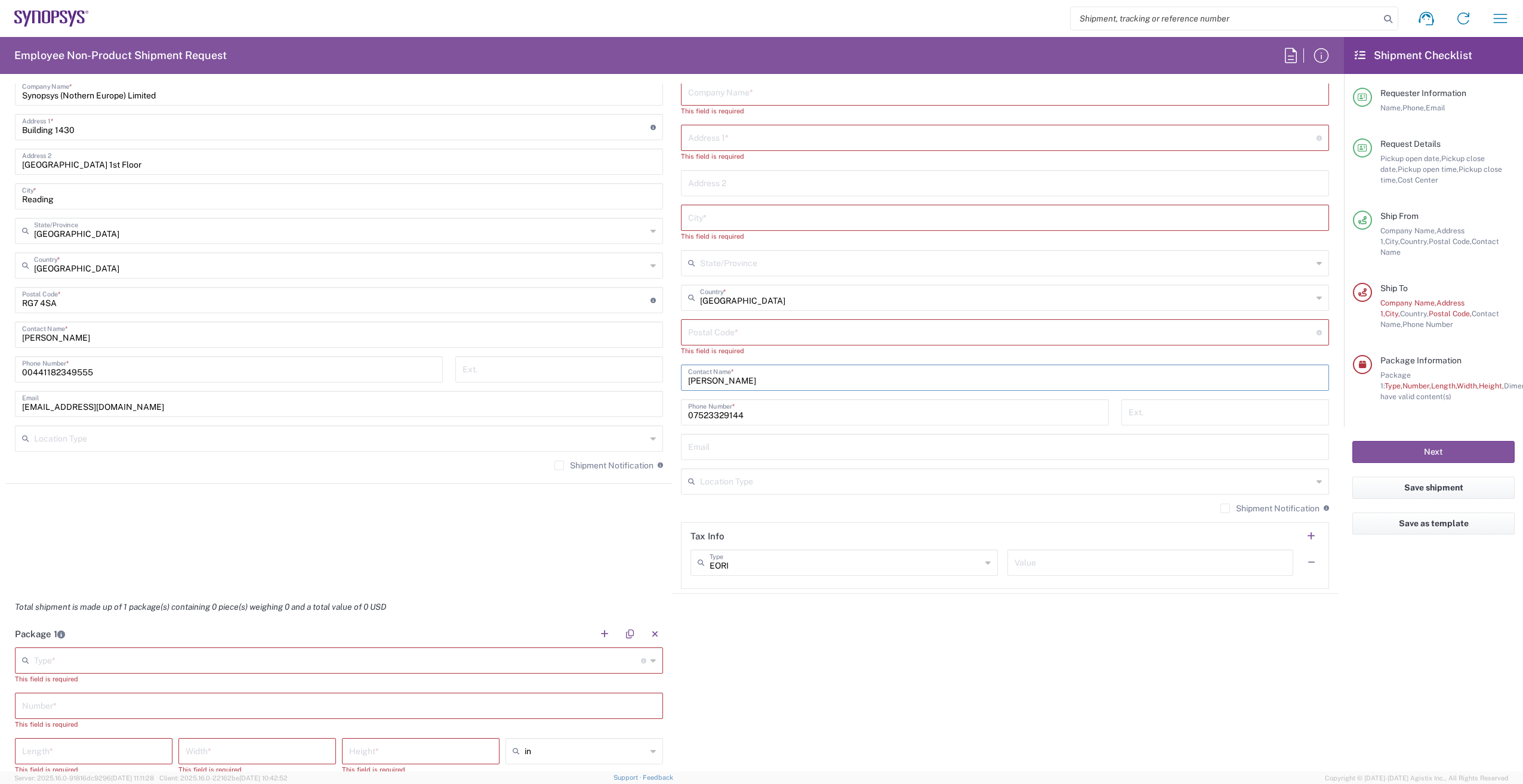
drag, startPoint x: 756, startPoint y: 384, endPoint x: 572, endPoint y: 392, distance: 184.2
click at [572, 390] on div "Ship From Theale GB33 Location Theale GB33 Aachen DE04 Agrate Brianza IT01 Asch…" at bounding box center [672, 305] width 1332 height 576
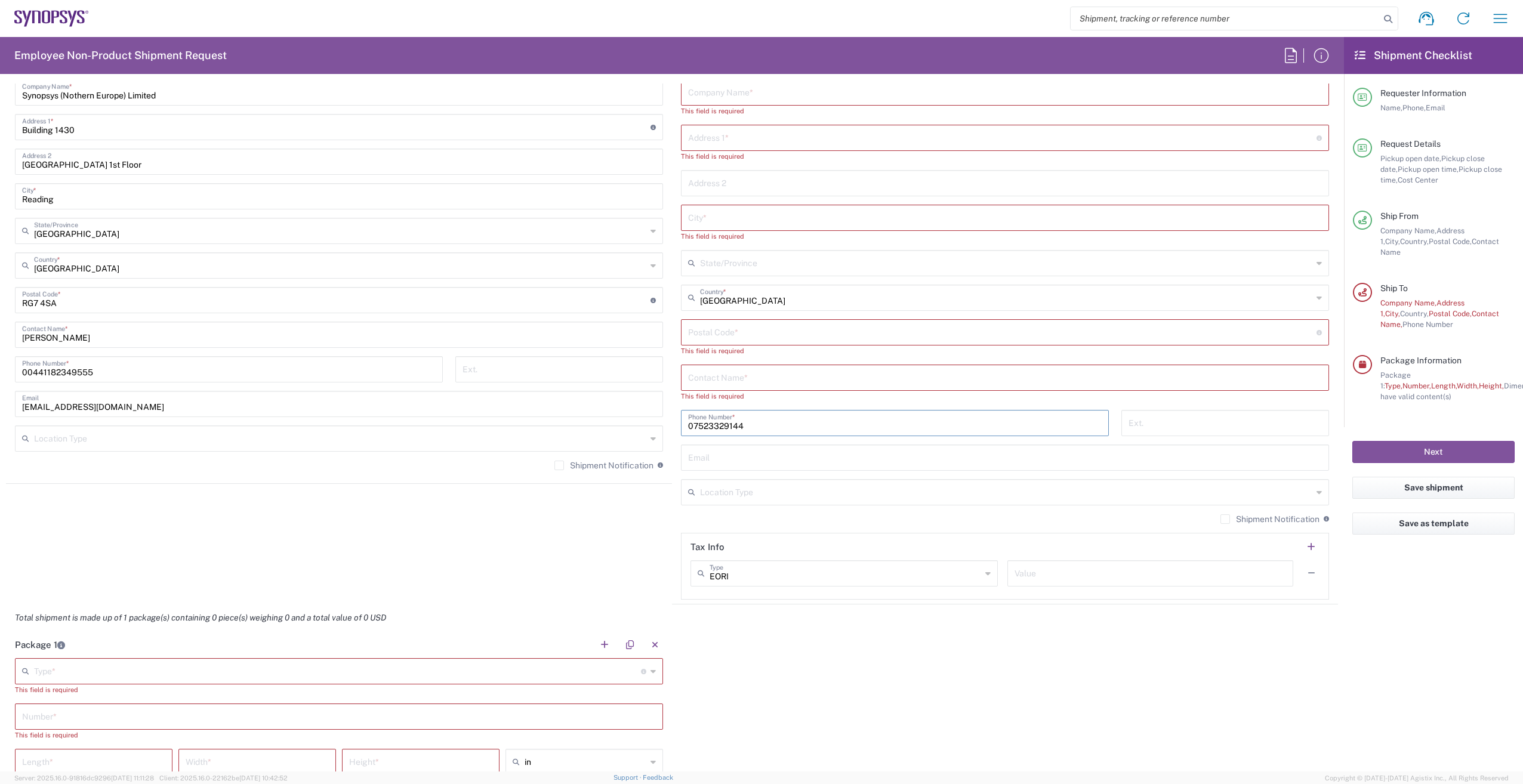
drag, startPoint x: 750, startPoint y: 427, endPoint x: 634, endPoint y: 466, distance: 122.4
click at [552, 434] on div "Ship From Theale GB33 Location Theale GB33 Aachen DE04 Agrate Brianza IT01 Asch…" at bounding box center [672, 311] width 1332 height 587
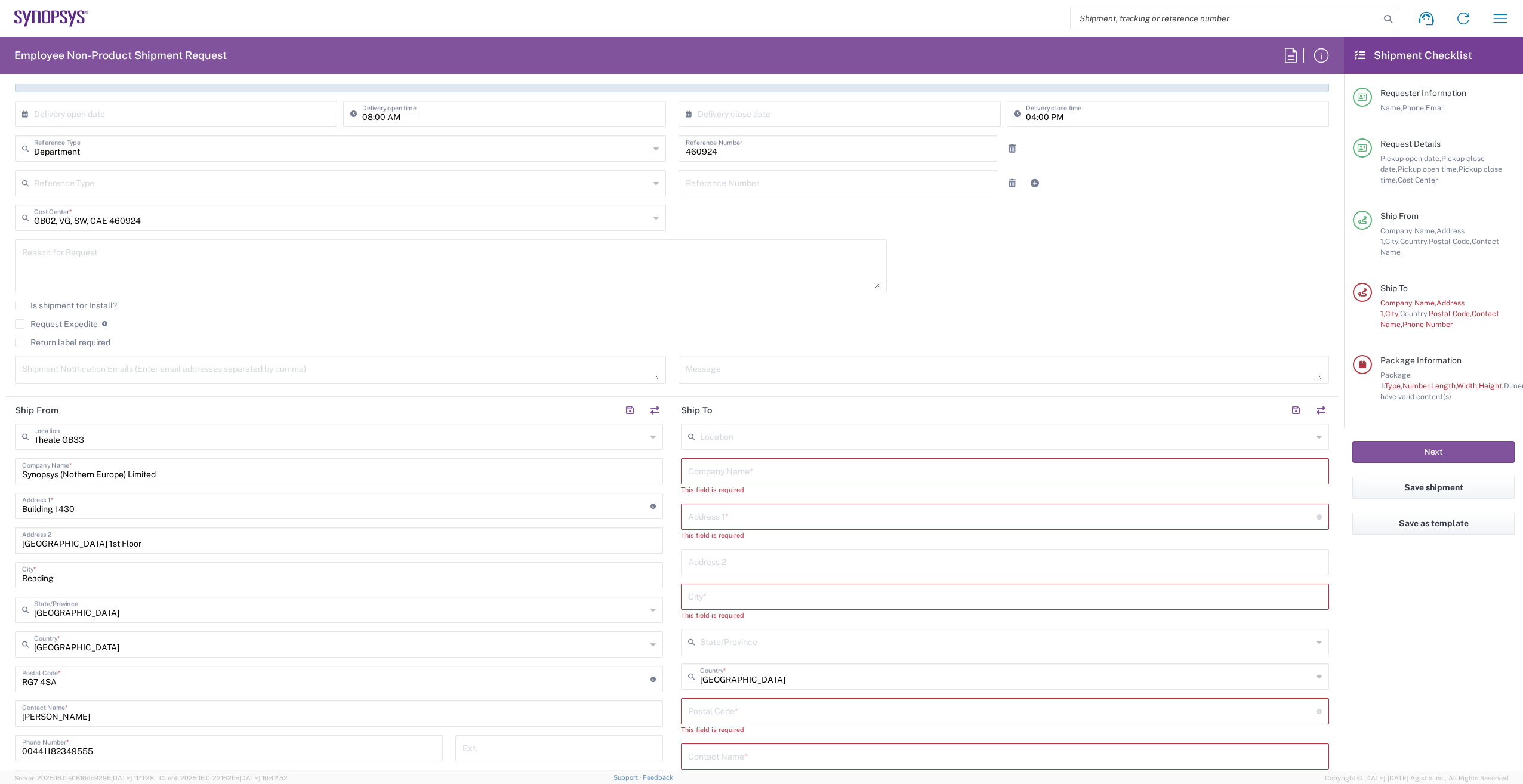
scroll to position [238, 0]
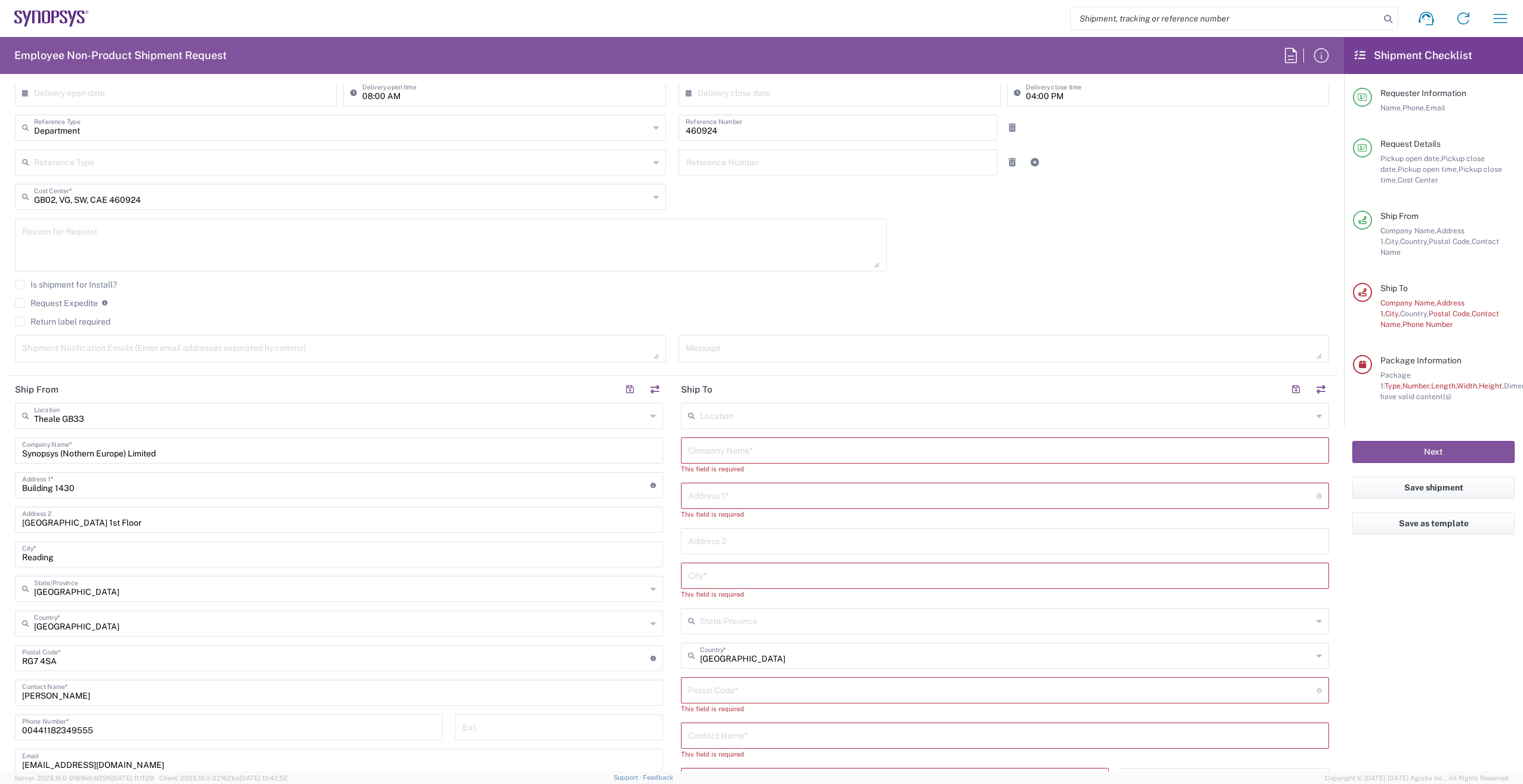
click at [762, 457] on input "text" at bounding box center [1006, 450] width 634 height 21
click at [743, 460] on div "Collin Company Name *" at bounding box center [1006, 451] width 649 height 26
type input "[PERSON_NAME]"
click at [733, 493] on input "text" at bounding box center [1003, 485] width 629 height 21
click at [713, 479] on input "text" at bounding box center [1003, 485] width 629 height 21
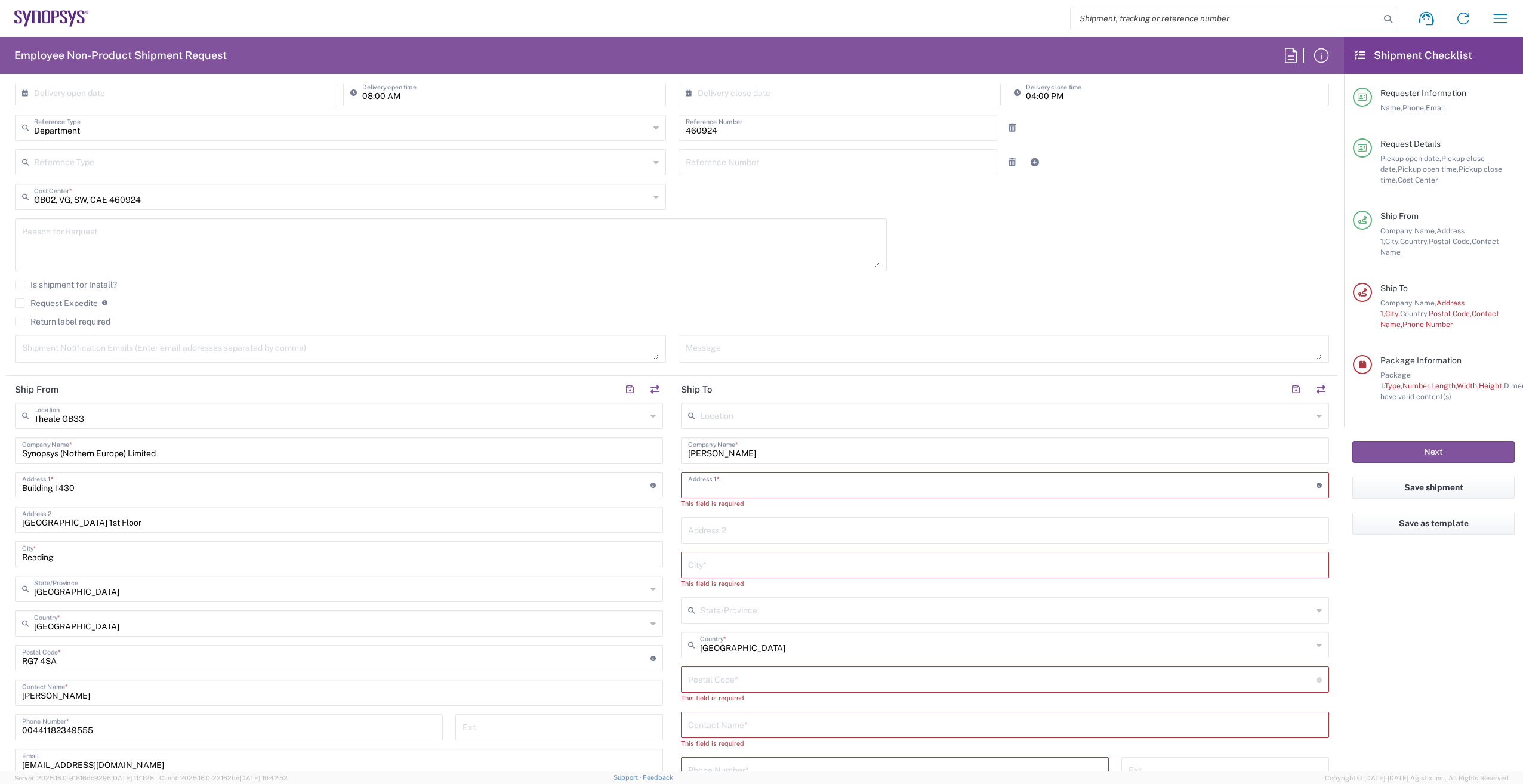
paste input "[STREET_ADDRESS][PERSON_NAME]"
type input "[STREET_ADDRESS][PERSON_NAME]"
drag, startPoint x: 718, startPoint y: 557, endPoint x: 709, endPoint y: 557, distance: 9.0
click at [716, 557] on input "text" at bounding box center [1006, 553] width 634 height 21
paste input "[GEOGRAPHIC_DATA]"
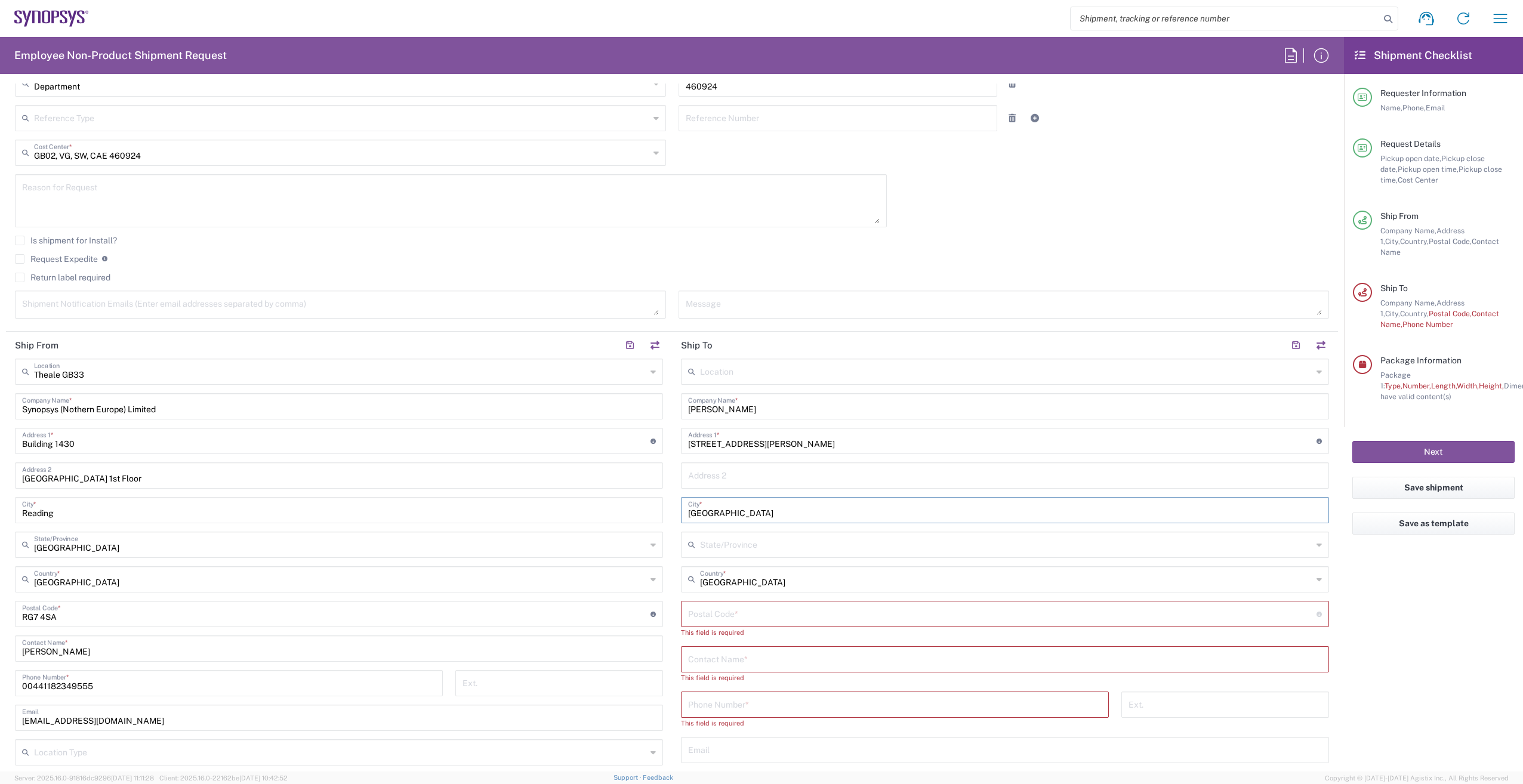
scroll to position [358, 0]
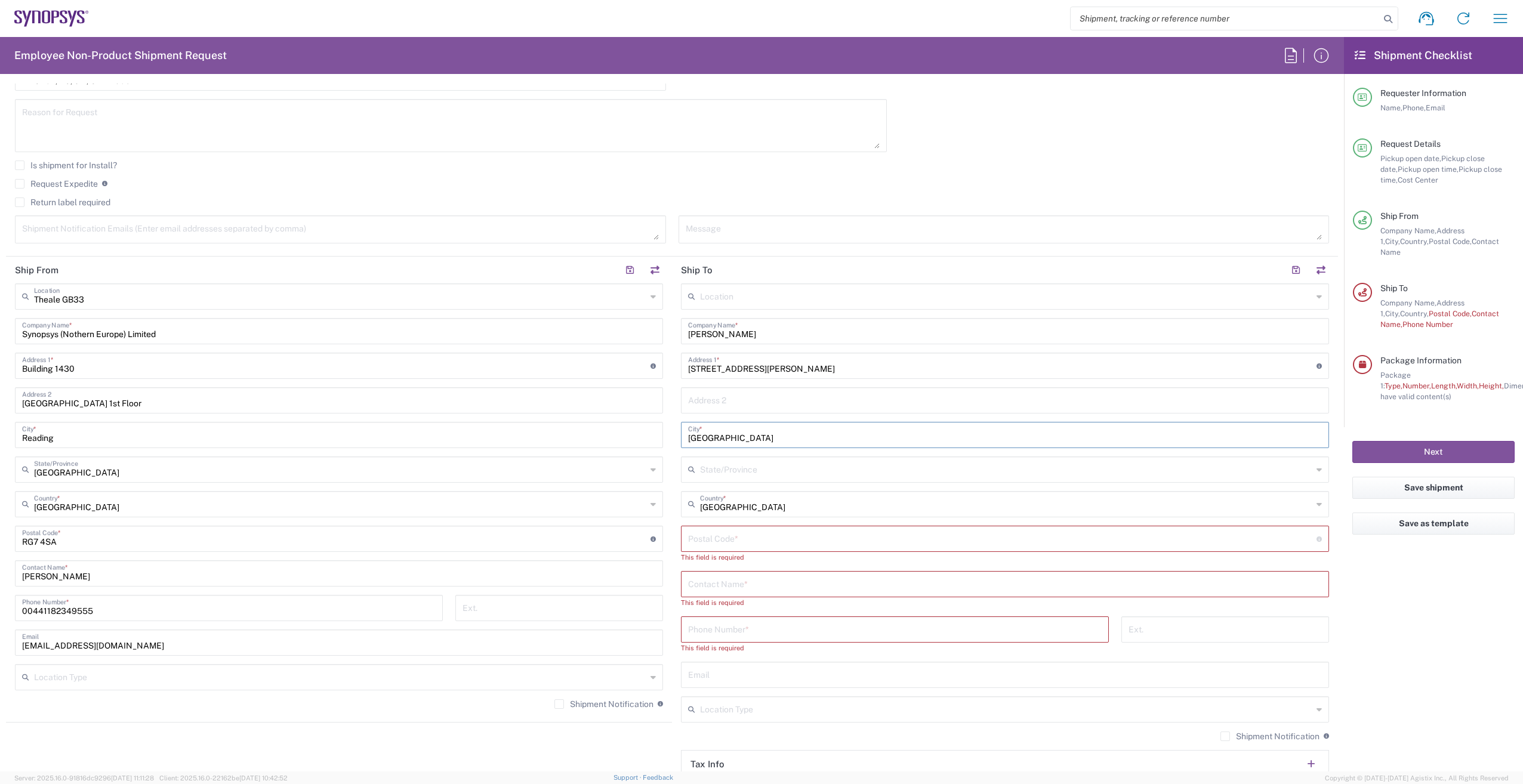
type input "[GEOGRAPHIC_DATA]"
click at [705, 531] on input "undefined" at bounding box center [1003, 538] width 629 height 21
paste input "G2 5RG"
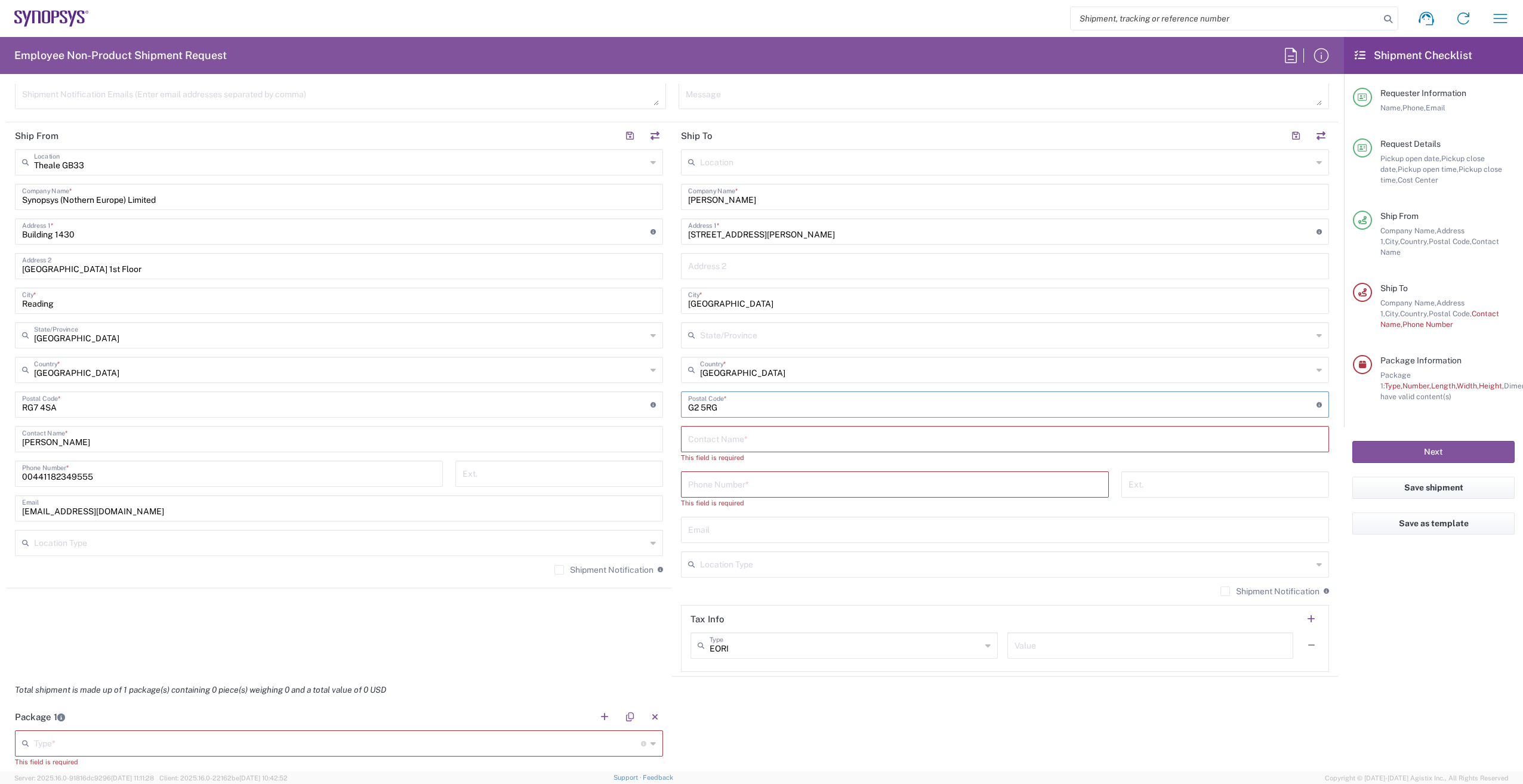
scroll to position [537, 0]
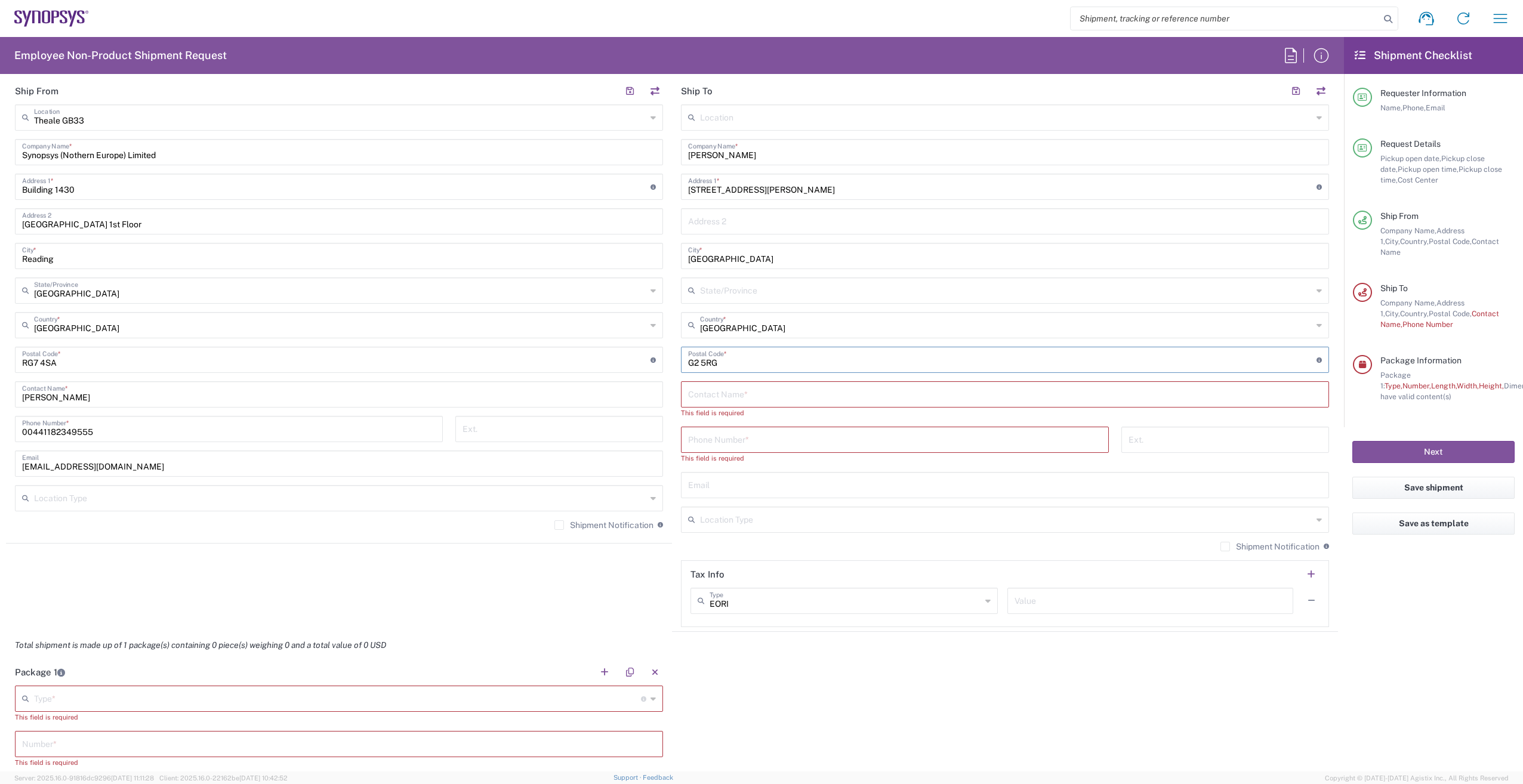
type input "G2 5RG"
click at [724, 440] on input "tel" at bounding box center [895, 439] width 413 height 21
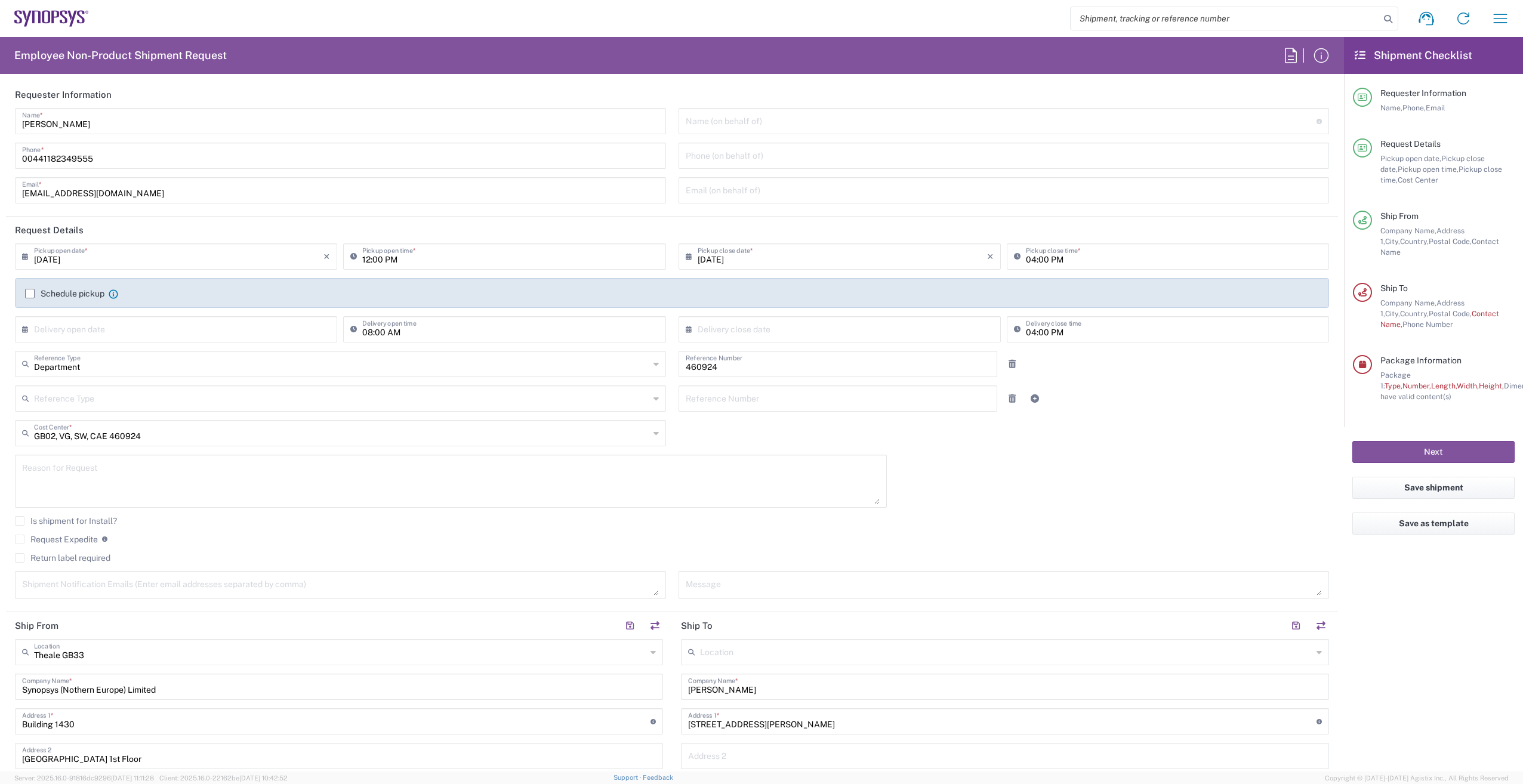
scroll to position [0, 0]
type input "07964345247"
click at [30, 298] on label "Schedule pickup" at bounding box center [64, 296] width 79 height 10
click at [30, 296] on input "Schedule pickup" at bounding box center [30, 296] width 0 height 0
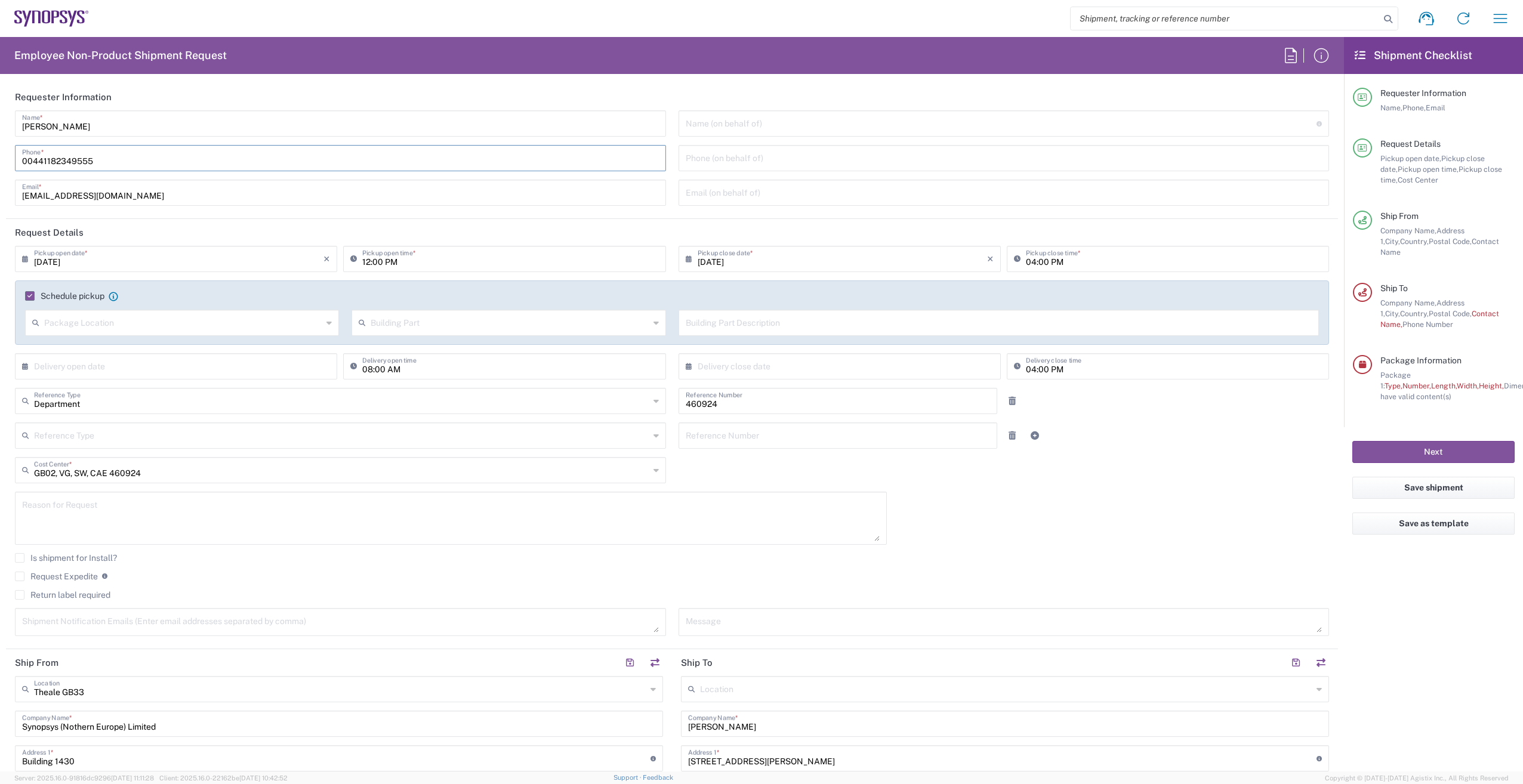
click at [100, 164] on input "00441182349555" at bounding box center [341, 157] width 637 height 21
drag, startPoint x: 101, startPoint y: 160, endPoint x: -48, endPoint y: 161, distance: 149.0
click at [0, 161] on html "Shipment request Shipment tracking Employee non-product shipment request My shi…" at bounding box center [761, 392] width 1523 height 784
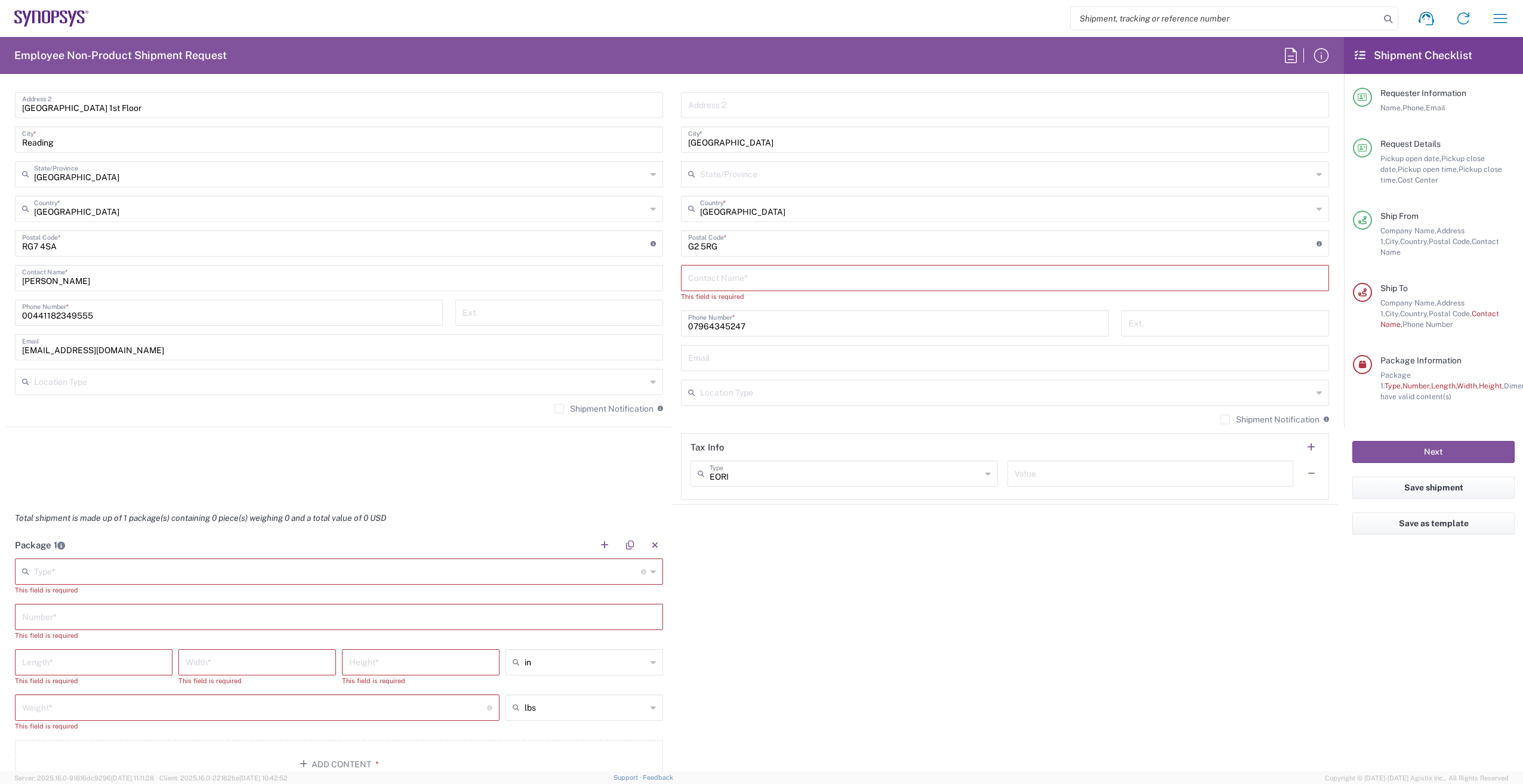
scroll to position [716, 0]
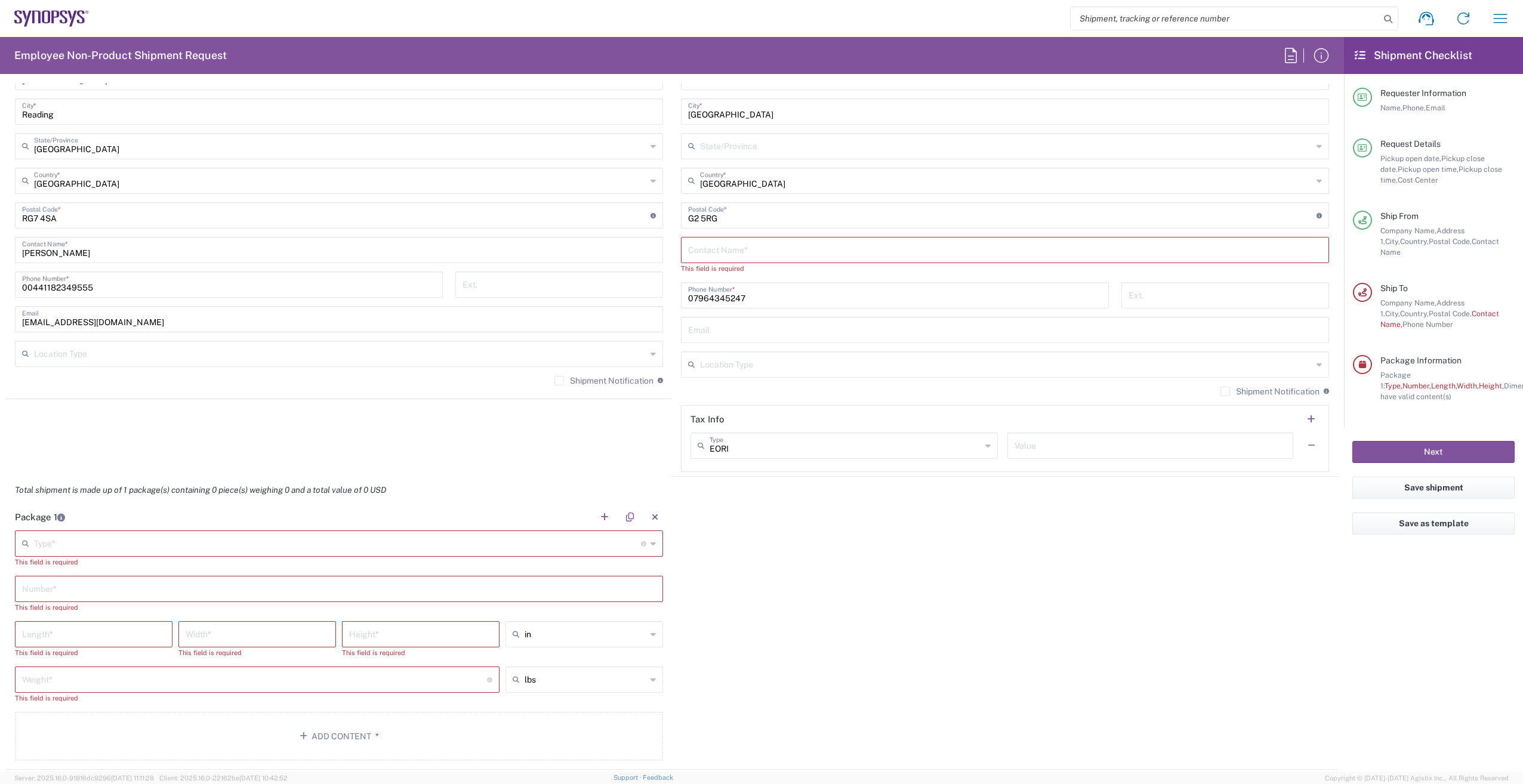
click at [388, 534] on input "text" at bounding box center [337, 543] width 607 height 21
click at [295, 575] on span "Envelope" at bounding box center [337, 570] width 642 height 18
type input "Envelope"
type input "1"
type input "9.5"
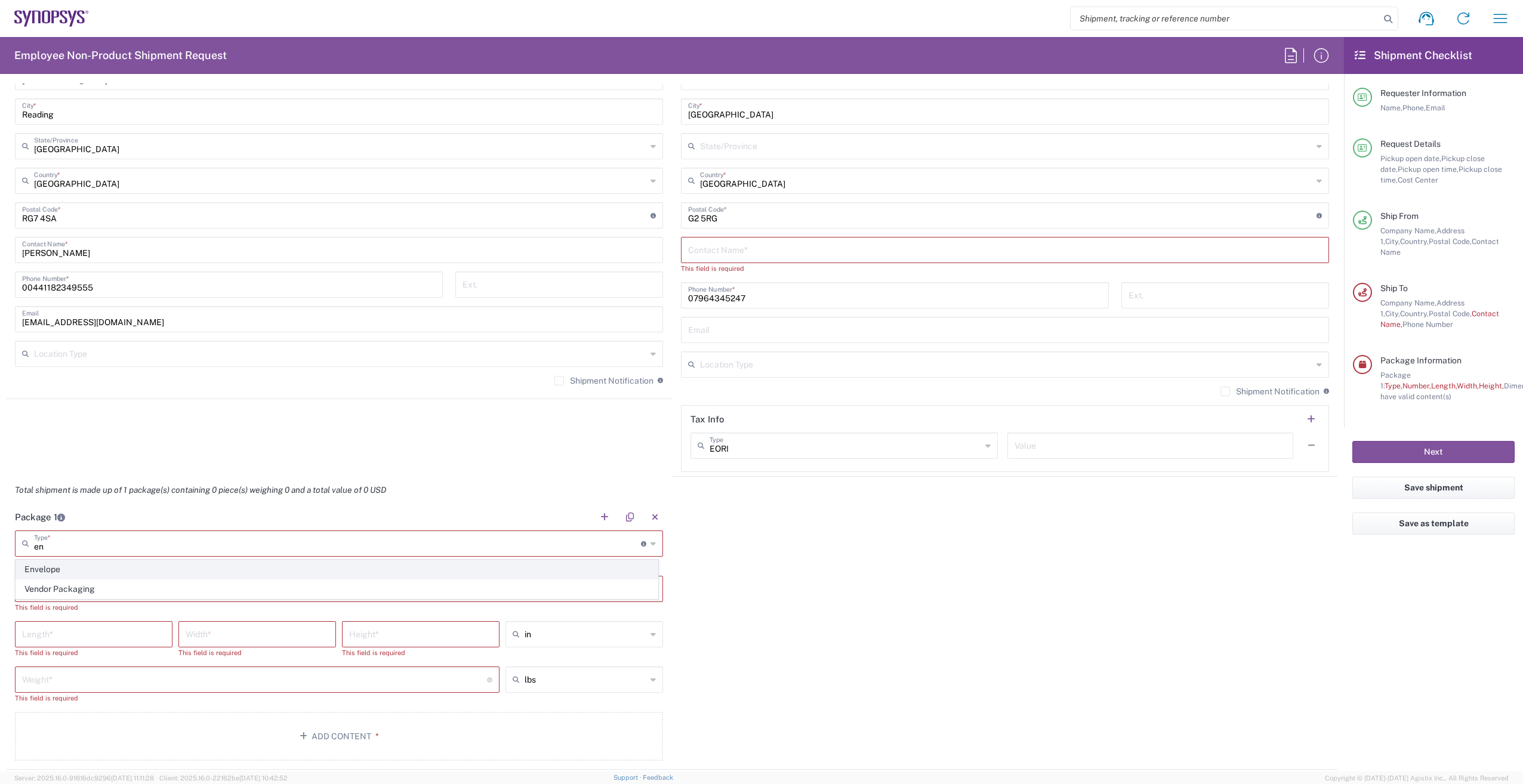
type input "12.5"
type input "0.25"
type input "1"
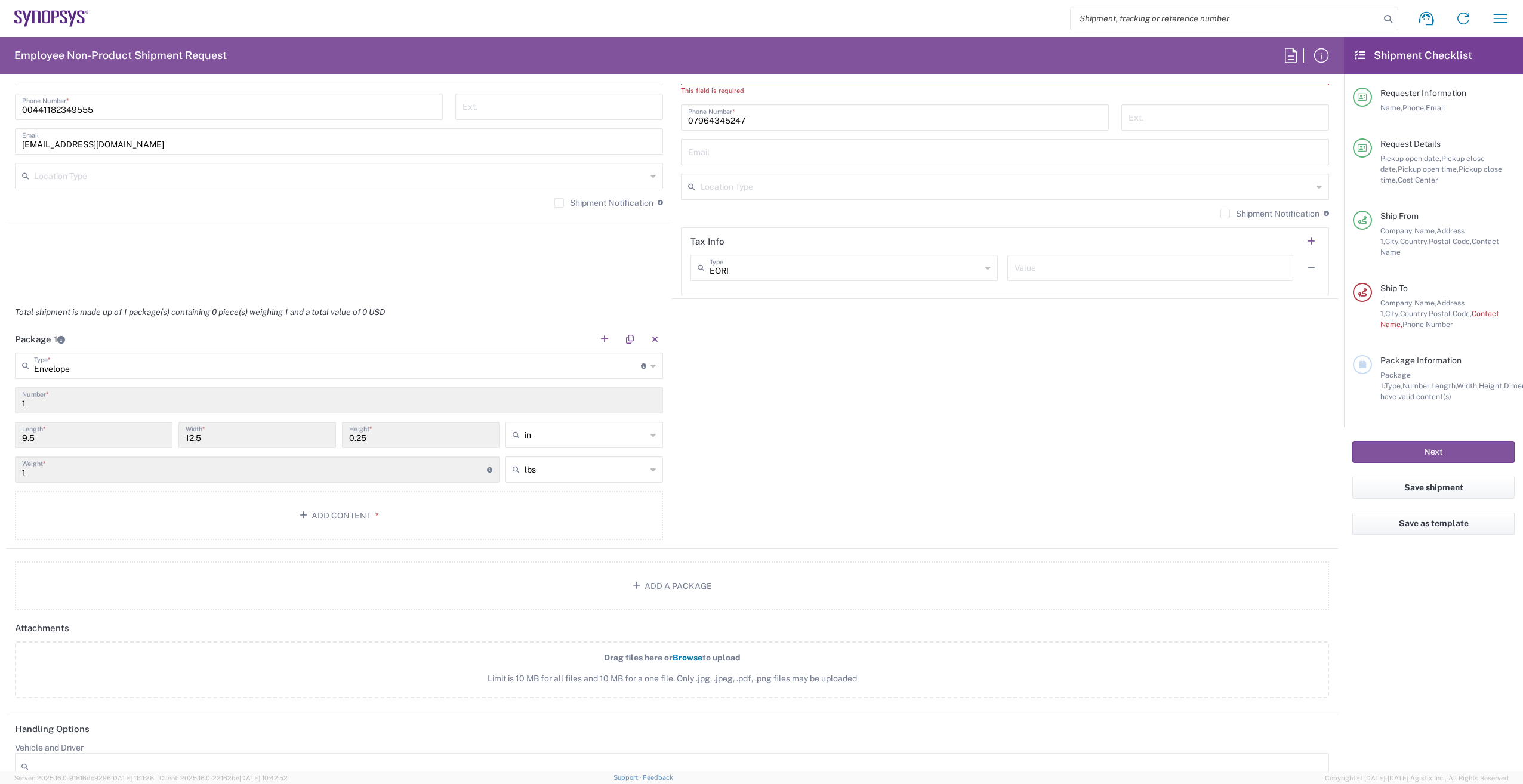
scroll to position [895, 0]
click at [402, 514] on button "Add Content *" at bounding box center [339, 514] width 649 height 49
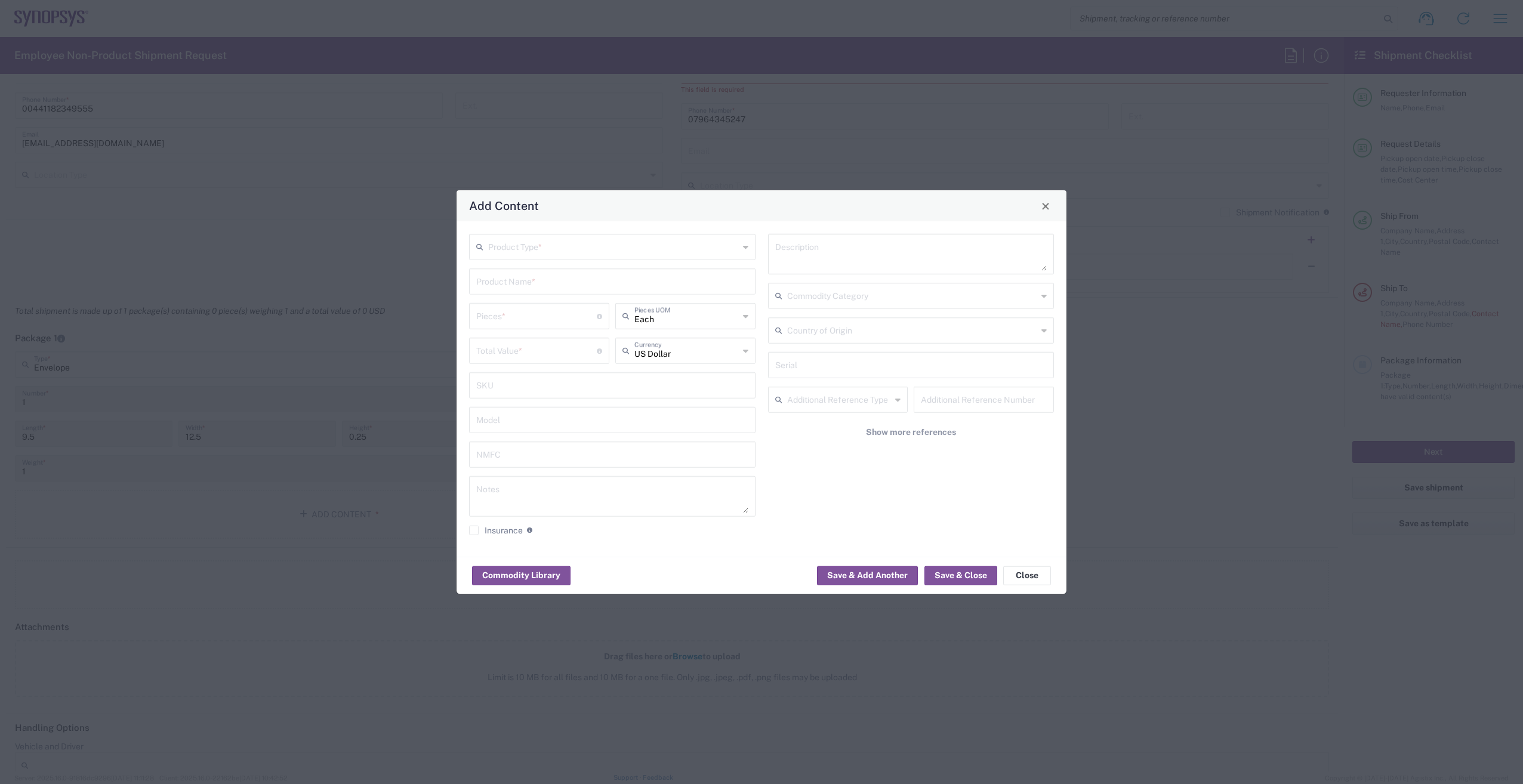
click at [540, 246] on input "text" at bounding box center [613, 246] width 251 height 21
click at [527, 294] on span "General Commodity" at bounding box center [612, 293] width 284 height 18
type input "General Commodity"
click at [517, 282] on input "text" at bounding box center [612, 281] width 273 height 21
type input "YubiKey"
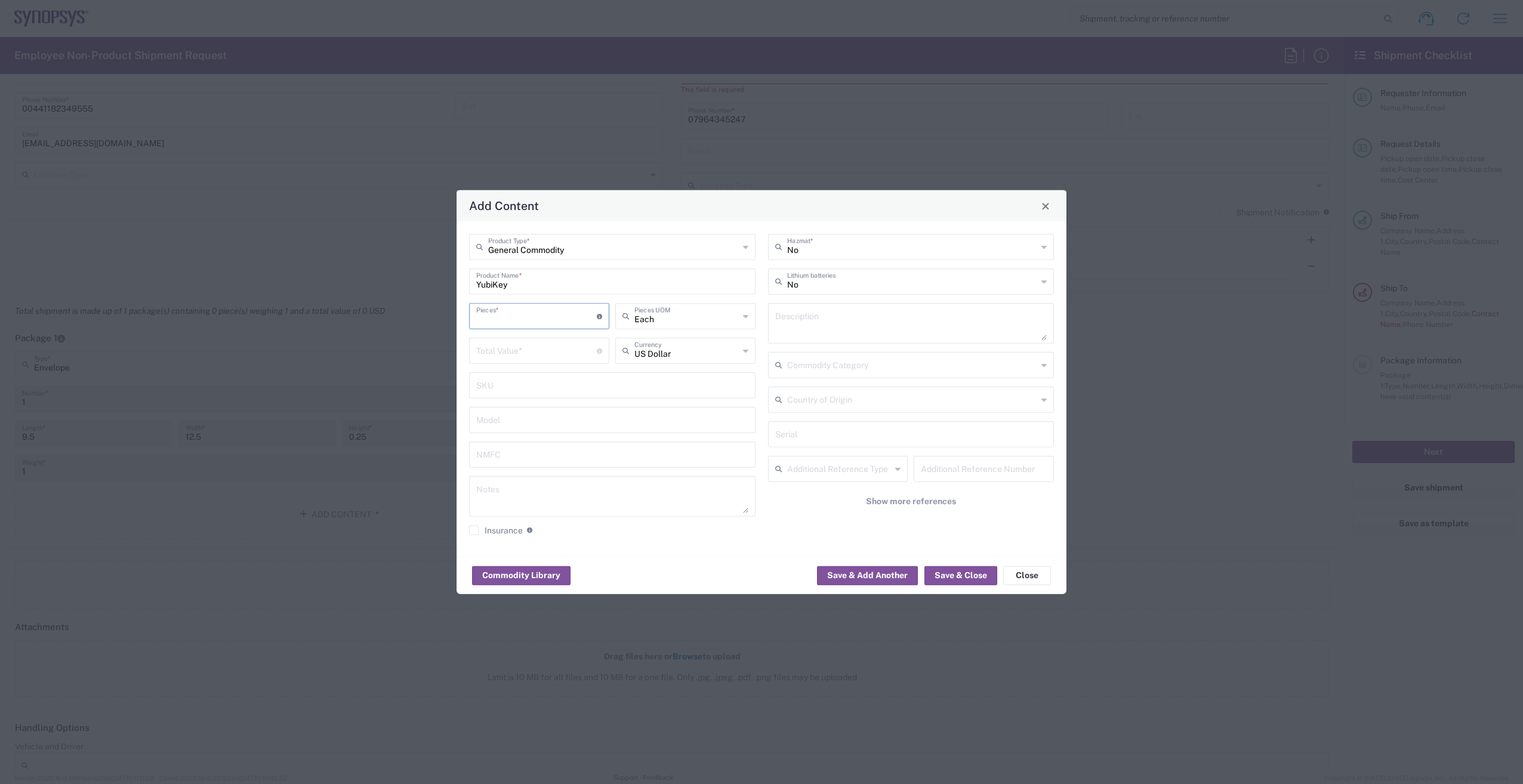
click at [534, 316] on input "number" at bounding box center [536, 316] width 121 height 21
drag, startPoint x: 506, startPoint y: 313, endPoint x: 336, endPoint y: 320, distance: 170.1
click at [333, 317] on div "Add Content General Commodity Product Type * YubiKey Product Name * 50 Pieces *…" at bounding box center [761, 392] width 1523 height 784
type input "1"
click at [532, 352] on input "number" at bounding box center [536, 350] width 121 height 21
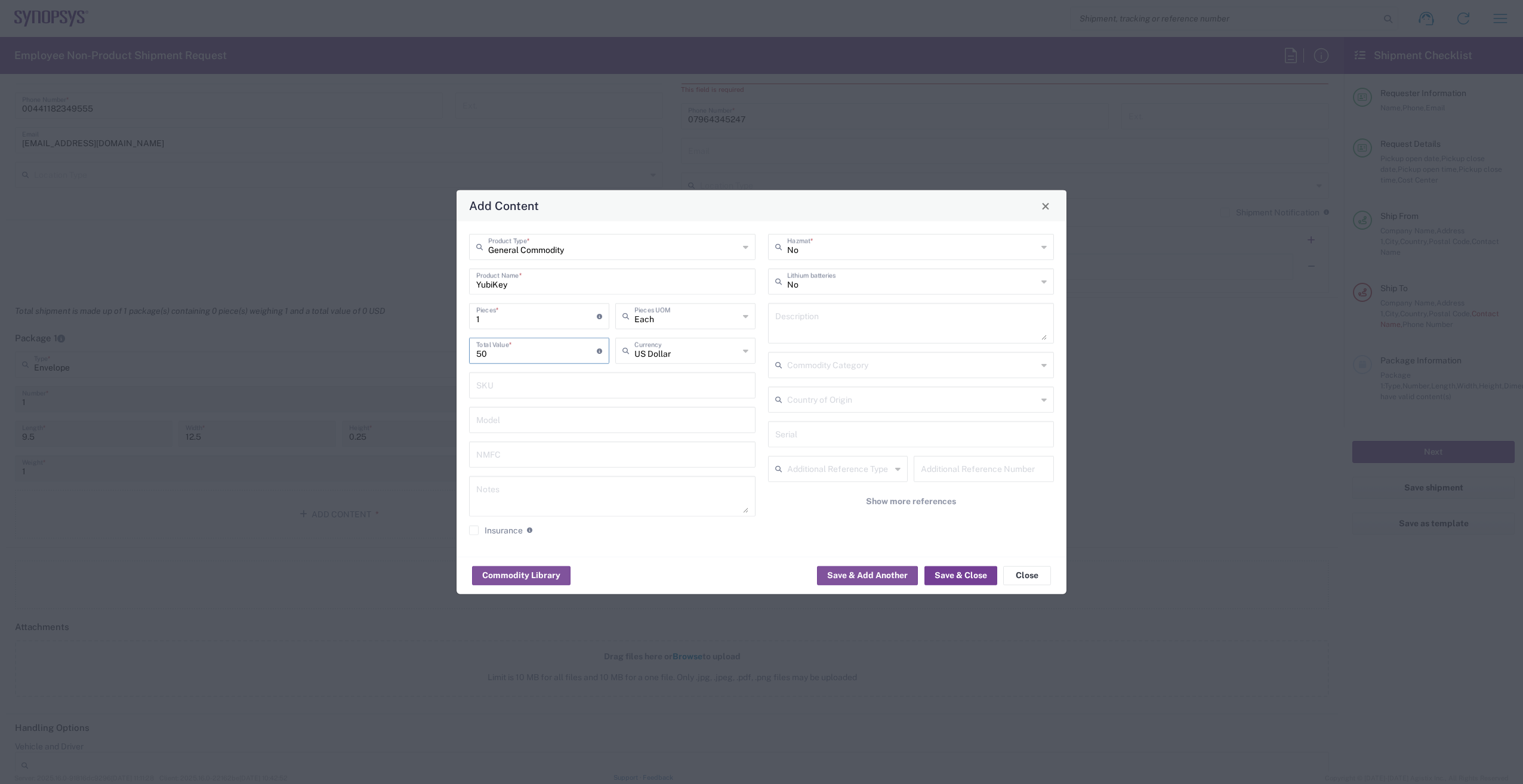
type input "50"
click at [949, 578] on button "Save & Close" at bounding box center [961, 575] width 73 height 19
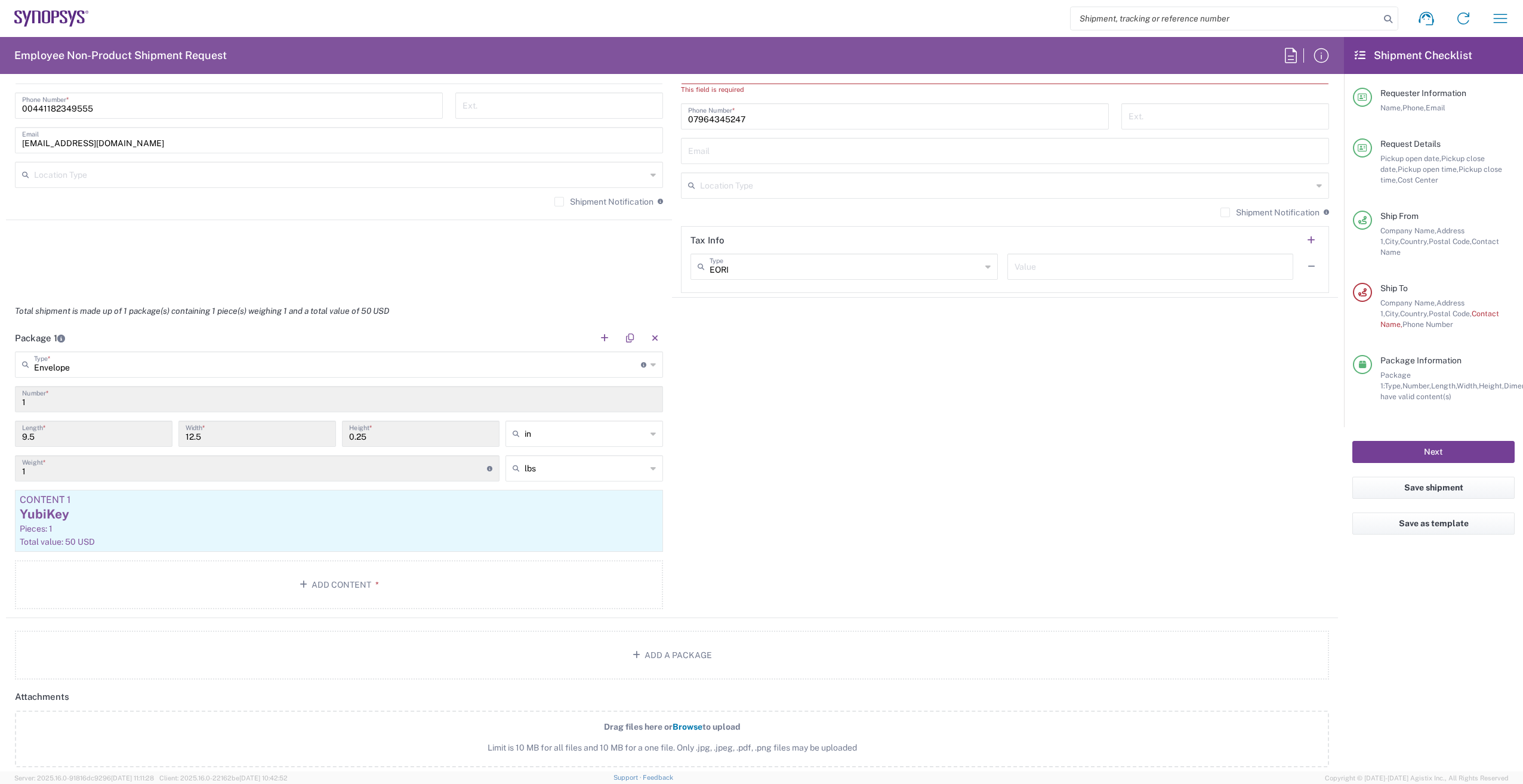
drag, startPoint x: 1456, startPoint y: 444, endPoint x: 1446, endPoint y: 451, distance: 12.2
click at [1456, 443] on button "Next" at bounding box center [1434, 452] width 162 height 22
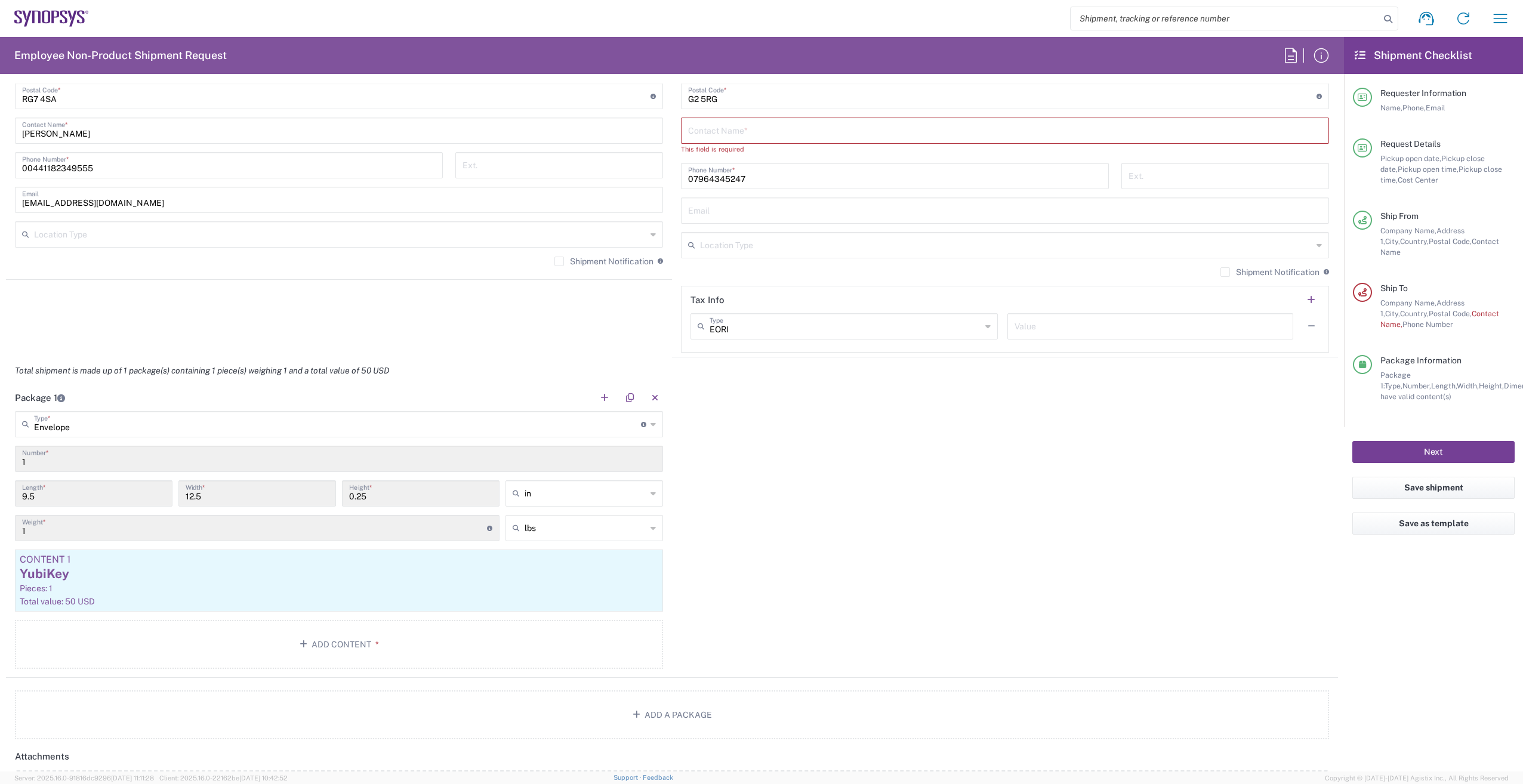
scroll to position [656, 0]
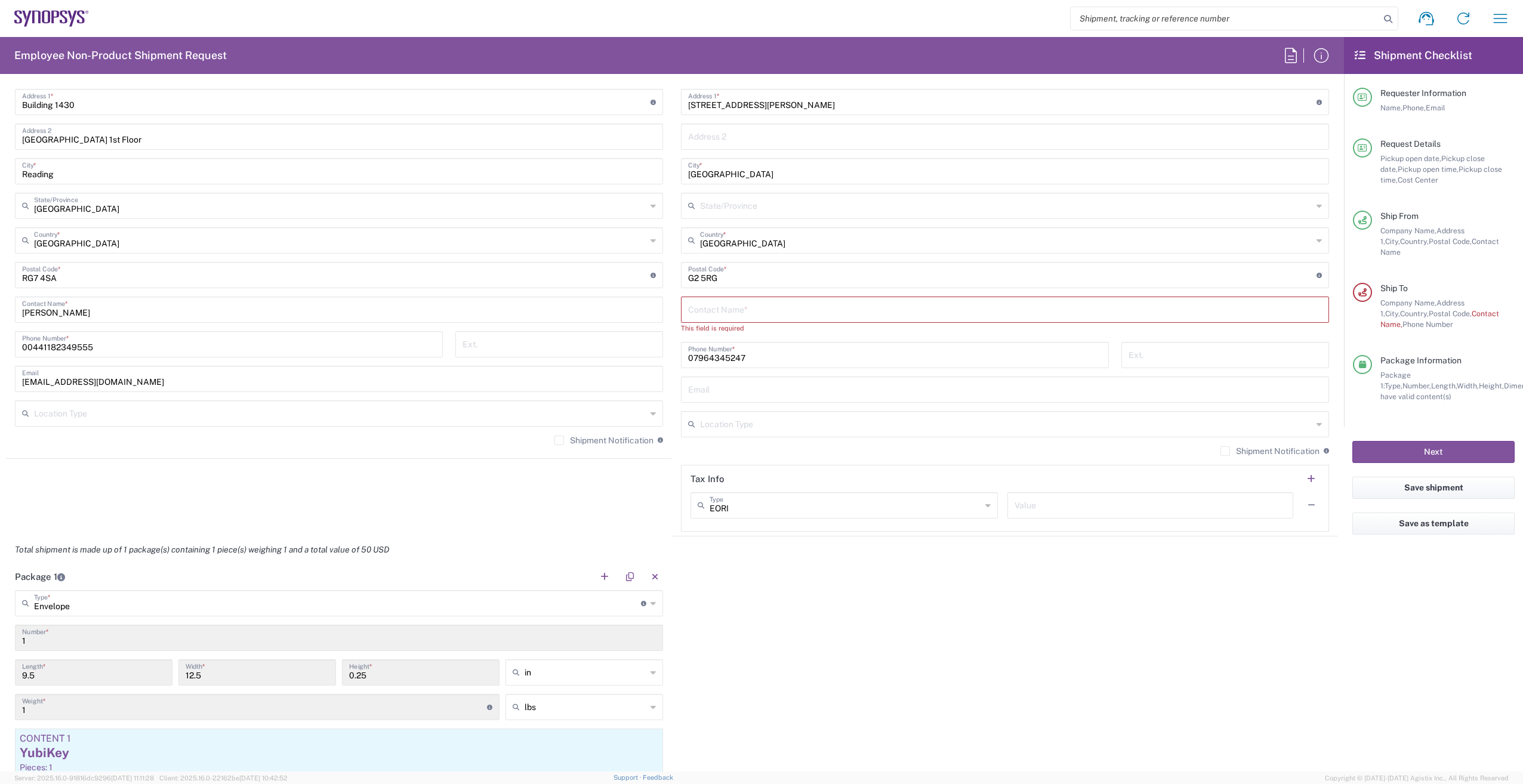
click at [724, 307] on input "text" at bounding box center [1006, 309] width 634 height 21
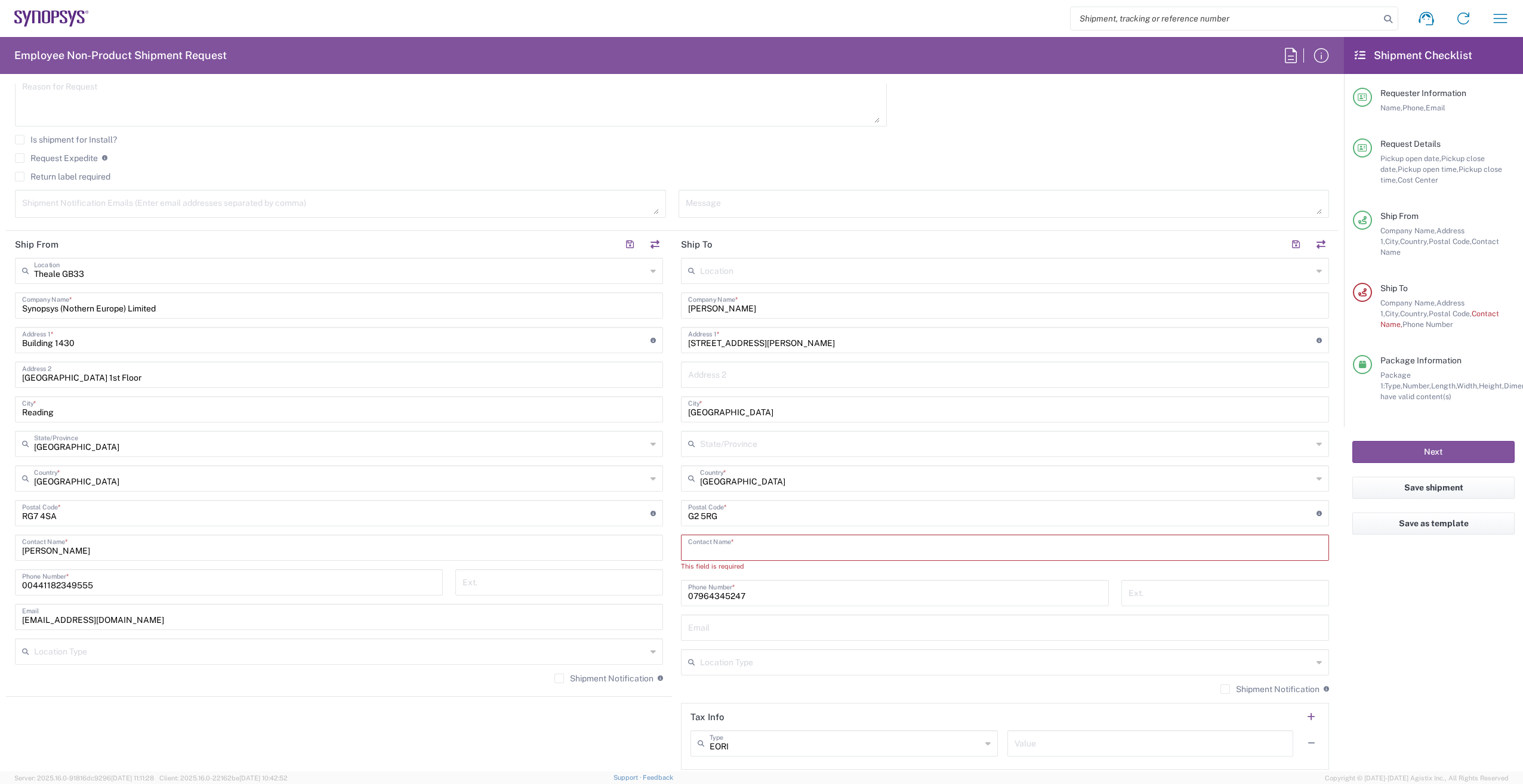
scroll to position [418, 0]
drag, startPoint x: 790, startPoint y: 314, endPoint x: 626, endPoint y: 322, distance: 164.2
click at [635, 326] on div "Ship From Theale GB33 Location Theale GB33 Aachen DE04 Agrate Brianza IT01 Asch…" at bounding box center [672, 504] width 1332 height 544
click at [778, 548] on input "text" at bounding box center [1006, 548] width 634 height 21
paste input "[PERSON_NAME]"
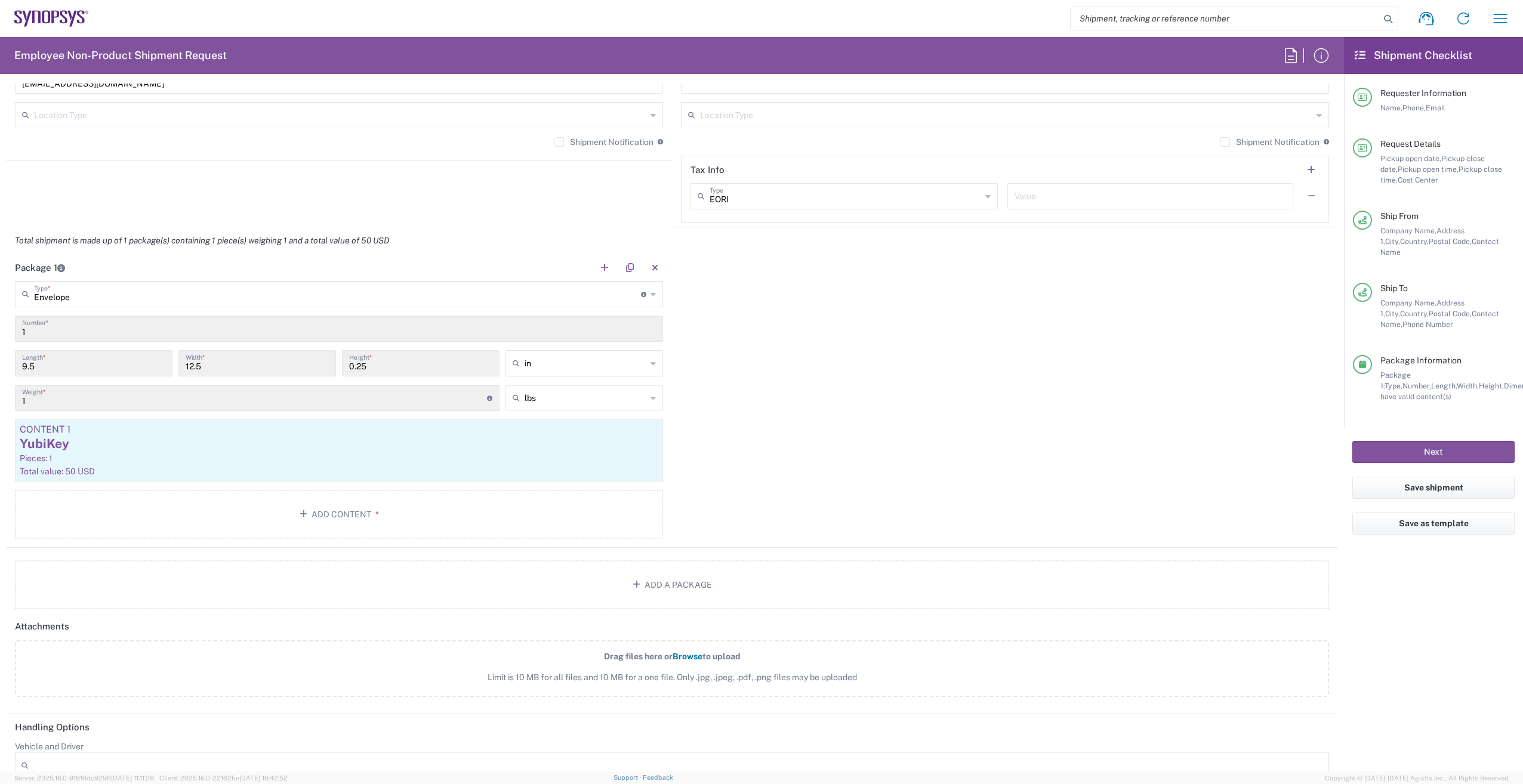
scroll to position [1193, 0]
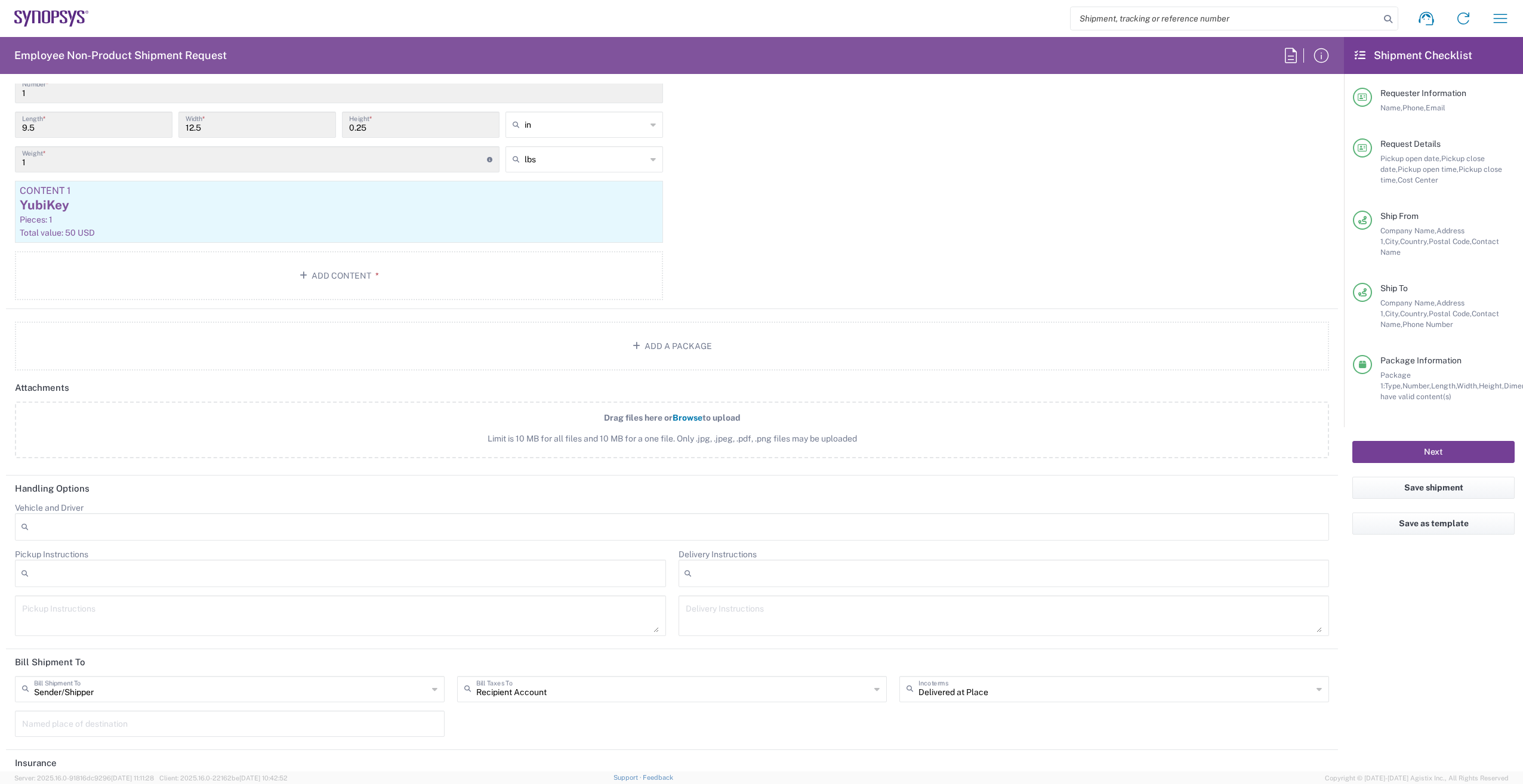
type input "[PERSON_NAME]"
click at [1468, 441] on button "Next" at bounding box center [1434, 452] width 162 height 22
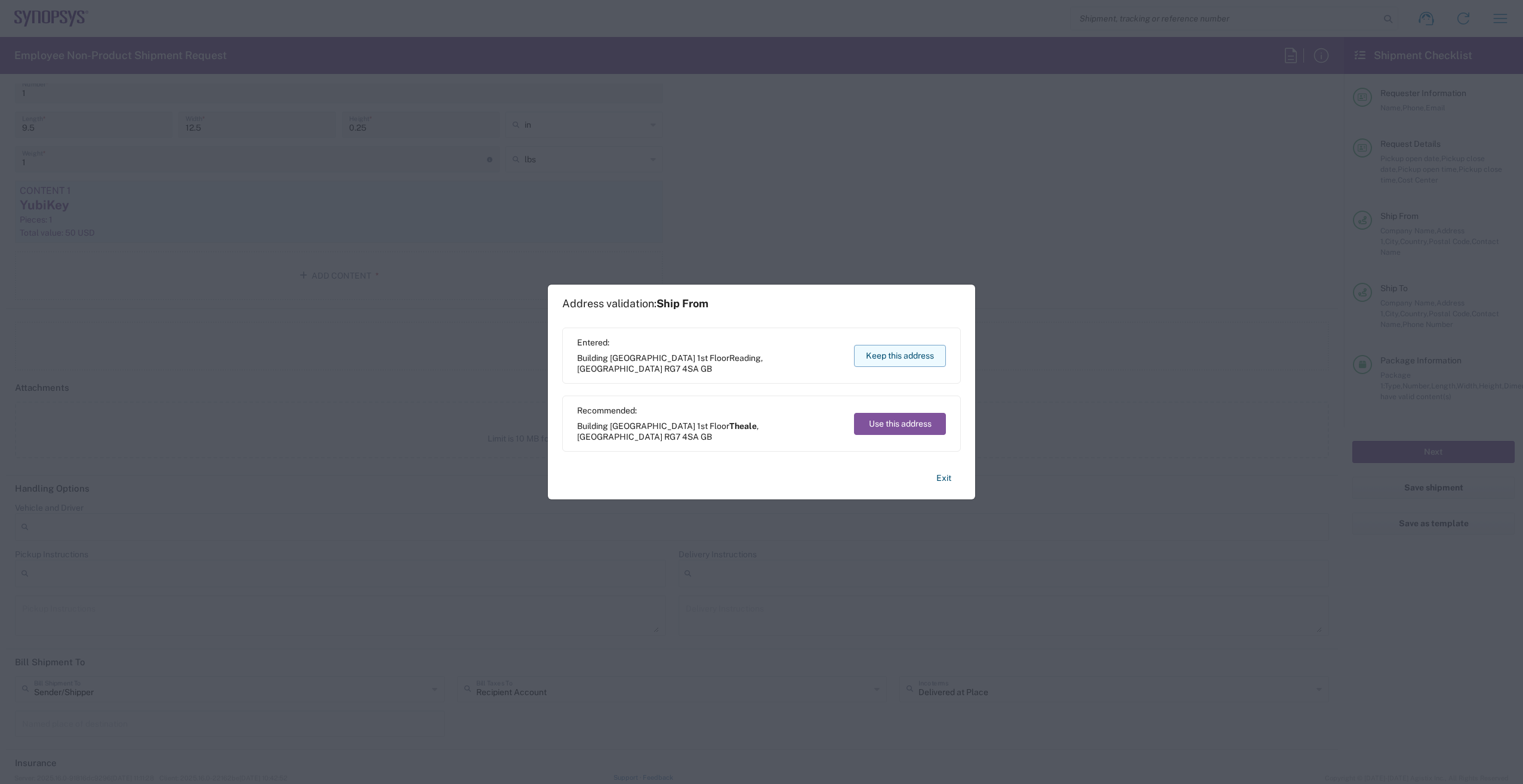
click at [899, 356] on button "Keep this address" at bounding box center [900, 356] width 92 height 22
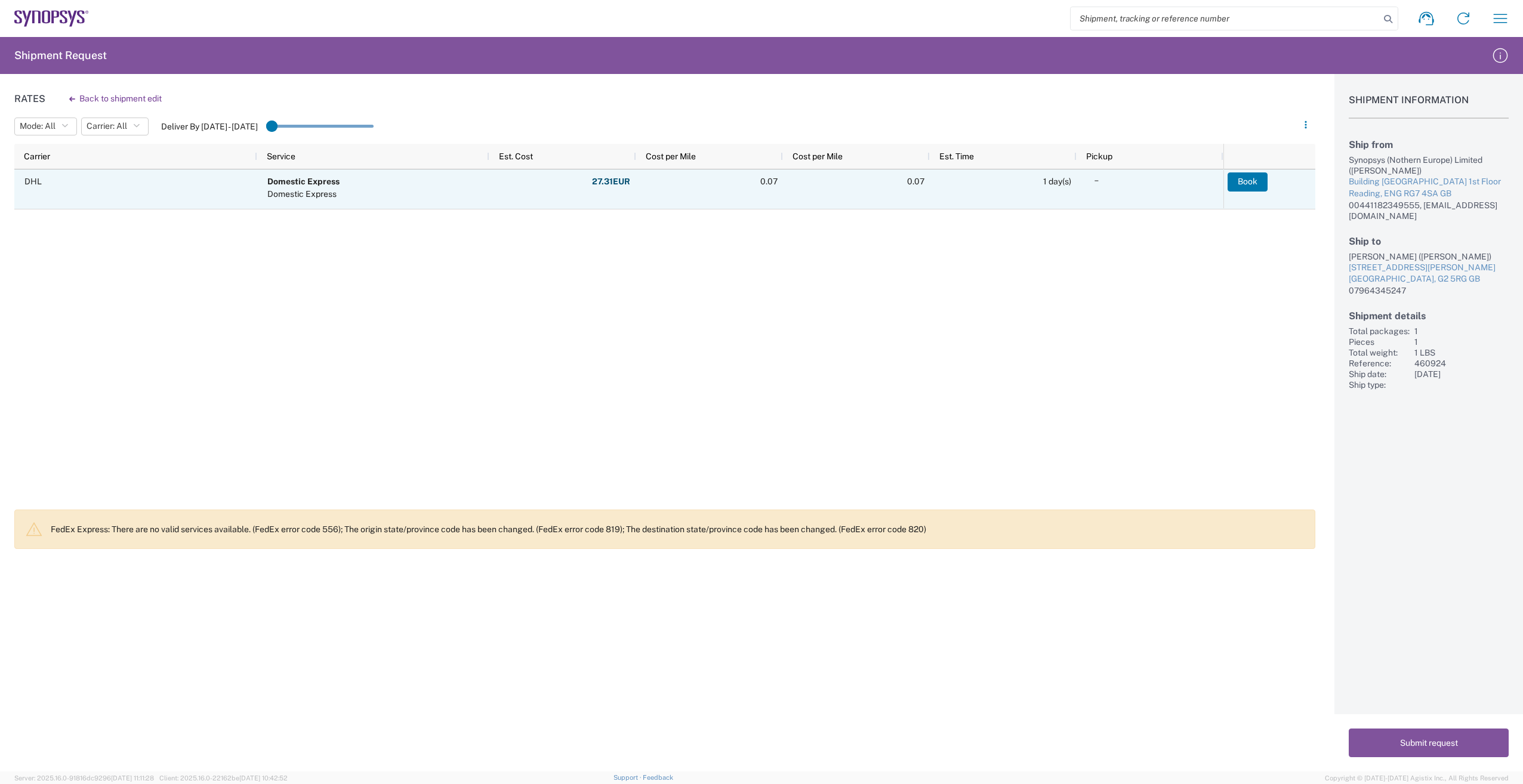
click at [1252, 182] on button "Book" at bounding box center [1247, 181] width 40 height 19
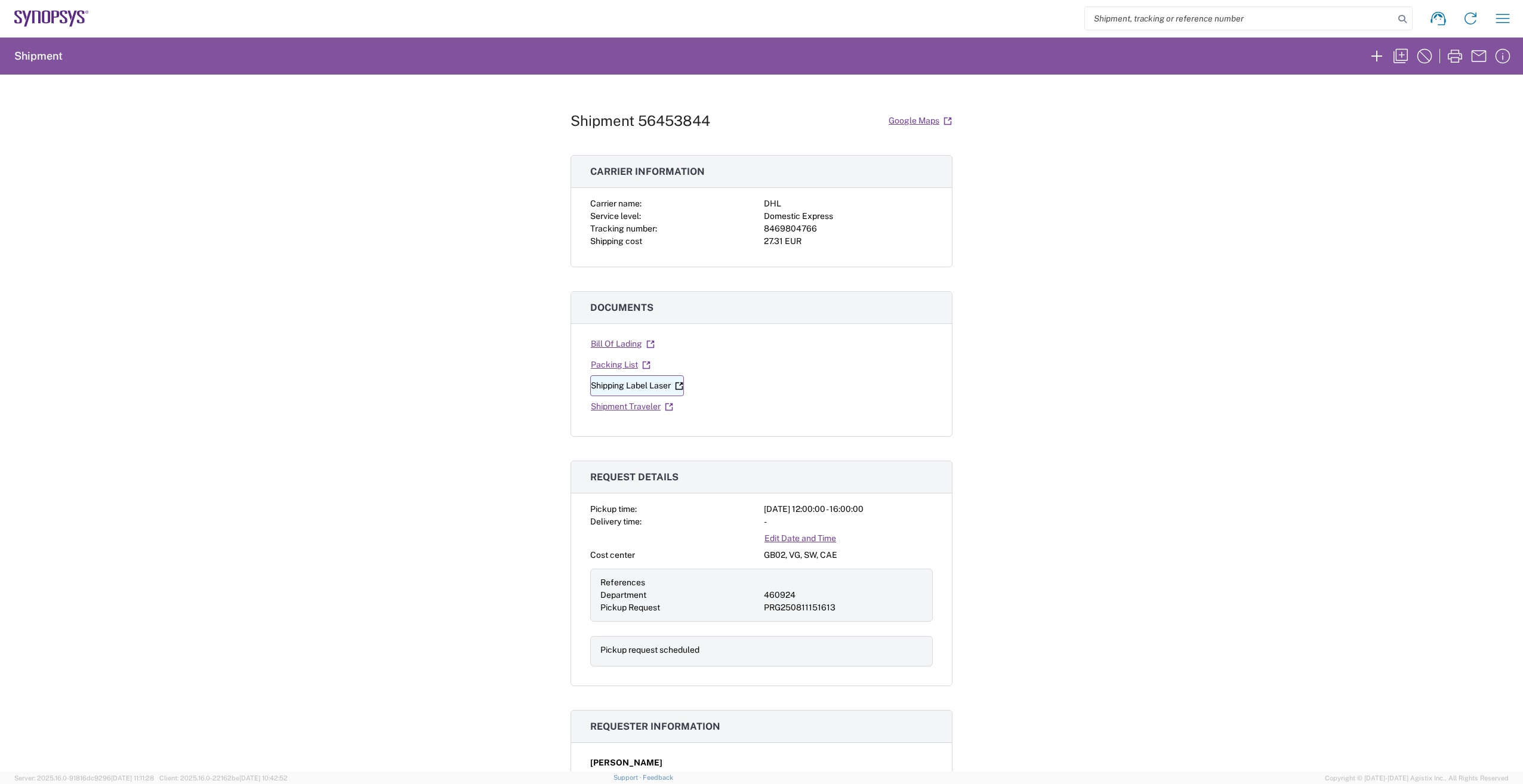
click at [630, 386] on link "Shipping Label Laser" at bounding box center [637, 386] width 94 height 21
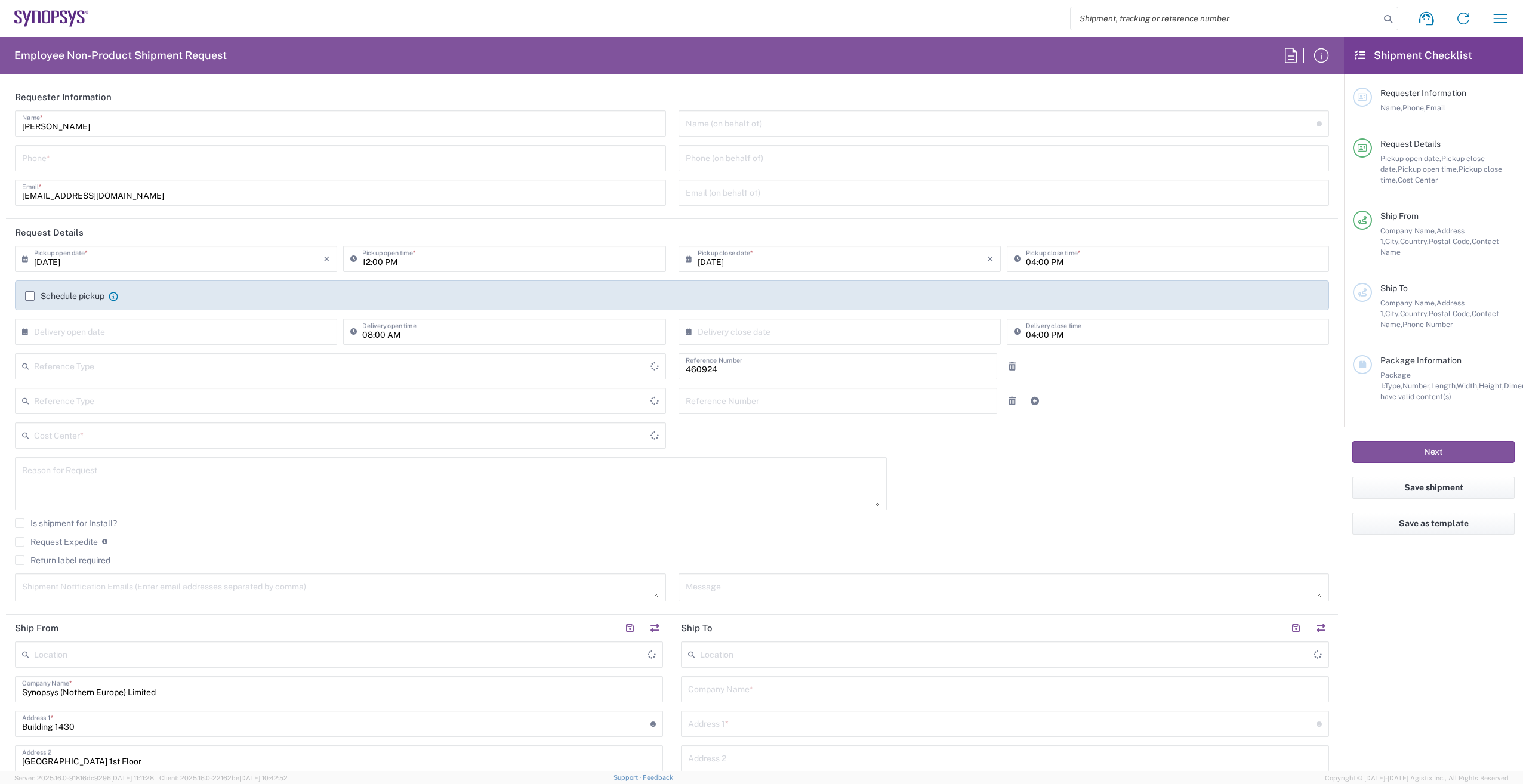
type input "GB02, VG, SW, CAE 460924"
type input "[GEOGRAPHIC_DATA]"
type input "Delivered at Place"
type input "[GEOGRAPHIC_DATA]"
type input "Department"
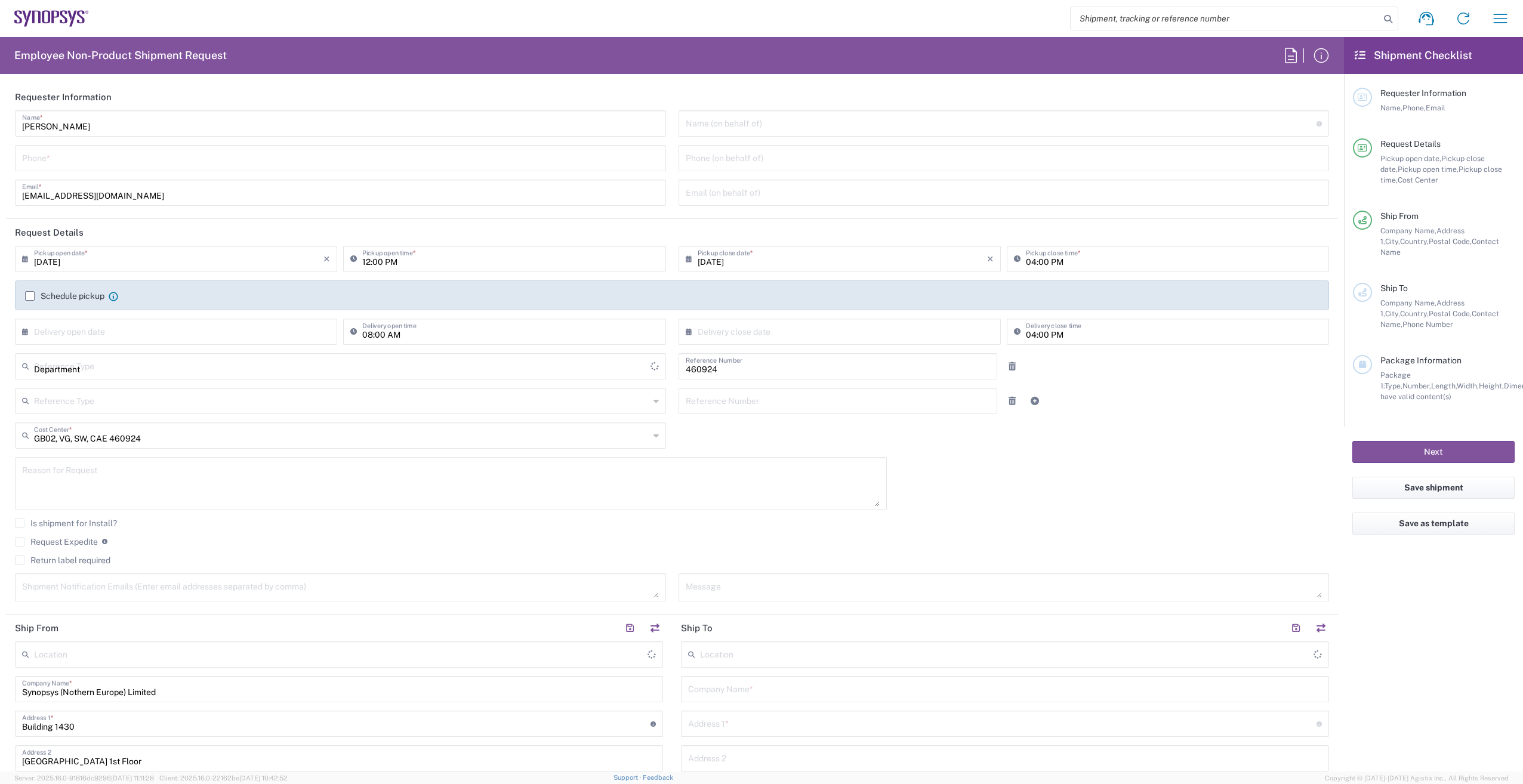
type input "[GEOGRAPHIC_DATA]"
type input "Theale GB33"
click at [1501, 24] on icon "button" at bounding box center [1500, 18] width 19 height 19
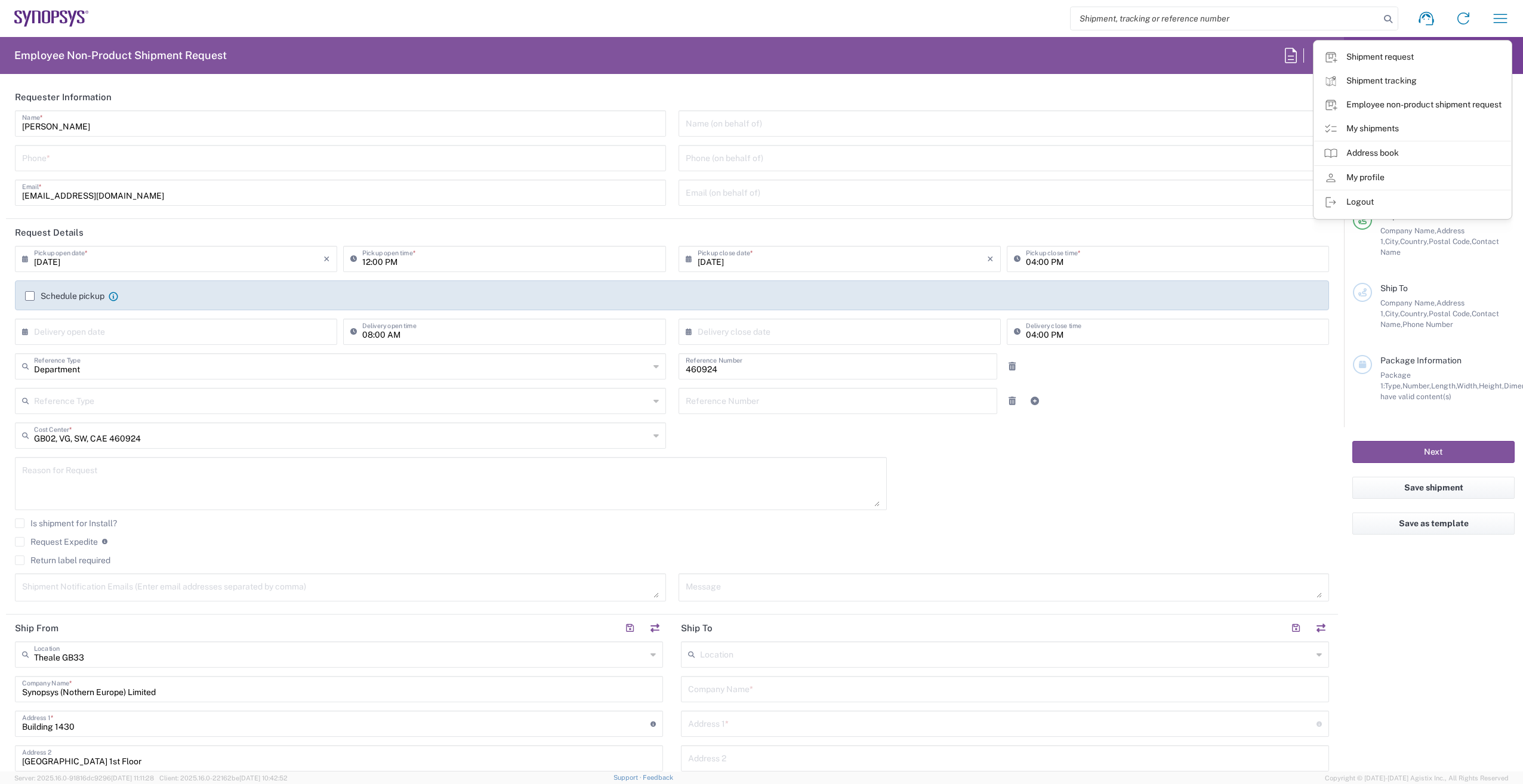
click at [1392, 130] on link "My shipments" at bounding box center [1413, 129] width 197 height 24
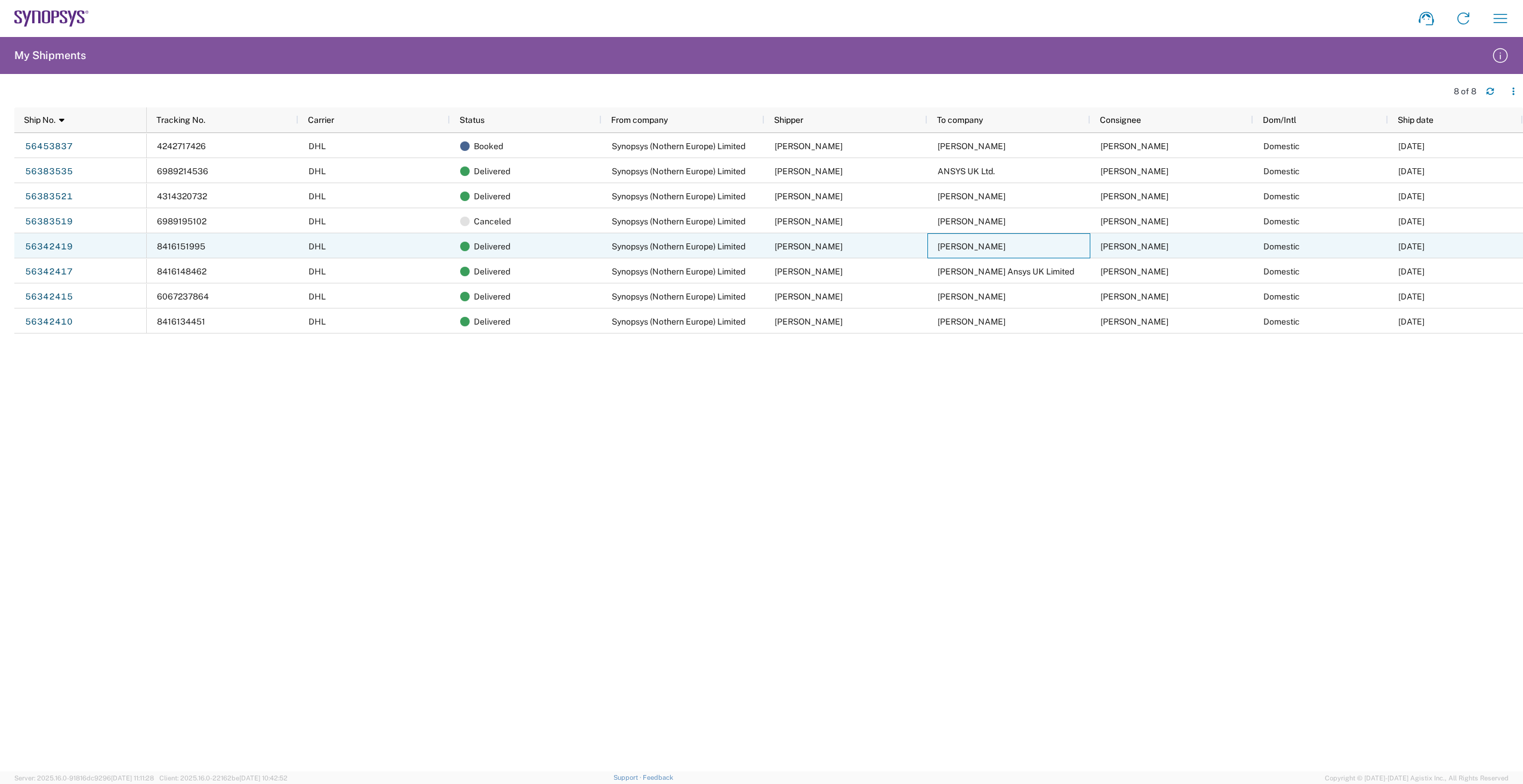
drag, startPoint x: 938, startPoint y: 246, endPoint x: 1038, endPoint y: 253, distance: 100.2
click at [1038, 253] on div "[PERSON_NAME]" at bounding box center [1009, 246] width 163 height 25
click at [46, 245] on link "56342419" at bounding box center [48, 246] width 49 height 19
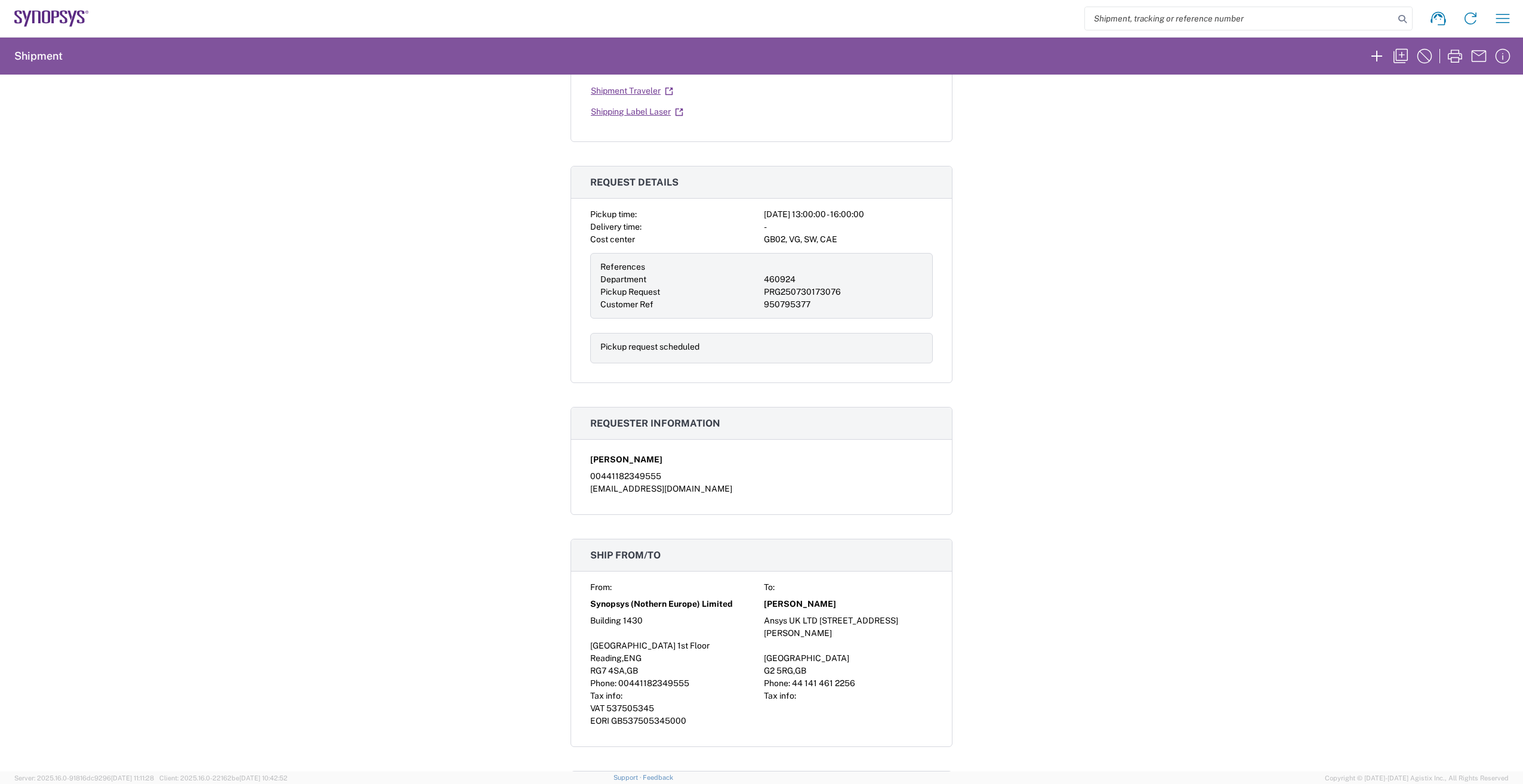
scroll to position [299, 0]
drag, startPoint x: 817, startPoint y: 622, endPoint x: 905, endPoint y: 622, distance: 88.0
click at [905, 622] on div "Ansys UK LTD [STREET_ADDRESS][PERSON_NAME]" at bounding box center [848, 624] width 169 height 25
copy div "[STREET_ADDRESS][PERSON_NAME]"
drag, startPoint x: 799, startPoint y: 633, endPoint x: 759, endPoint y: 635, distance: 40.0
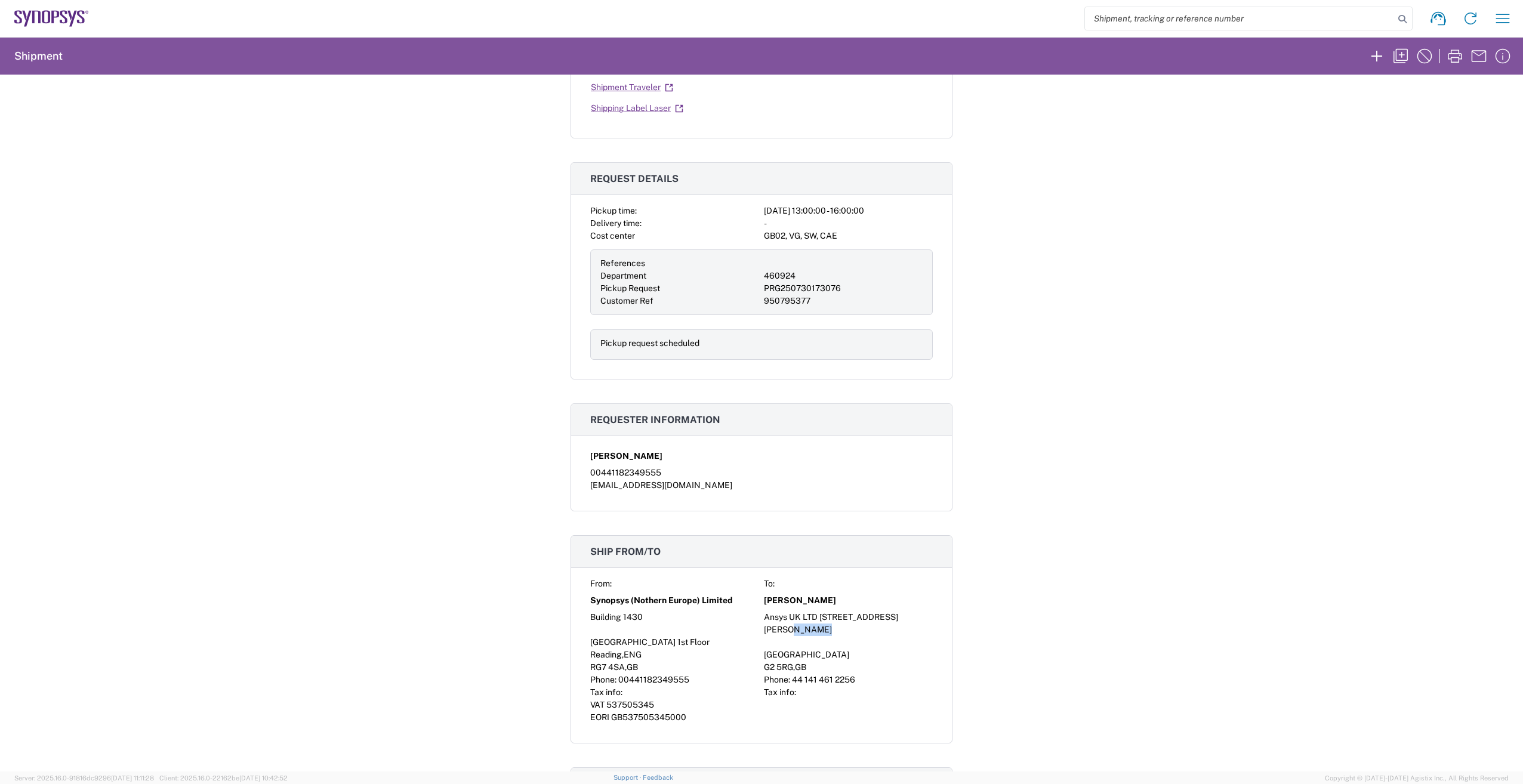
click at [764, 635] on div "Ansys UK LTD [STREET_ADDRESS][PERSON_NAME]" at bounding box center [848, 624] width 169 height 25
copy div "[GEOGRAPHIC_DATA]"
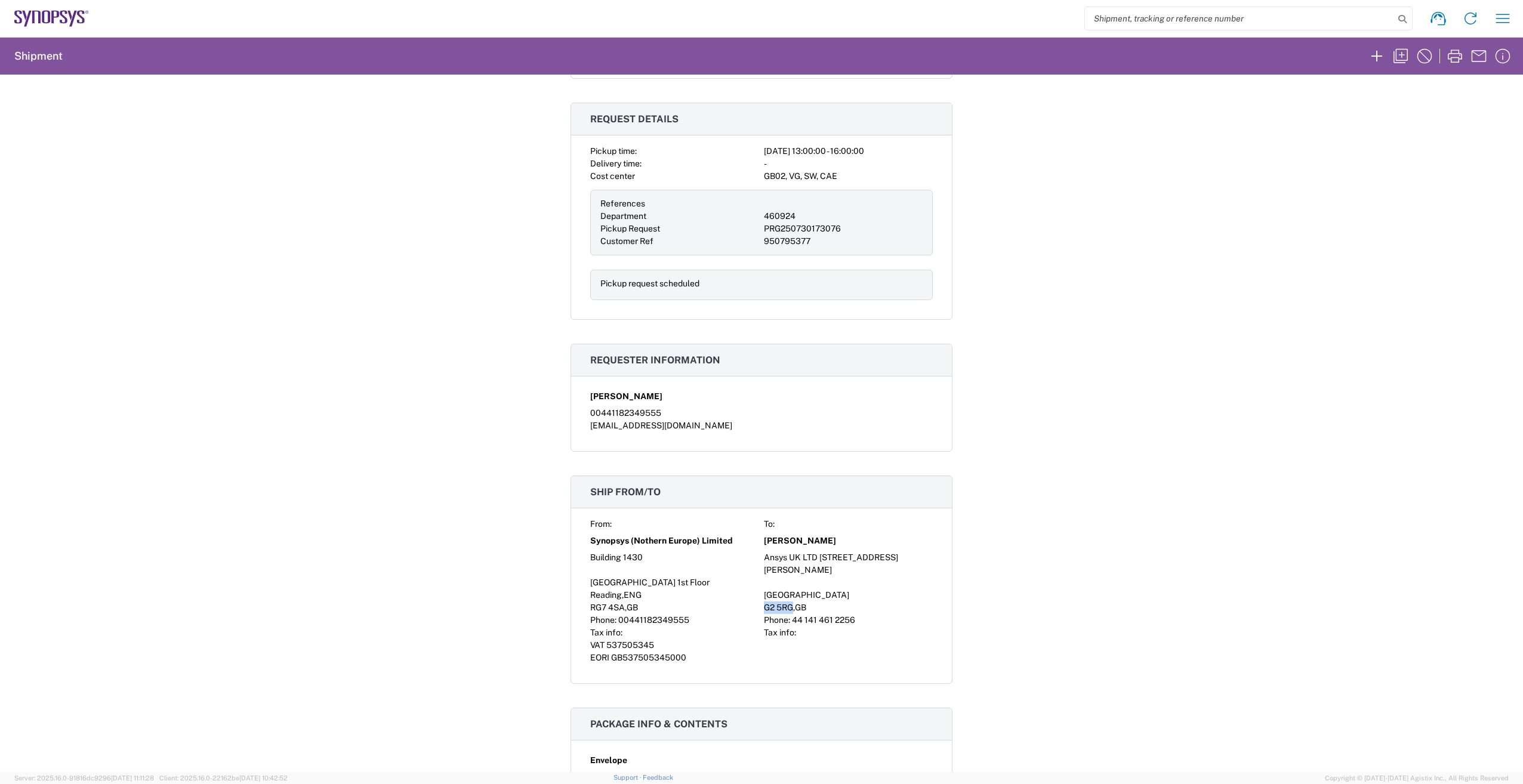
drag, startPoint x: 787, startPoint y: 608, endPoint x: 755, endPoint y: 611, distance: 32.1
click at [755, 611] on div "From: To: Synopsys (Nothern Europe) Limited [PERSON_NAME][GEOGRAPHIC_DATA] 1430…" at bounding box center [761, 591] width 343 height 146
copy div "G2 5RG"
